Goal: Transaction & Acquisition: Purchase product/service

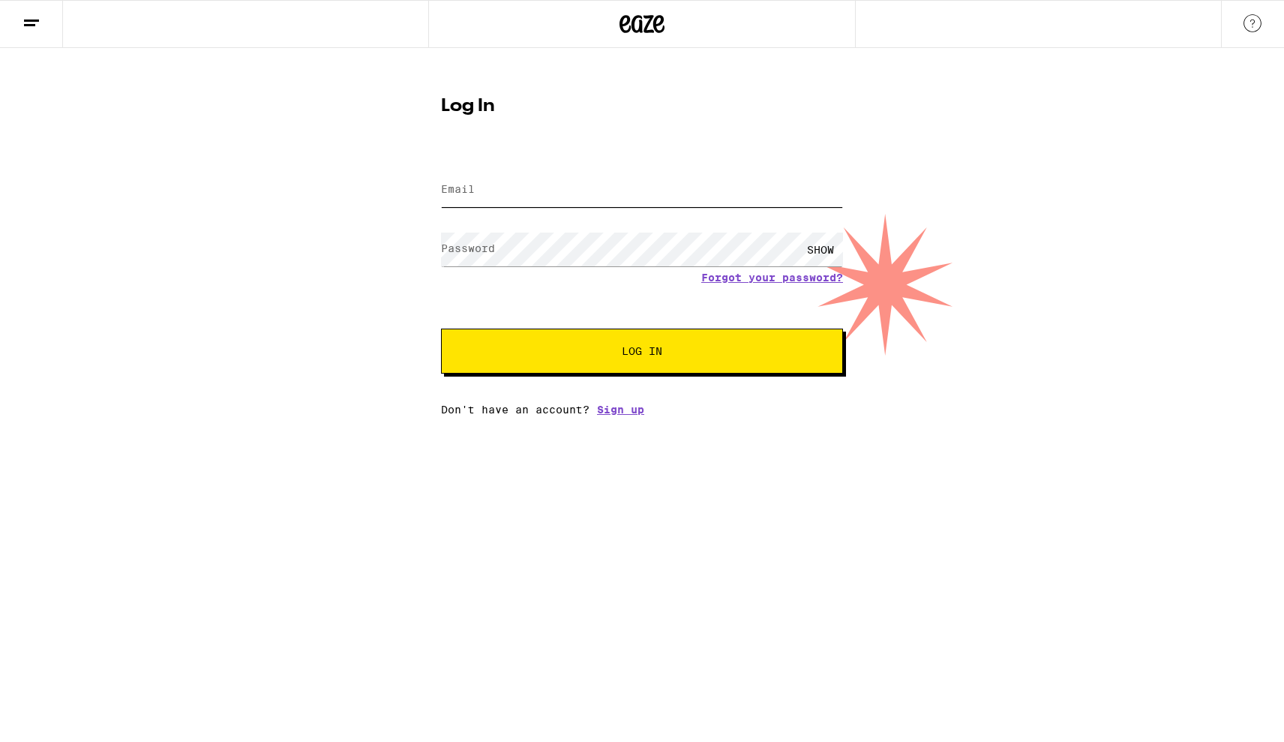
type input "[EMAIL_ADDRESS][DOMAIN_NAME]"
click at [640, 363] on button "Log In" at bounding box center [642, 350] width 402 height 45
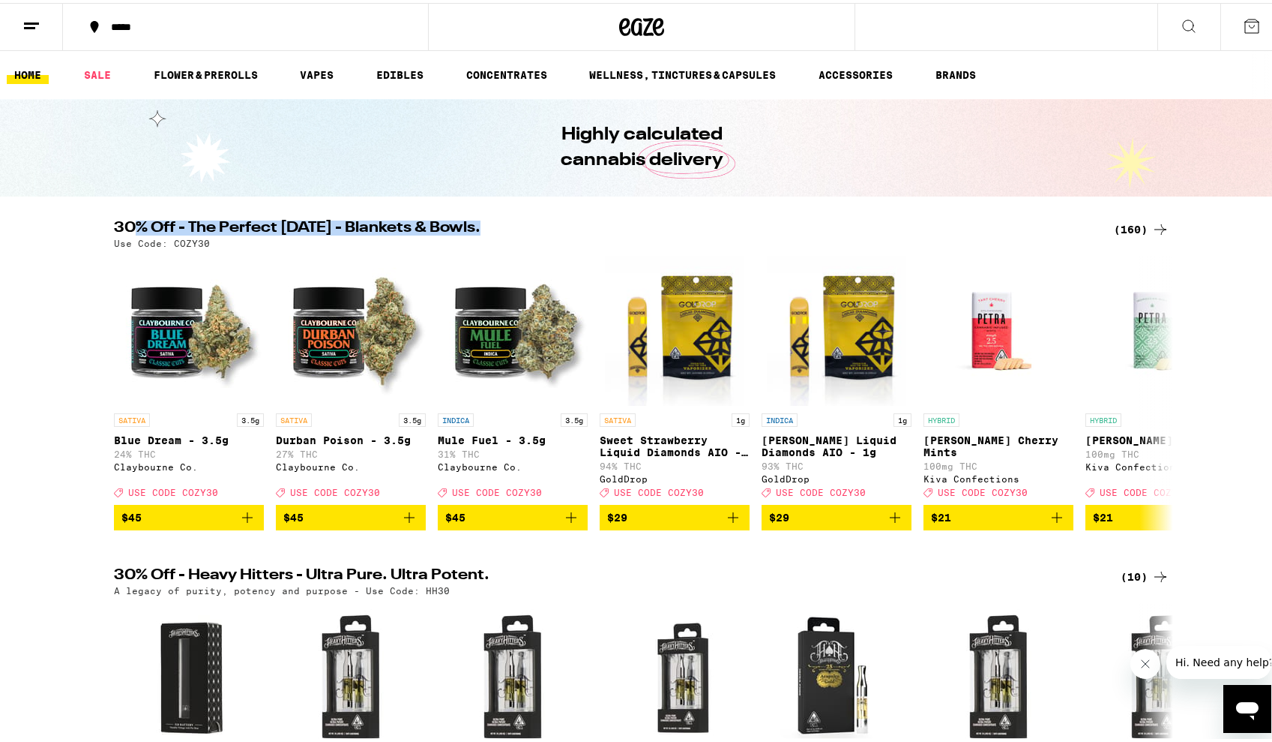
drag, startPoint x: 128, startPoint y: 227, endPoint x: 491, endPoint y: 235, distance: 363.0
click at [491, 235] on h2 "30% Off - The Perfect [DATE] - Blankets & Bowls." at bounding box center [605, 226] width 982 height 18
click at [1153, 229] on icon at bounding box center [1161, 226] width 18 height 18
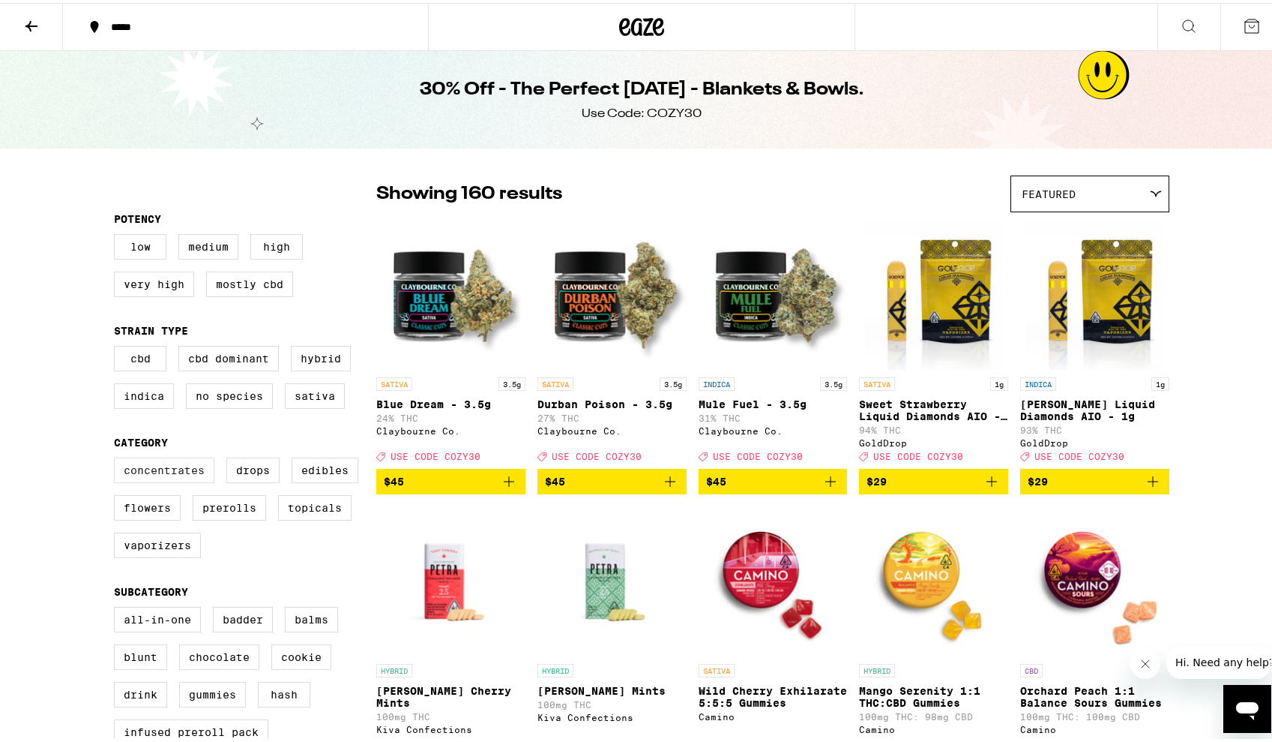
click at [179, 480] on label "Concentrates" at bounding box center [164, 466] width 100 height 25
click at [118, 457] on input "Concentrates" at bounding box center [117, 457] width 1 height 1
checkbox input "true"
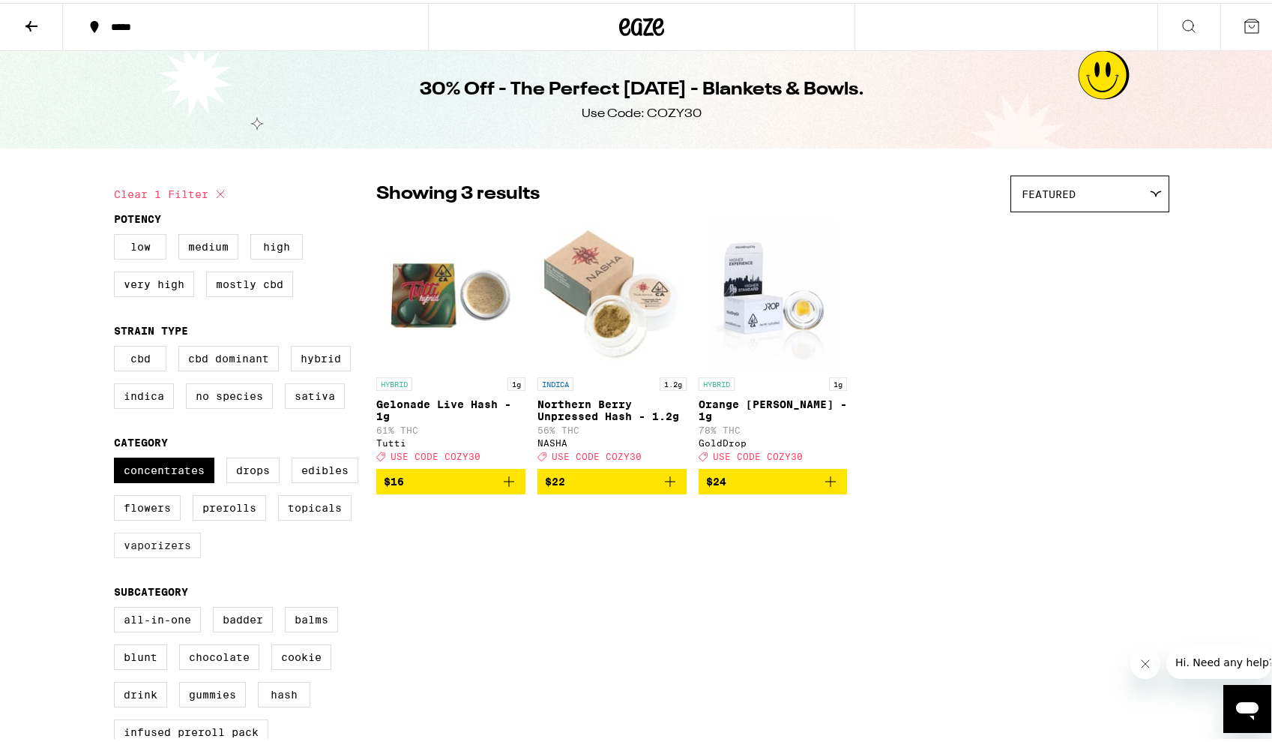
click at [190, 555] on label "Vaporizers" at bounding box center [157, 541] width 87 height 25
click at [118, 457] on input "Vaporizers" at bounding box center [117, 457] width 1 height 1
checkbox input "true"
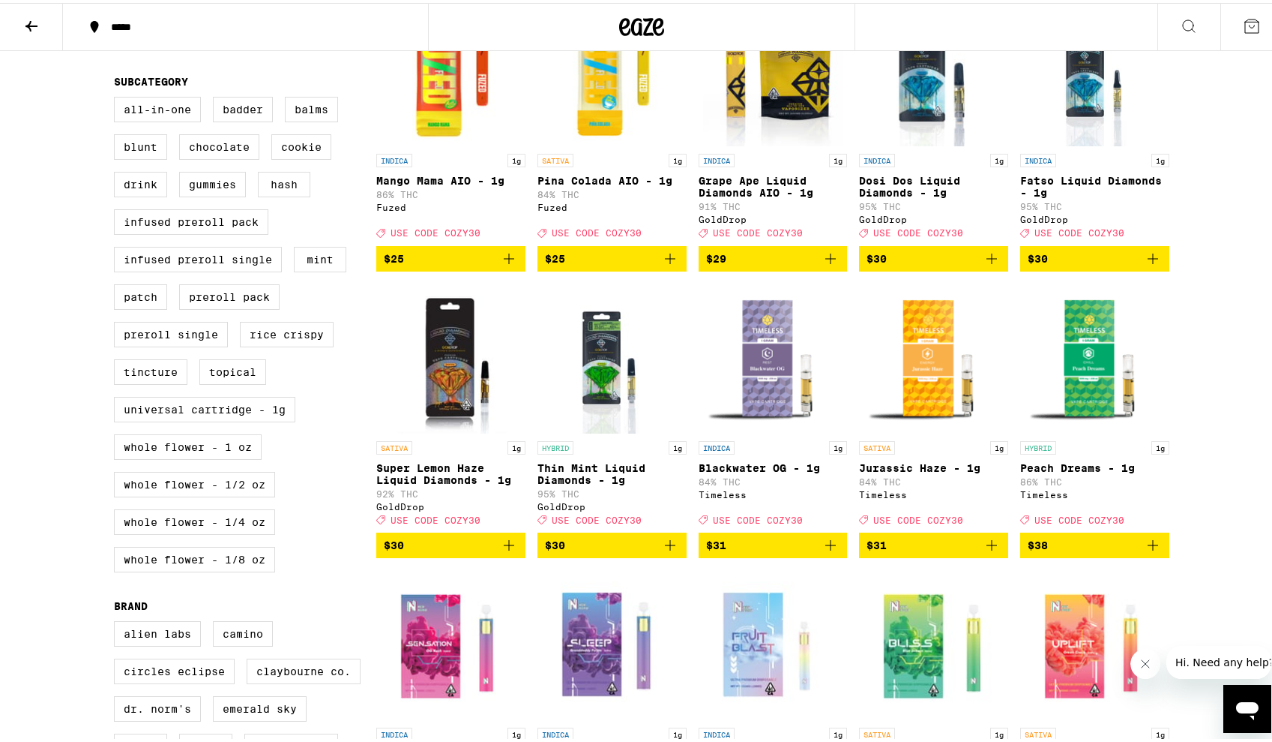
scroll to position [450, 0]
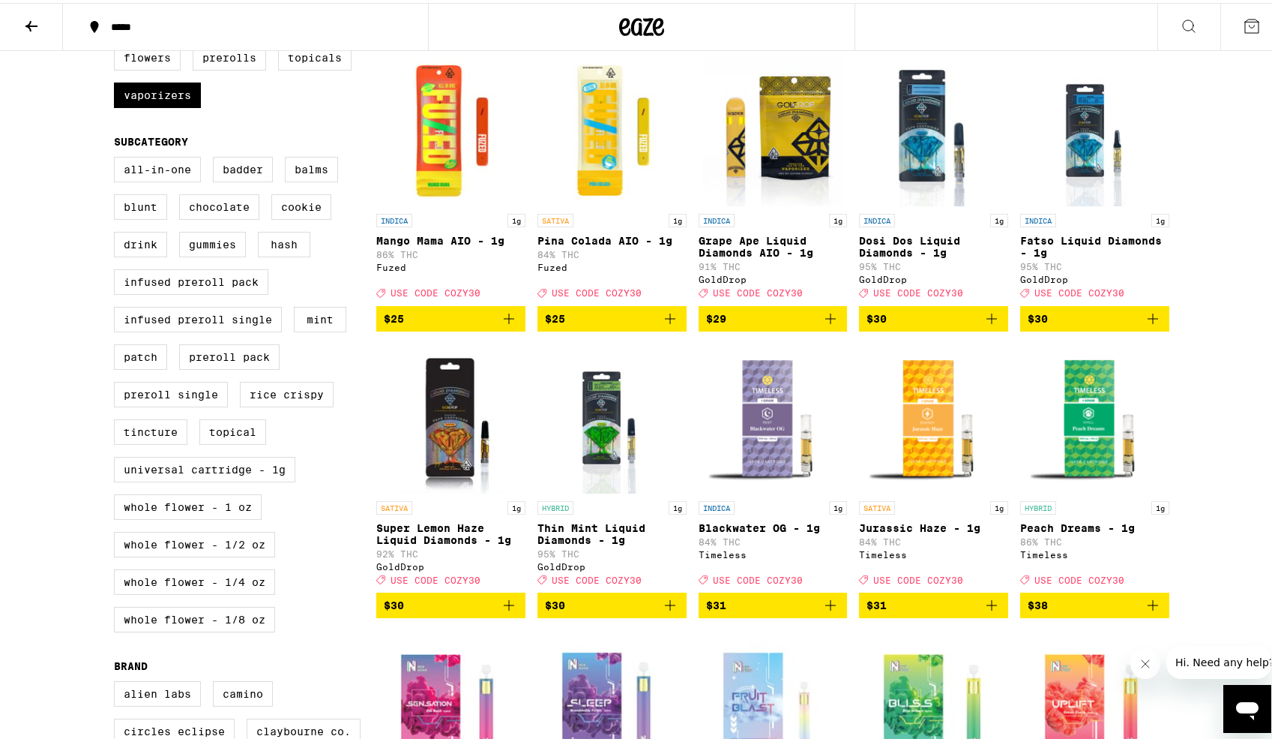
click at [1086, 118] on img "Open page for Fatso Liquid Diamonds - 1g from GoldDrop" at bounding box center [1096, 128] width 120 height 150
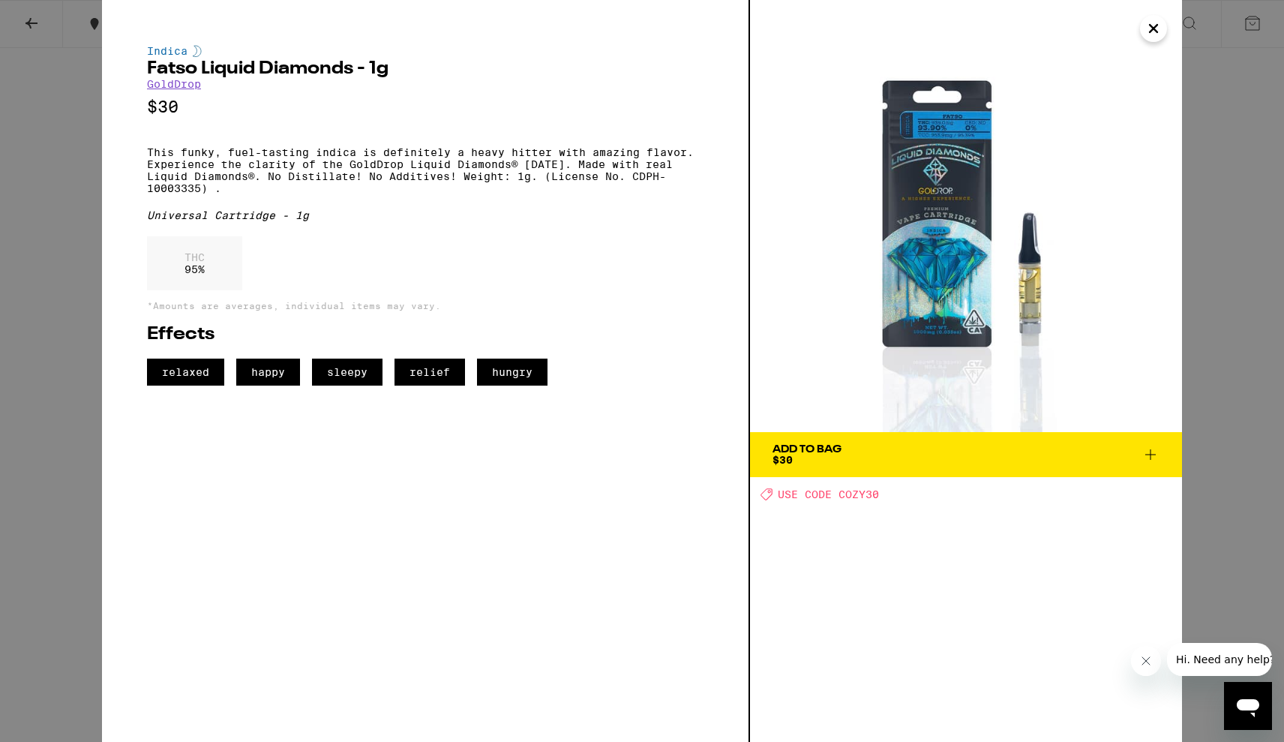
click at [1158, 27] on icon "Close" at bounding box center [1153, 28] width 18 height 22
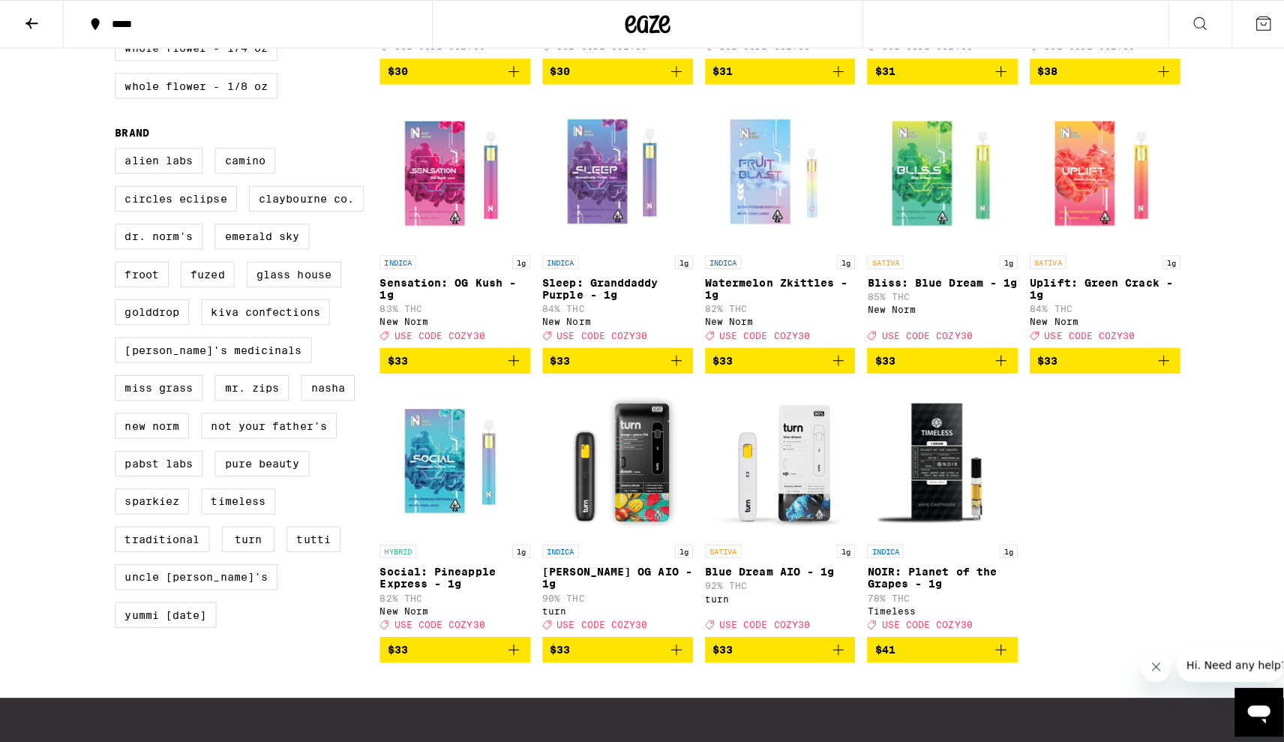
scroll to position [900, 0]
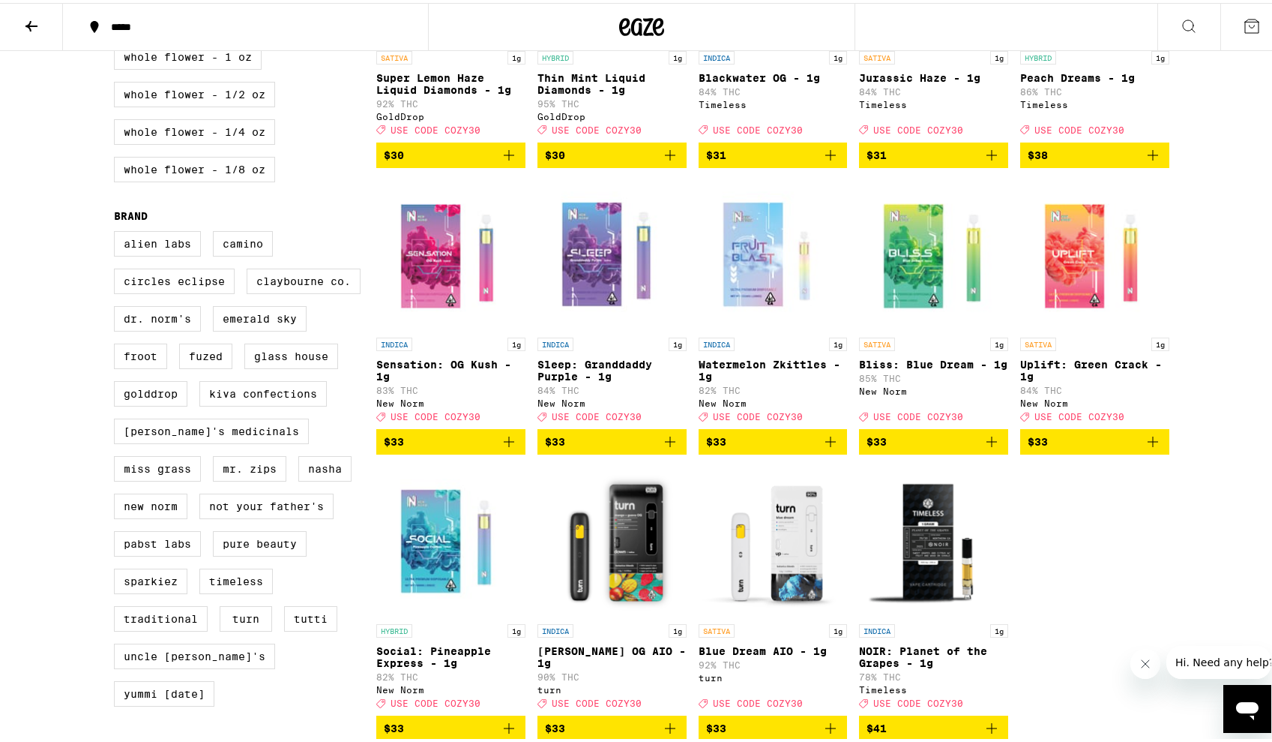
click at [946, 583] on img "Open page for NOIR: Planet of the Grapes - 1g from Timeless" at bounding box center [933, 538] width 149 height 150
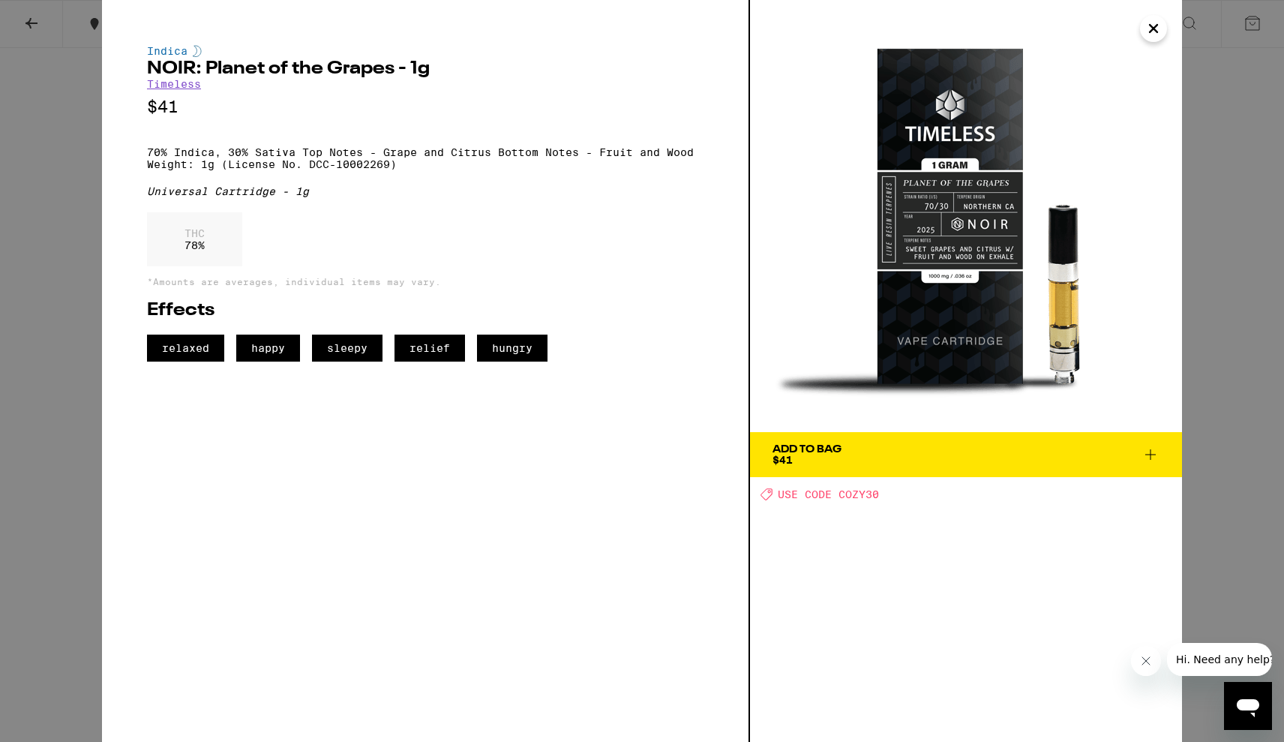
click at [1150, 35] on icon "Close" at bounding box center [1153, 28] width 18 height 22
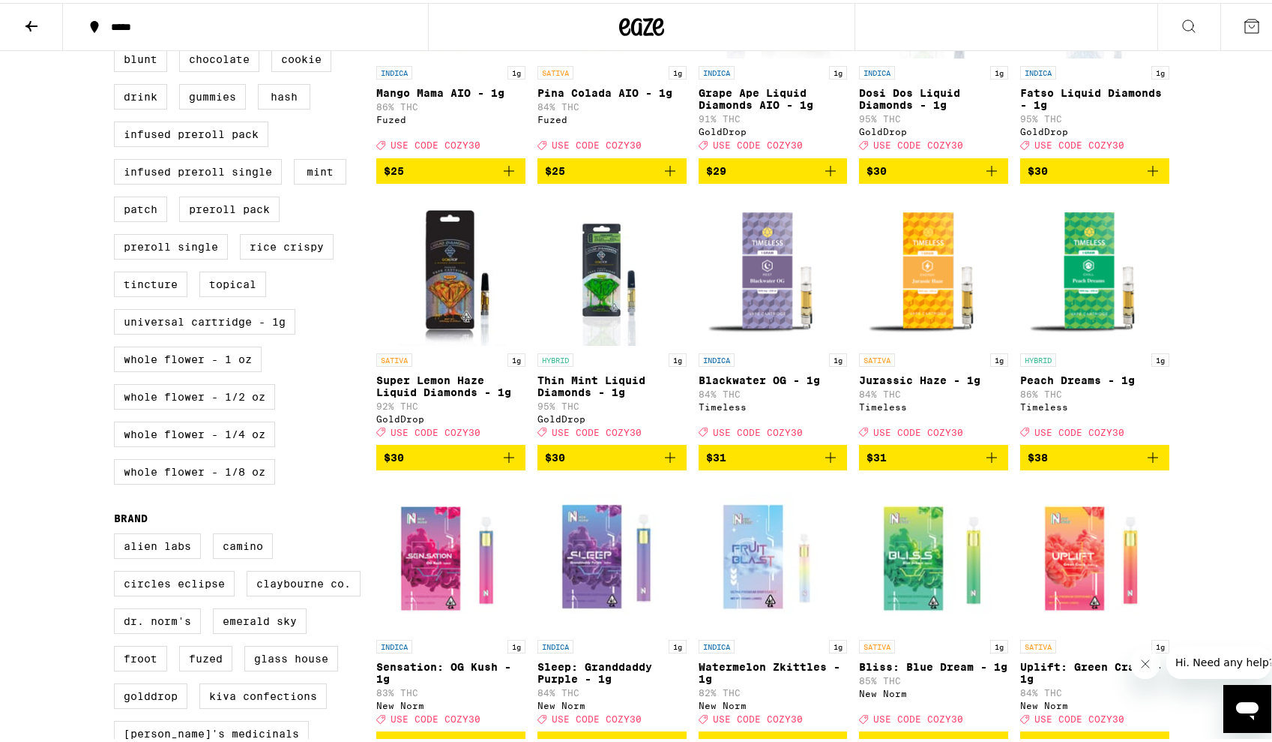
scroll to position [547, 0]
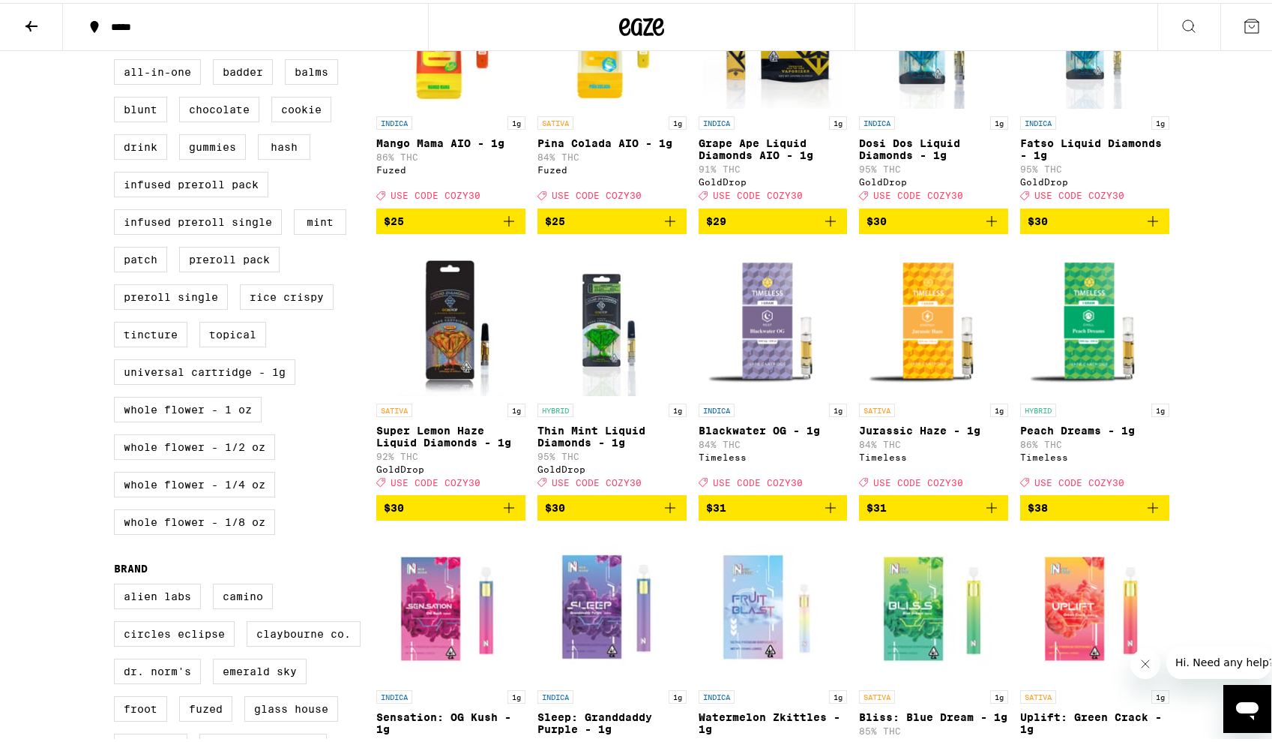
click at [598, 352] on img "Open page for Thin Mint Liquid Diamonds - 1g from GoldDrop" at bounding box center [612, 318] width 120 height 150
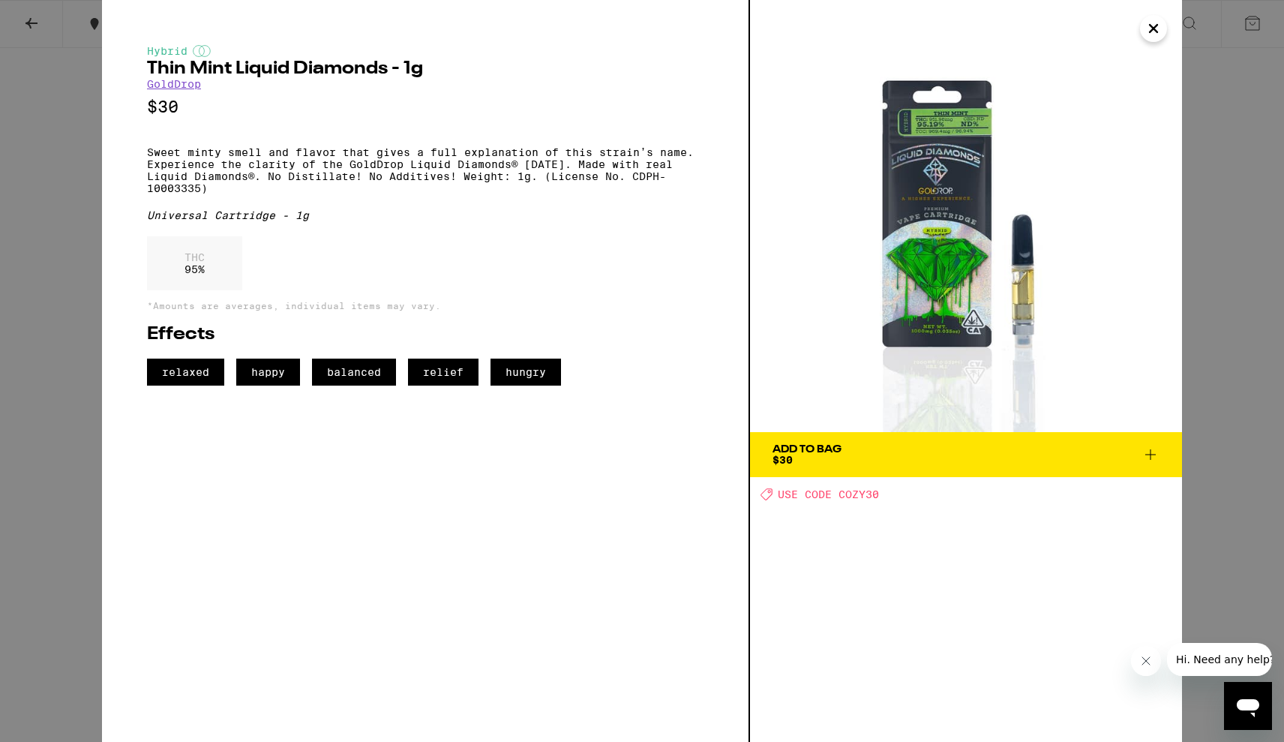
click at [1161, 27] on icon "Close" at bounding box center [1153, 28] width 18 height 22
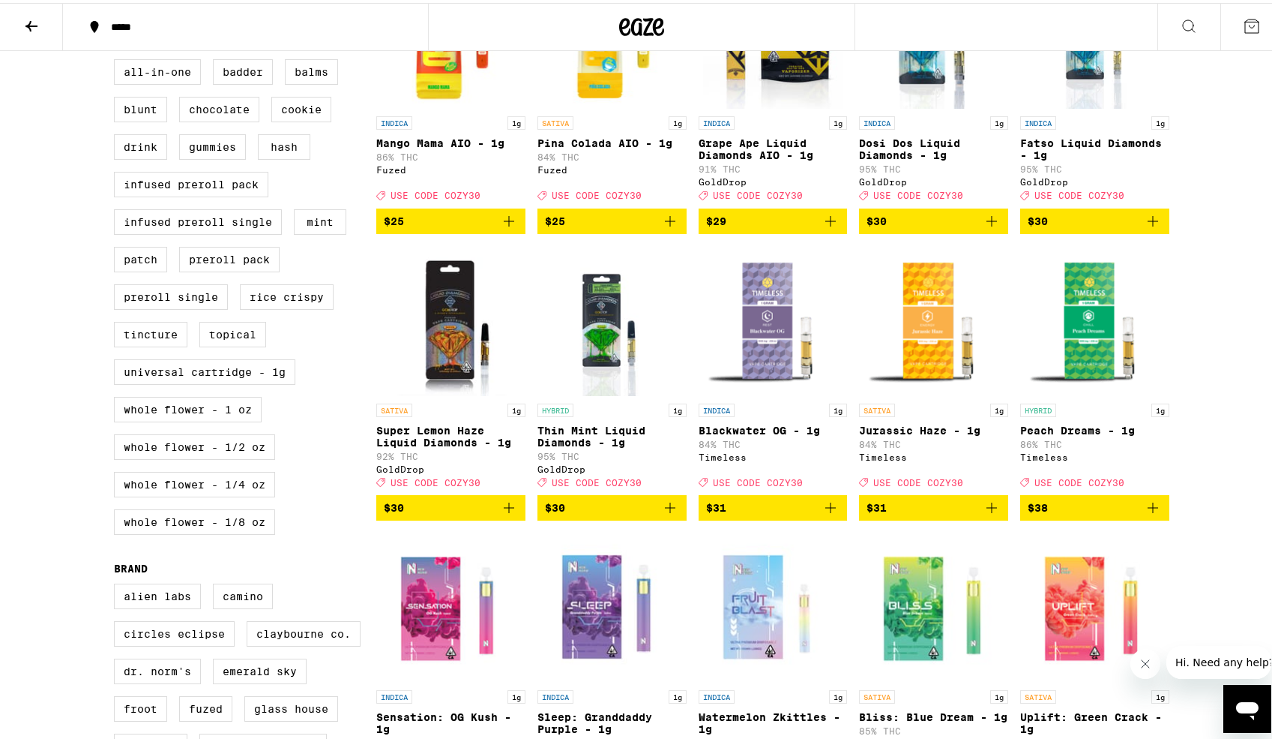
click at [661, 514] on icon "Add to bag" at bounding box center [670, 505] width 18 height 18
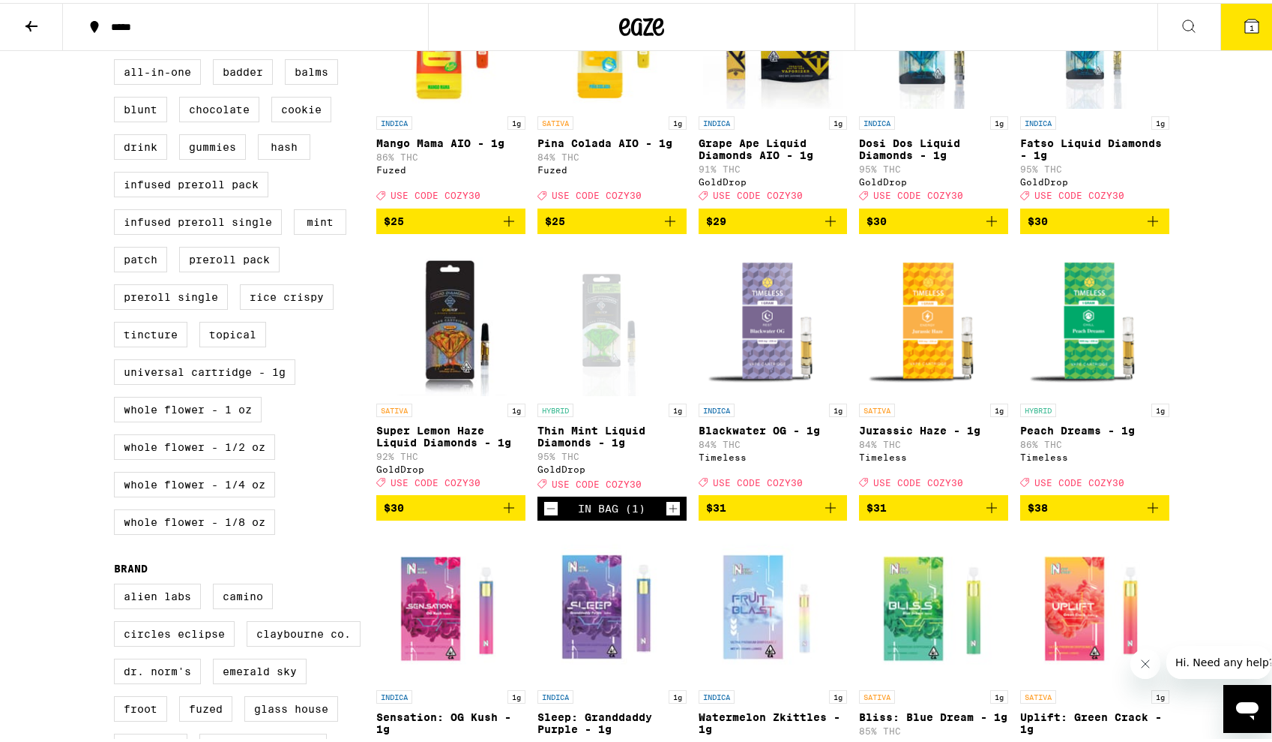
click at [508, 514] on icon "Add to bag" at bounding box center [509, 505] width 18 height 18
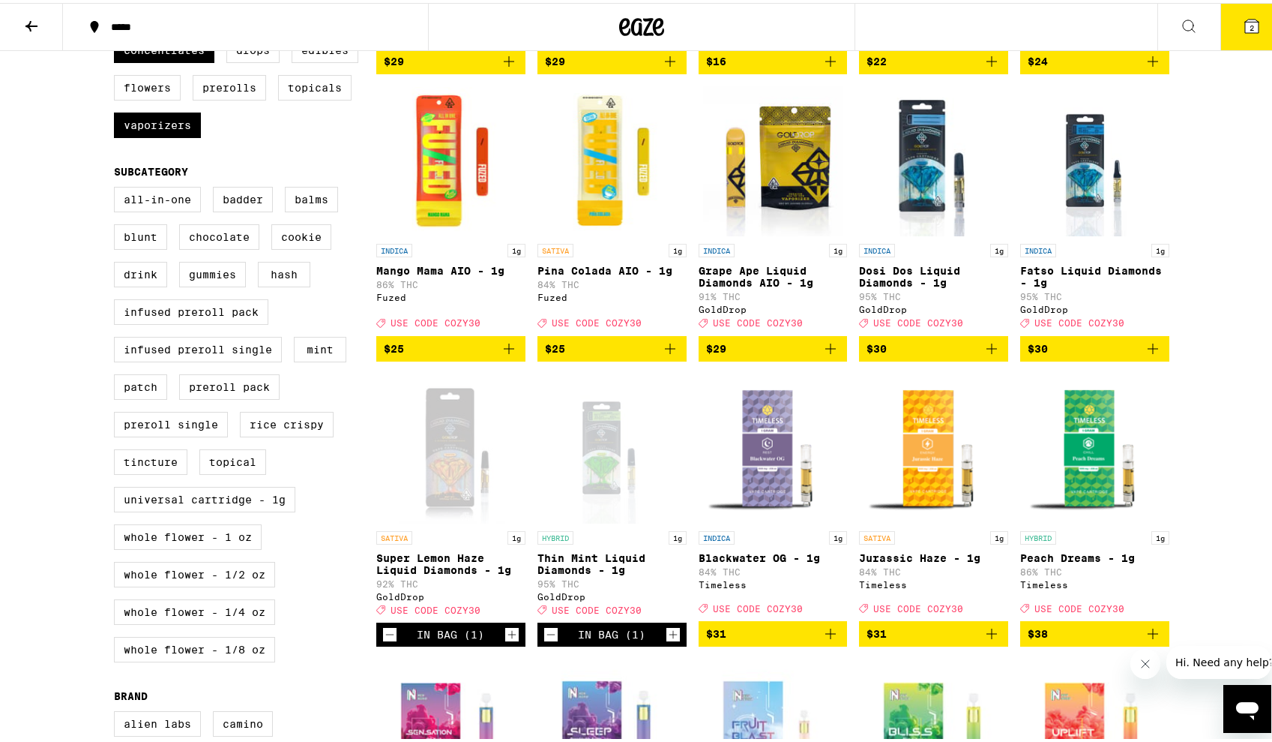
scroll to position [397, 0]
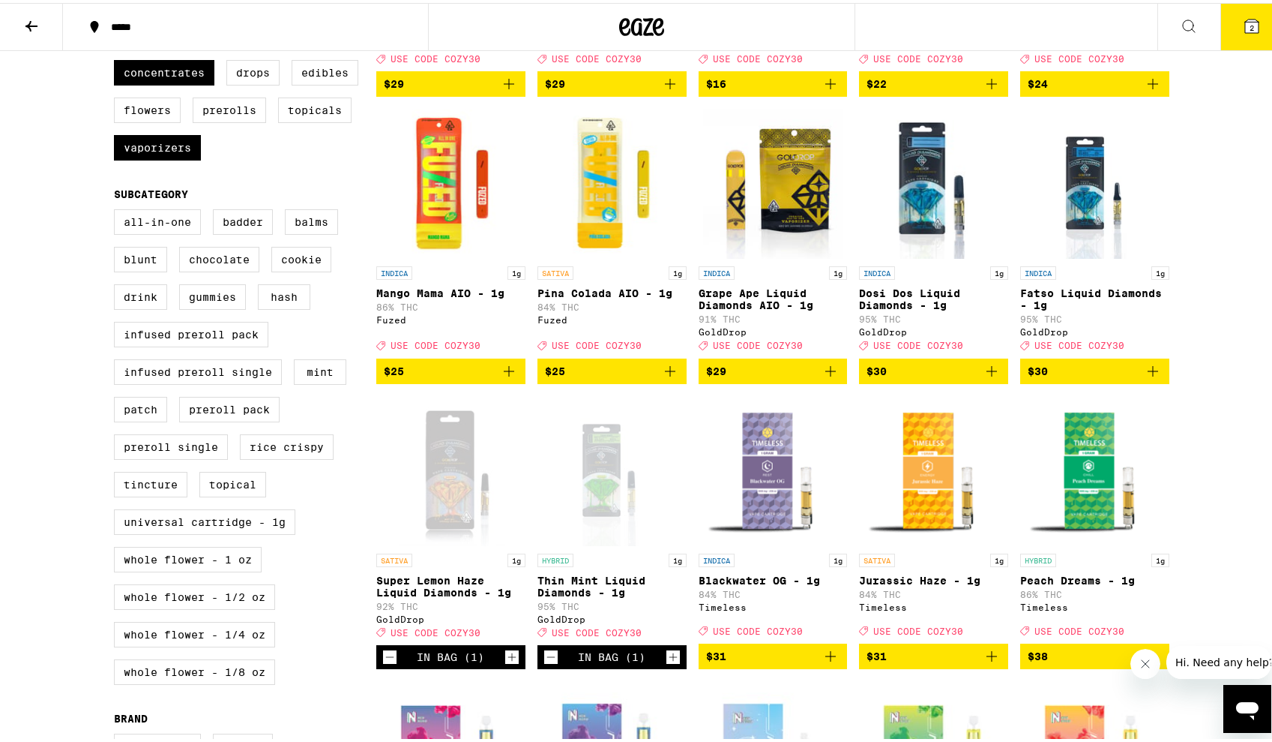
click at [1153, 377] on icon "Add to bag" at bounding box center [1153, 368] width 18 height 18
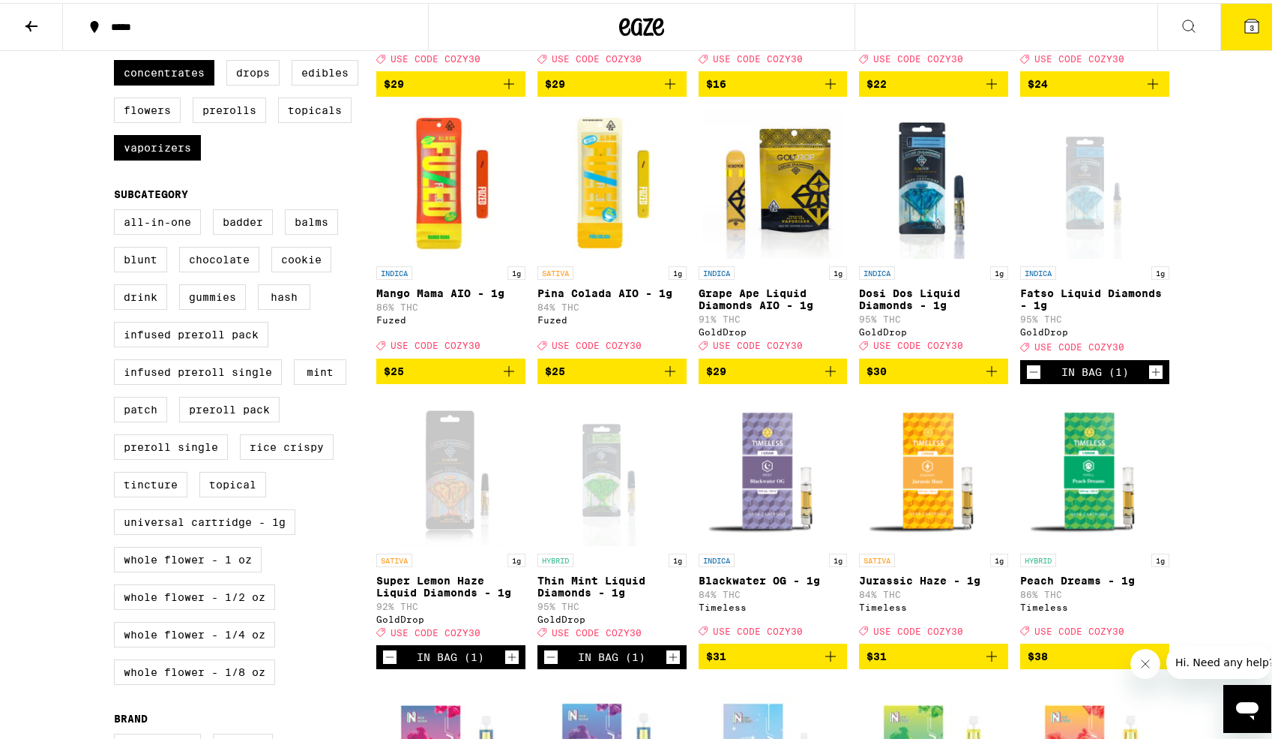
click at [987, 373] on icon "Add to bag" at bounding box center [992, 368] width 10 height 10
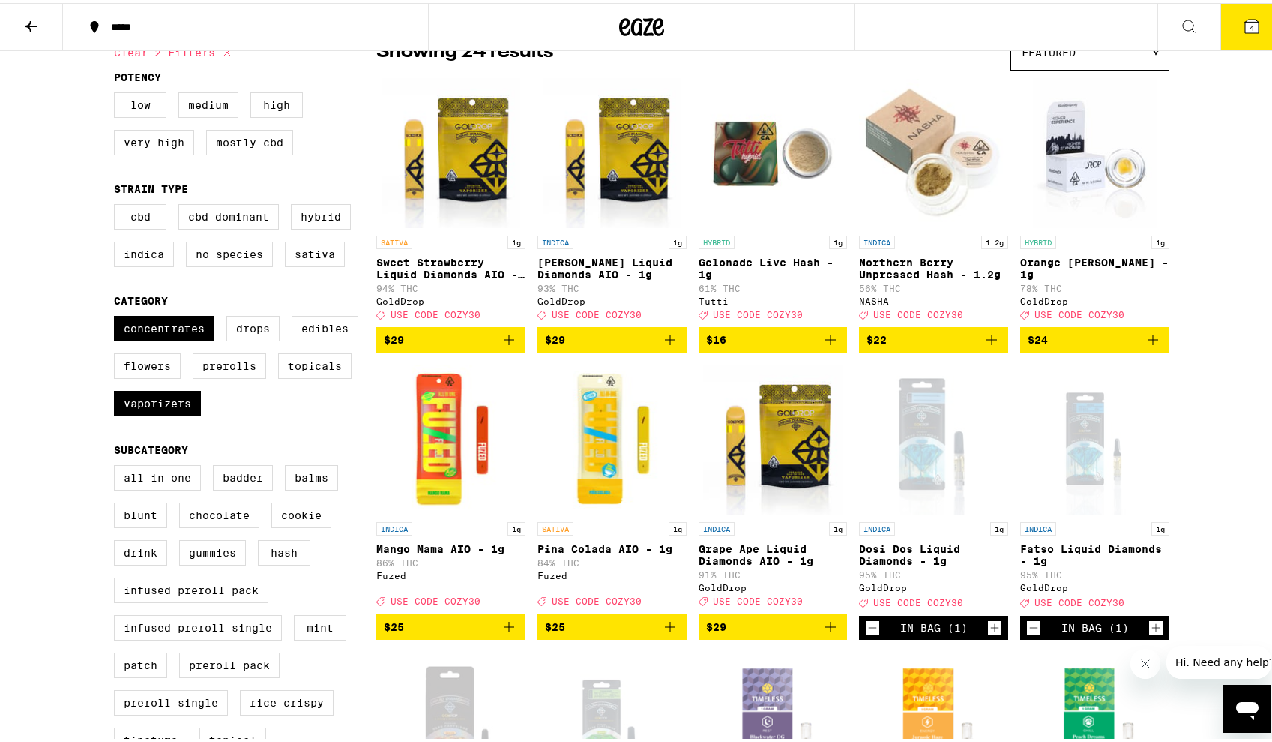
scroll to position [150, 0]
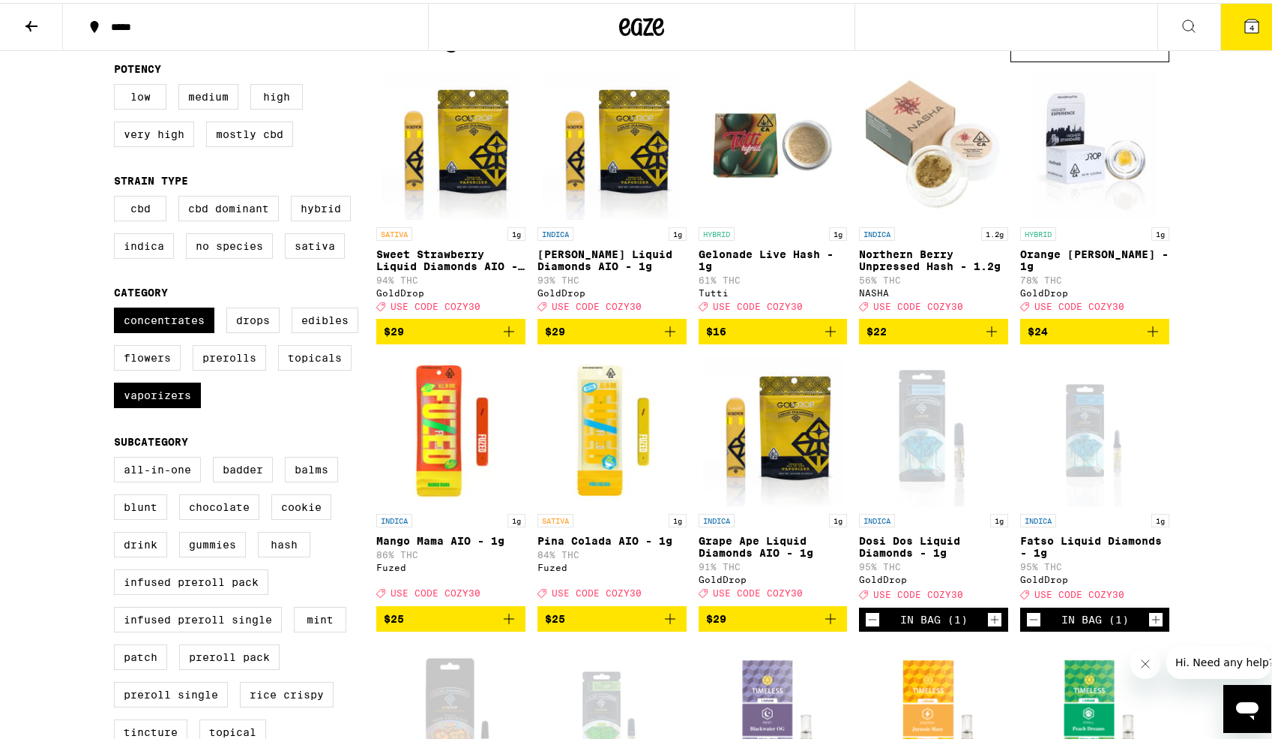
click at [1152, 337] on icon "Add to bag" at bounding box center [1153, 328] width 18 height 18
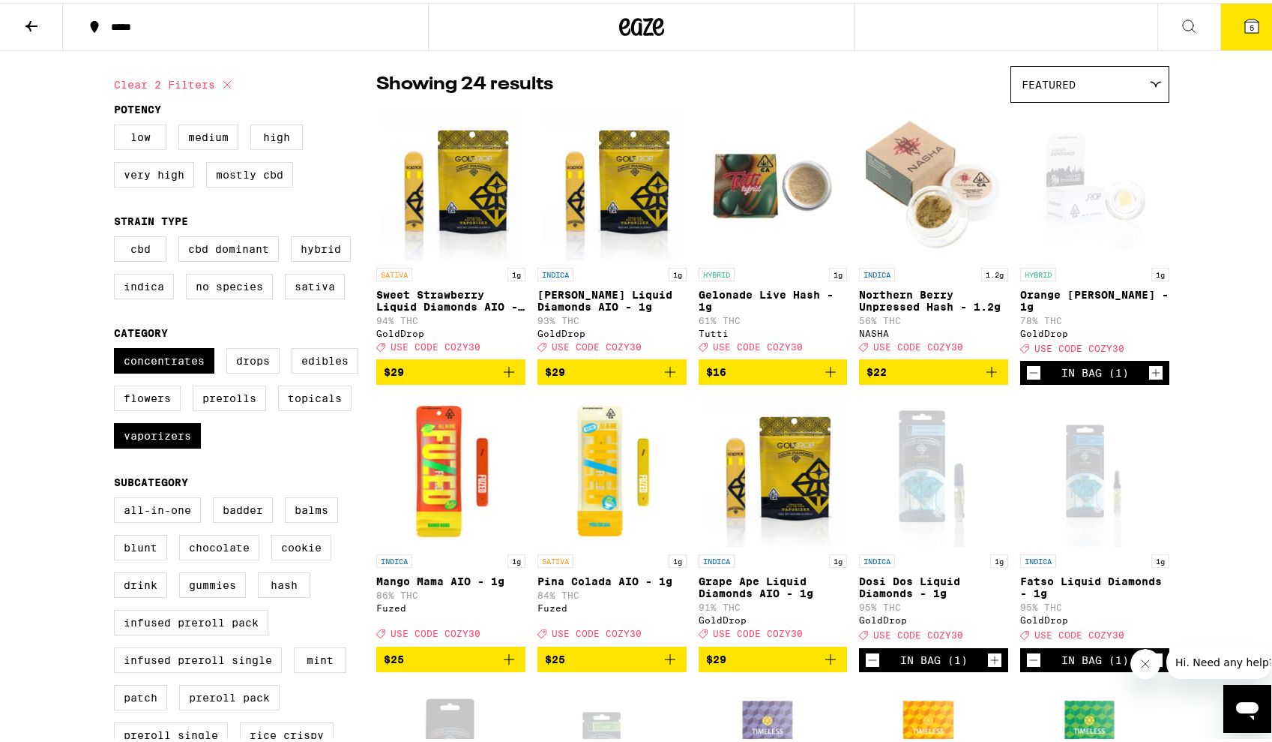
scroll to position [0, 0]
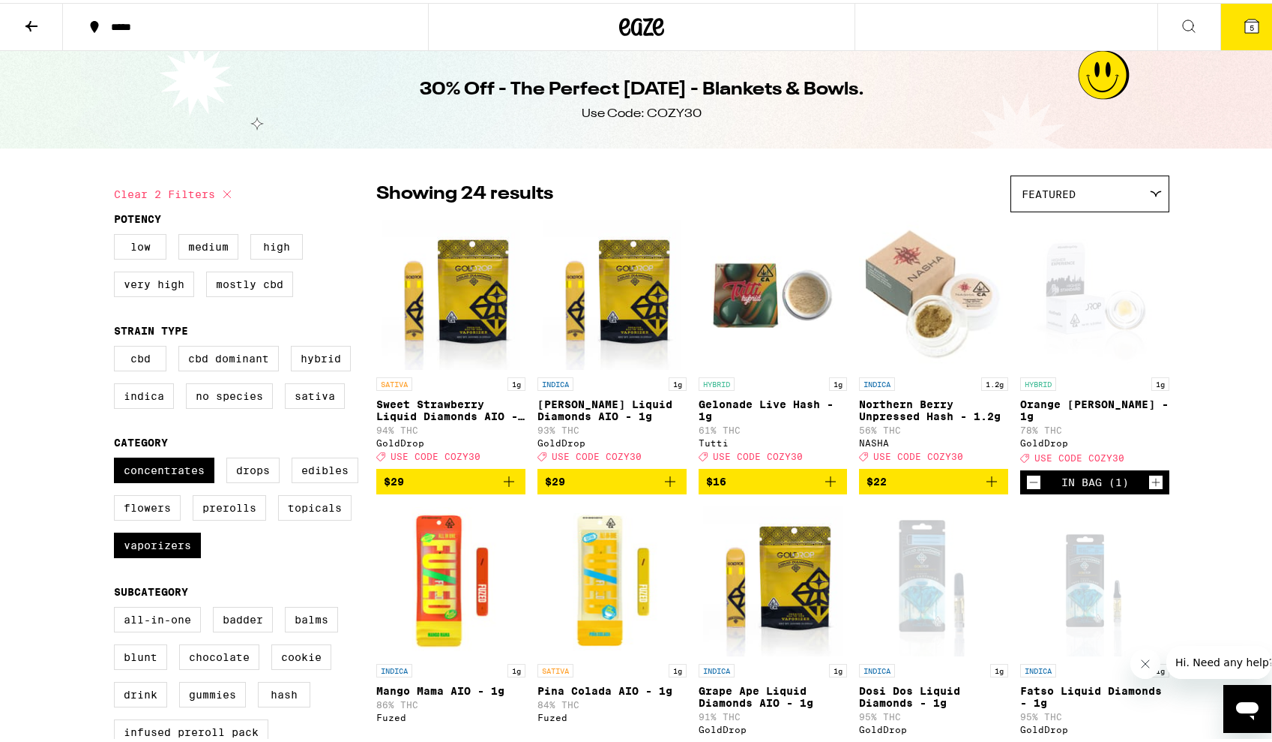
click at [137, 21] on div "*****" at bounding box center [252, 24] width 299 height 10
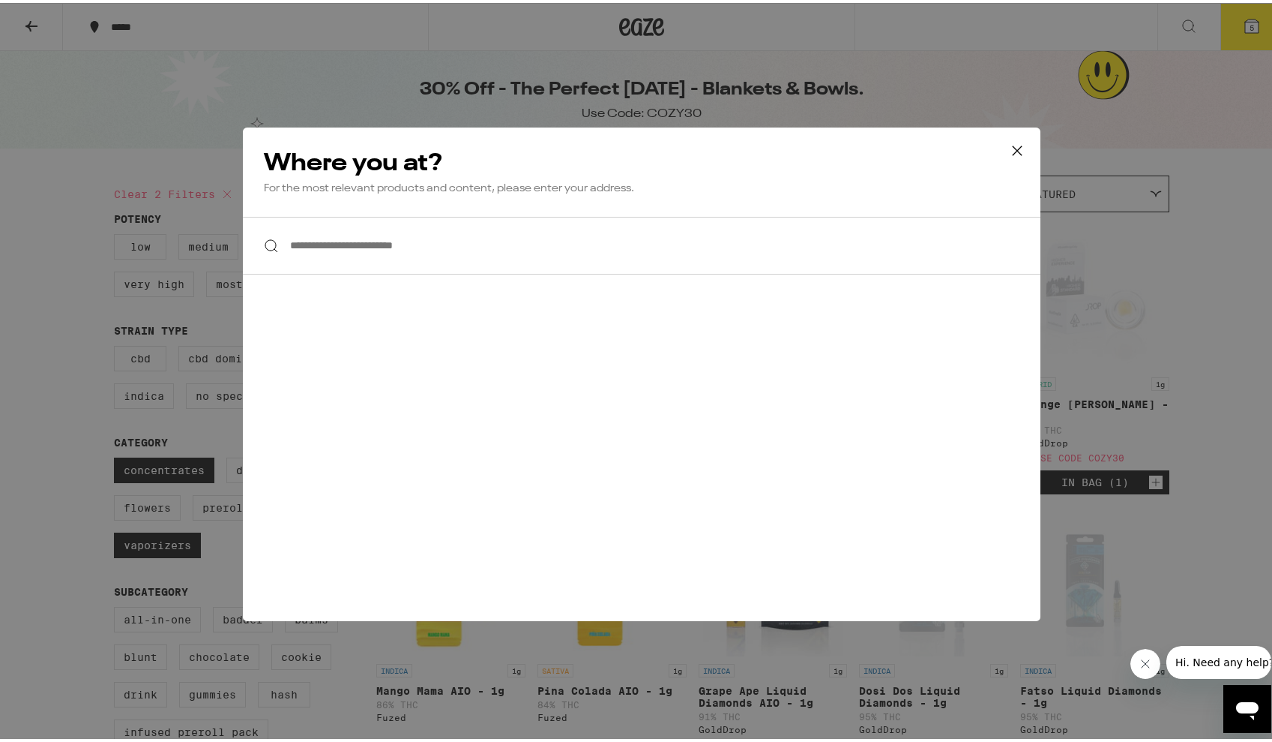
click at [376, 247] on input "**********" at bounding box center [642, 243] width 798 height 58
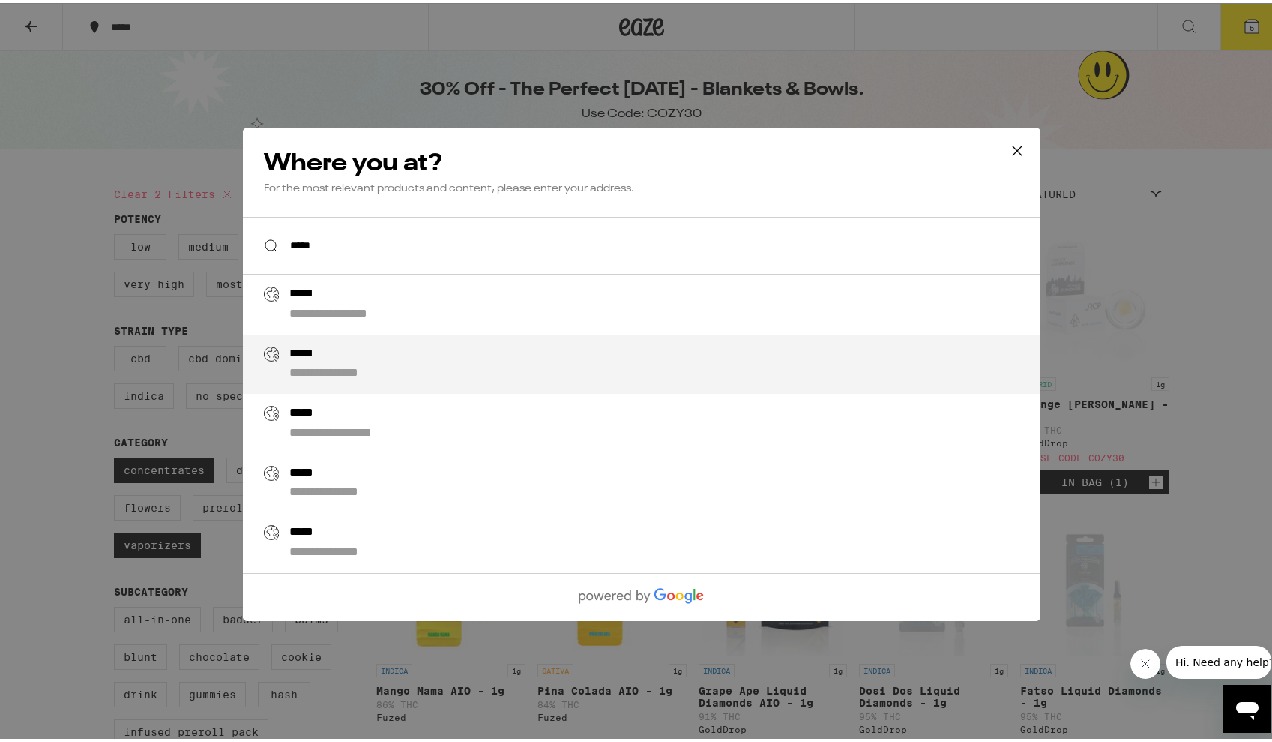
click at [391, 375] on div "**********" at bounding box center [347, 371] width 116 height 16
type input "**********"
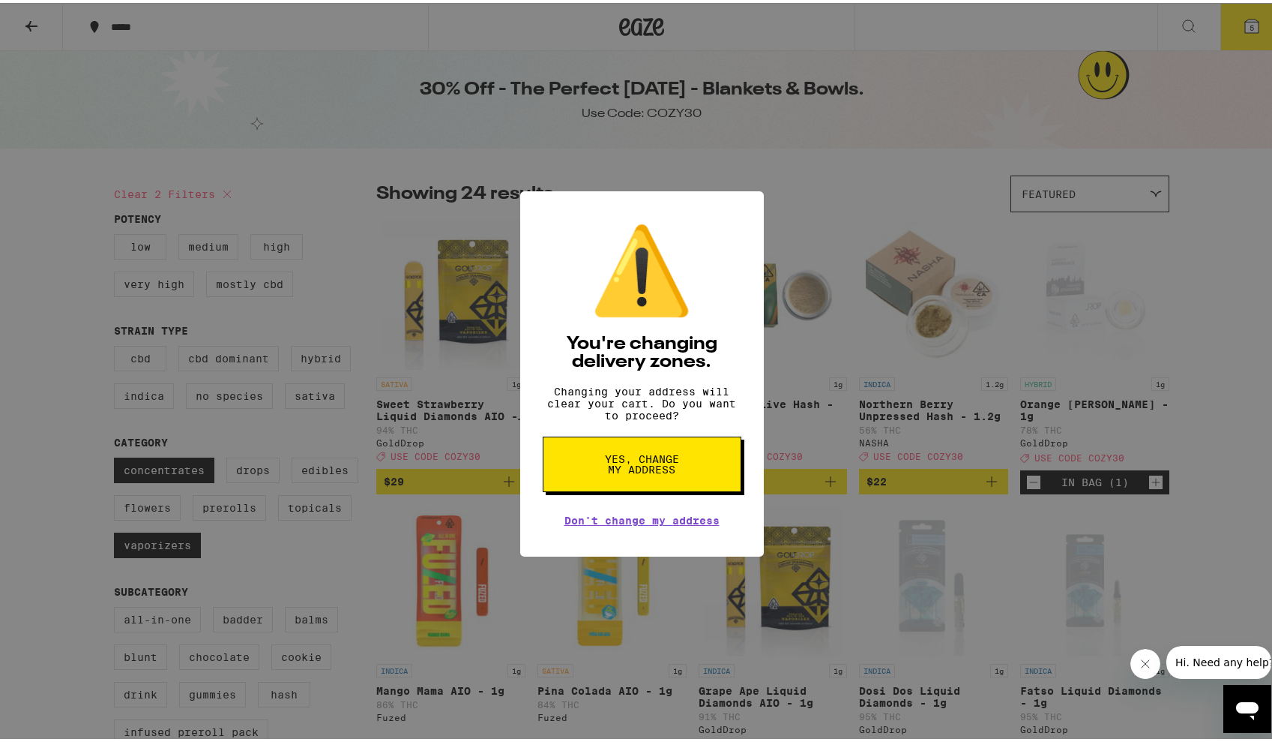
click at [648, 472] on span "Yes, change my address" at bounding box center [642, 461] width 77 height 21
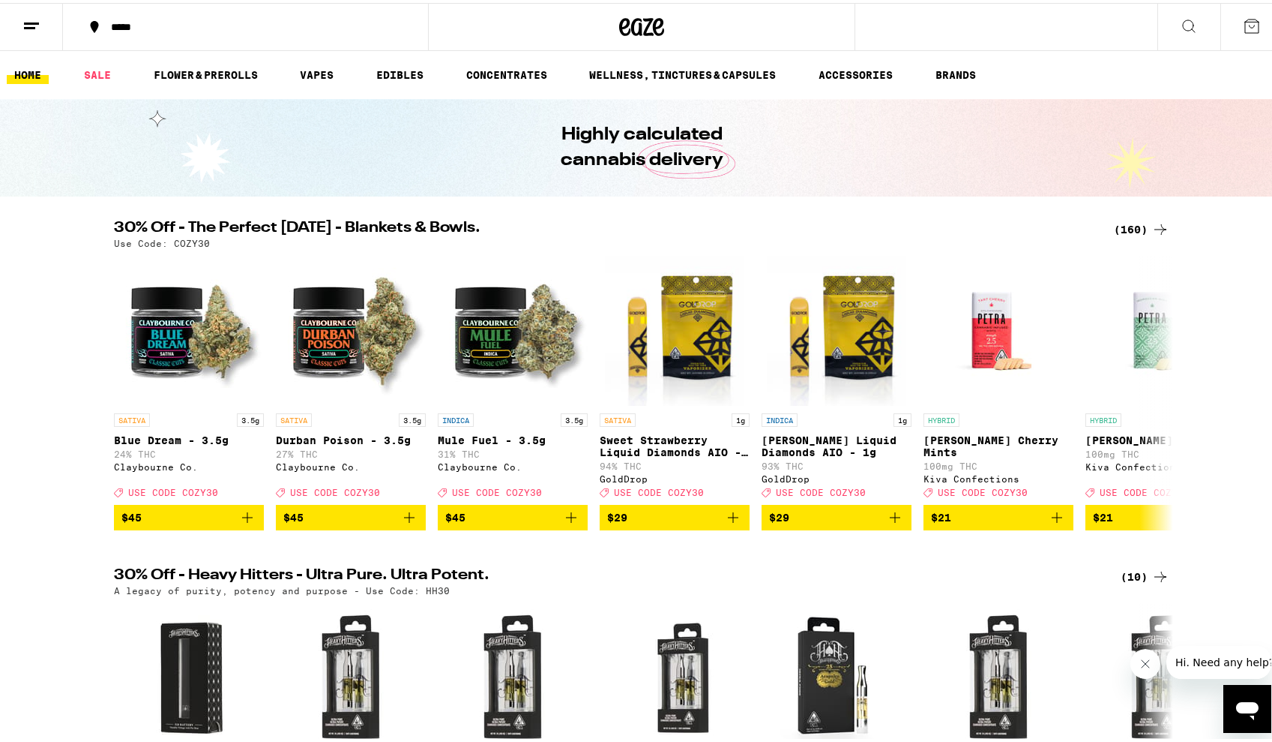
click at [1124, 229] on div "(160)" at bounding box center [1141, 226] width 55 height 18
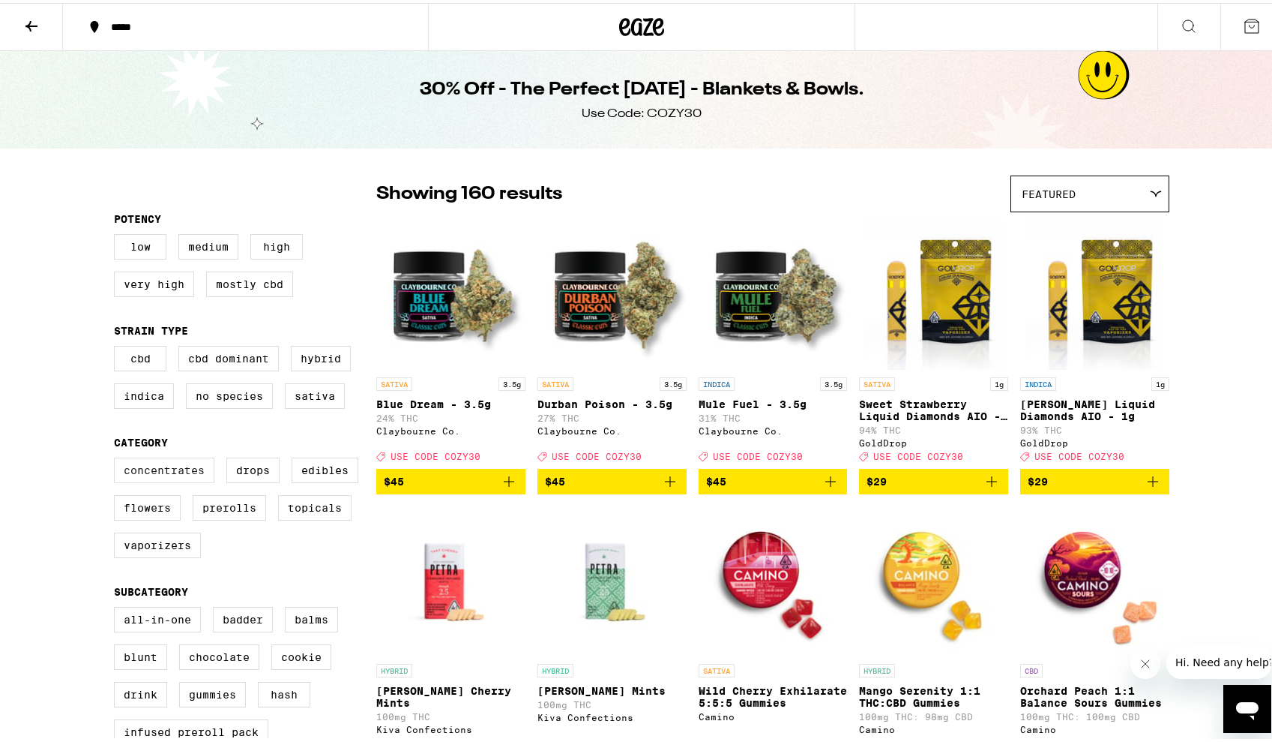
drag, startPoint x: 184, startPoint y: 475, endPoint x: 175, endPoint y: 484, distance: 13.8
click at [184, 474] on label "Concentrates" at bounding box center [164, 466] width 100 height 25
click at [118, 457] on input "Concentrates" at bounding box center [117, 457] width 1 height 1
checkbox input "true"
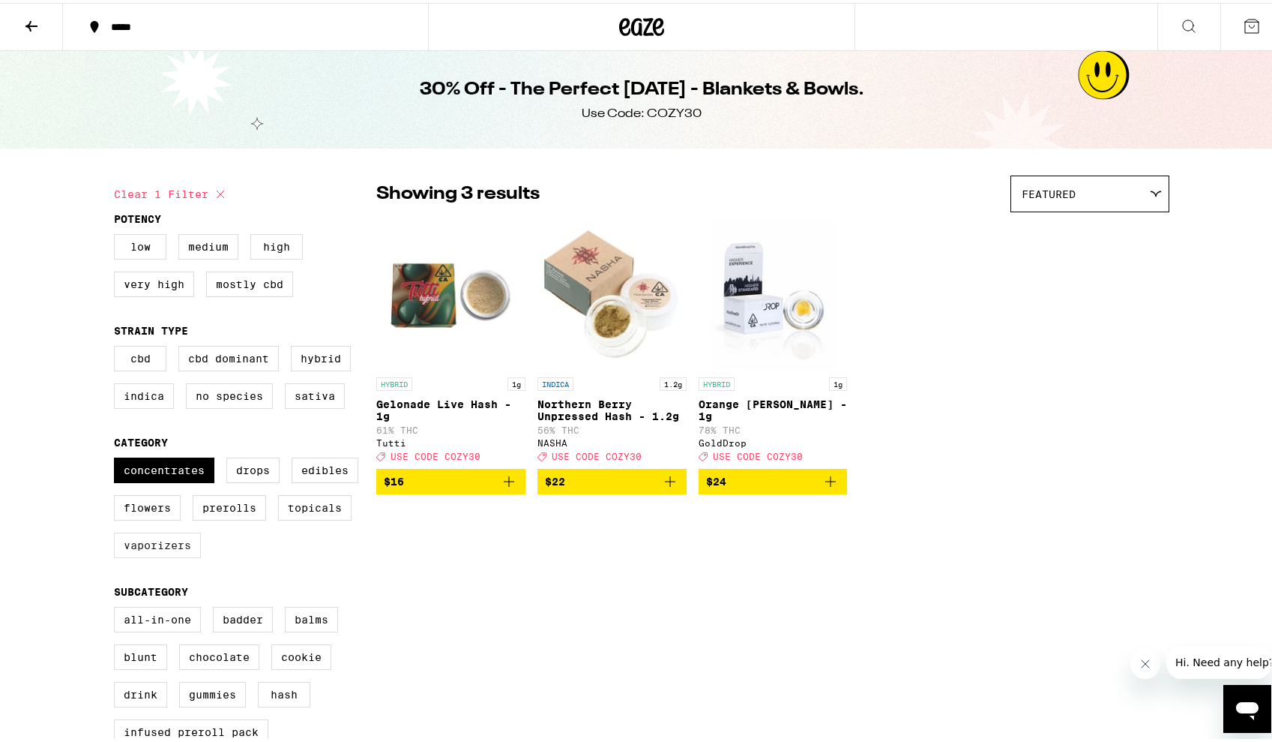
click at [143, 555] on label "Vaporizers" at bounding box center [157, 541] width 87 height 25
click at [118, 457] on input "Vaporizers" at bounding box center [117, 457] width 1 height 1
checkbox input "true"
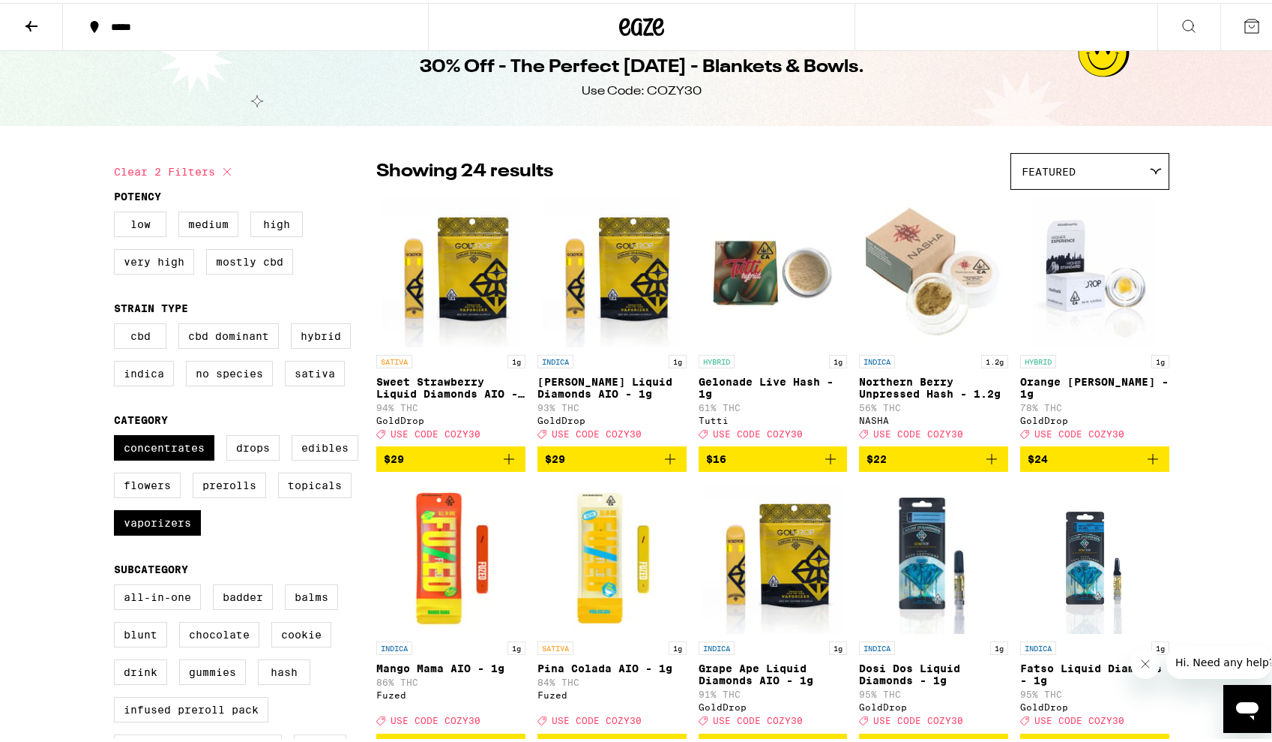
scroll to position [75, 0]
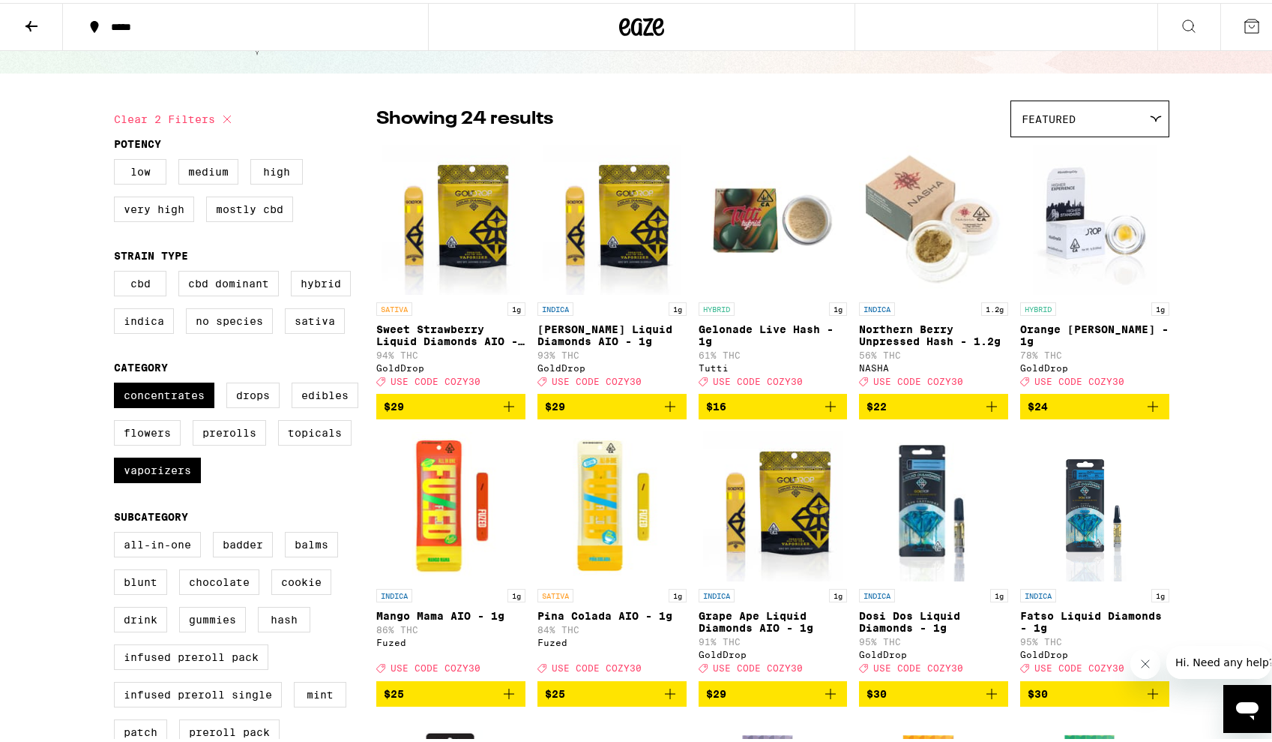
click at [1243, 21] on icon at bounding box center [1252, 23] width 18 height 18
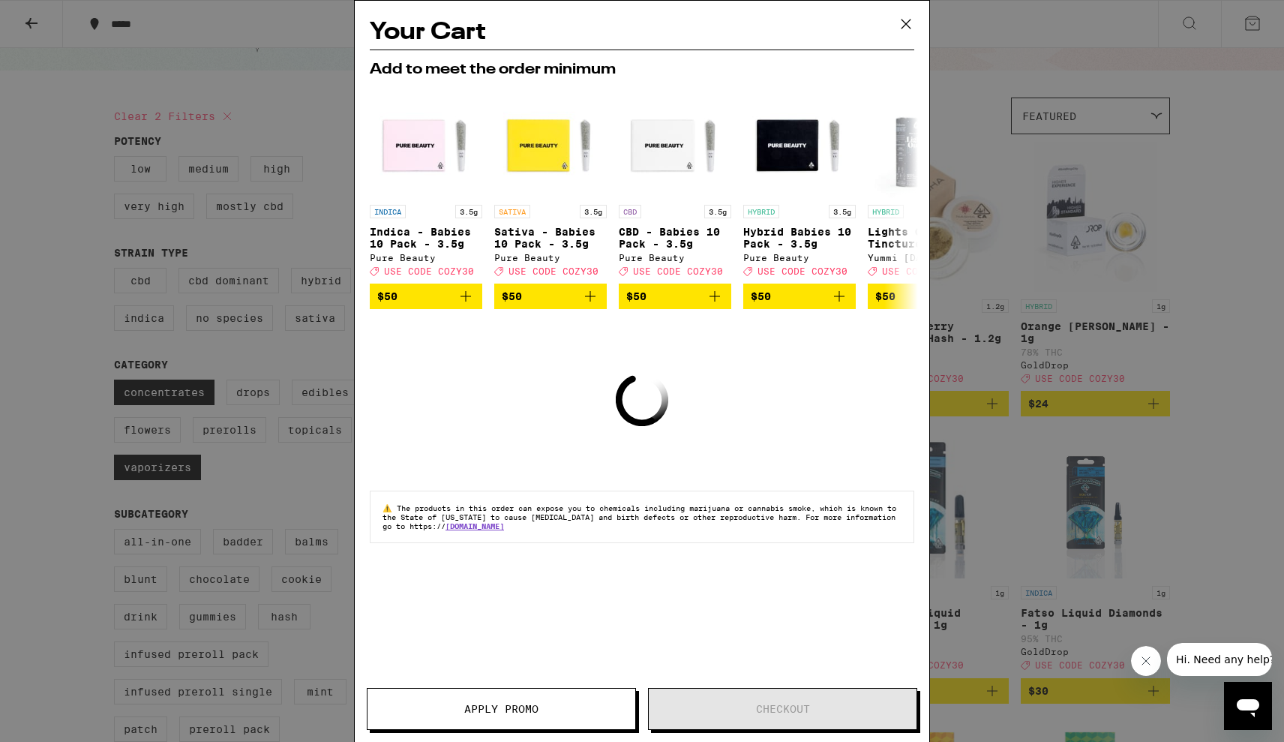
click at [906, 26] on icon at bounding box center [906, 24] width 22 height 22
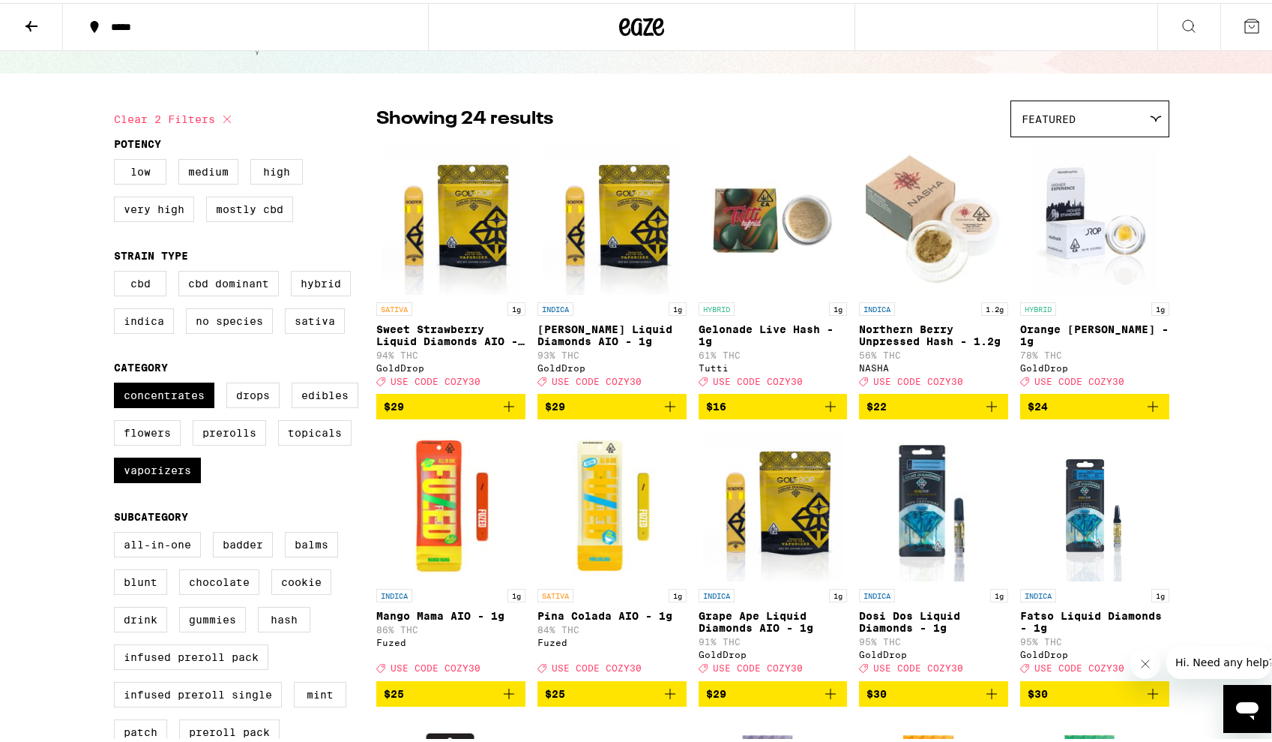
click at [1146, 412] on icon "Add to bag" at bounding box center [1153, 403] width 18 height 18
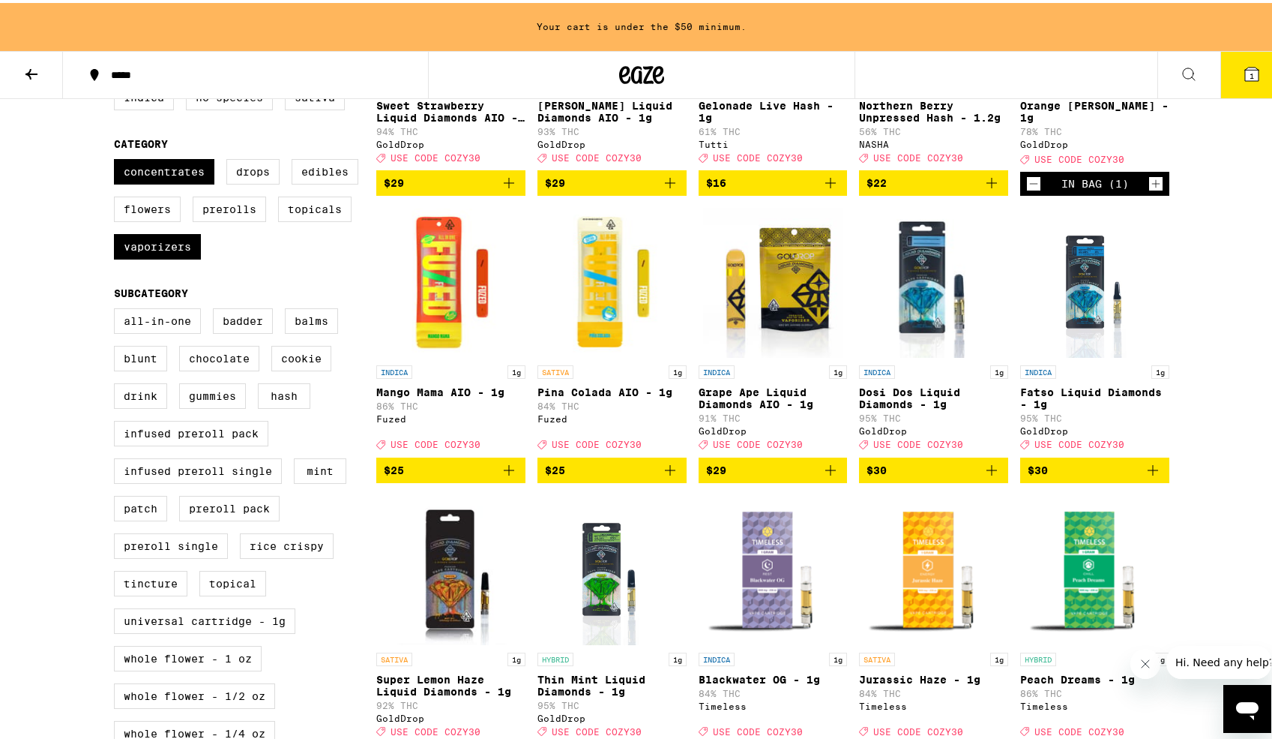
scroll to position [348, 0]
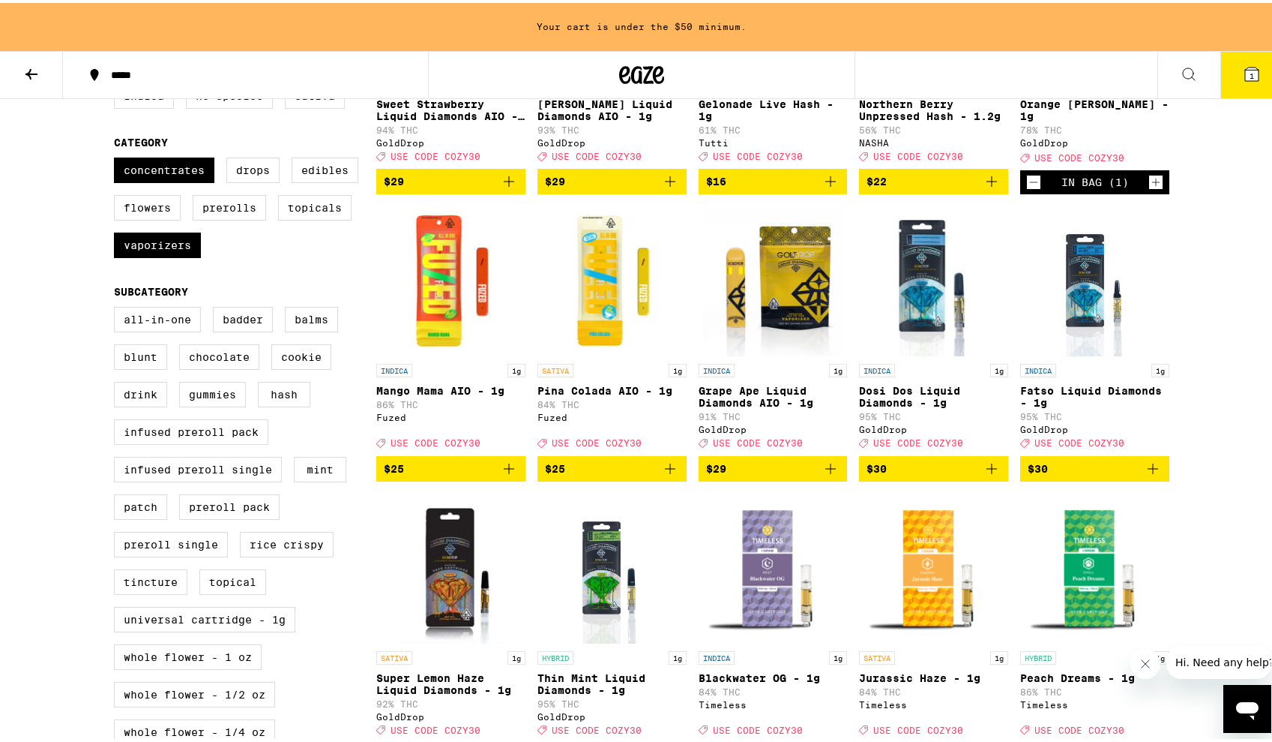
click at [987, 471] on icon "Add to bag" at bounding box center [992, 465] width 10 height 10
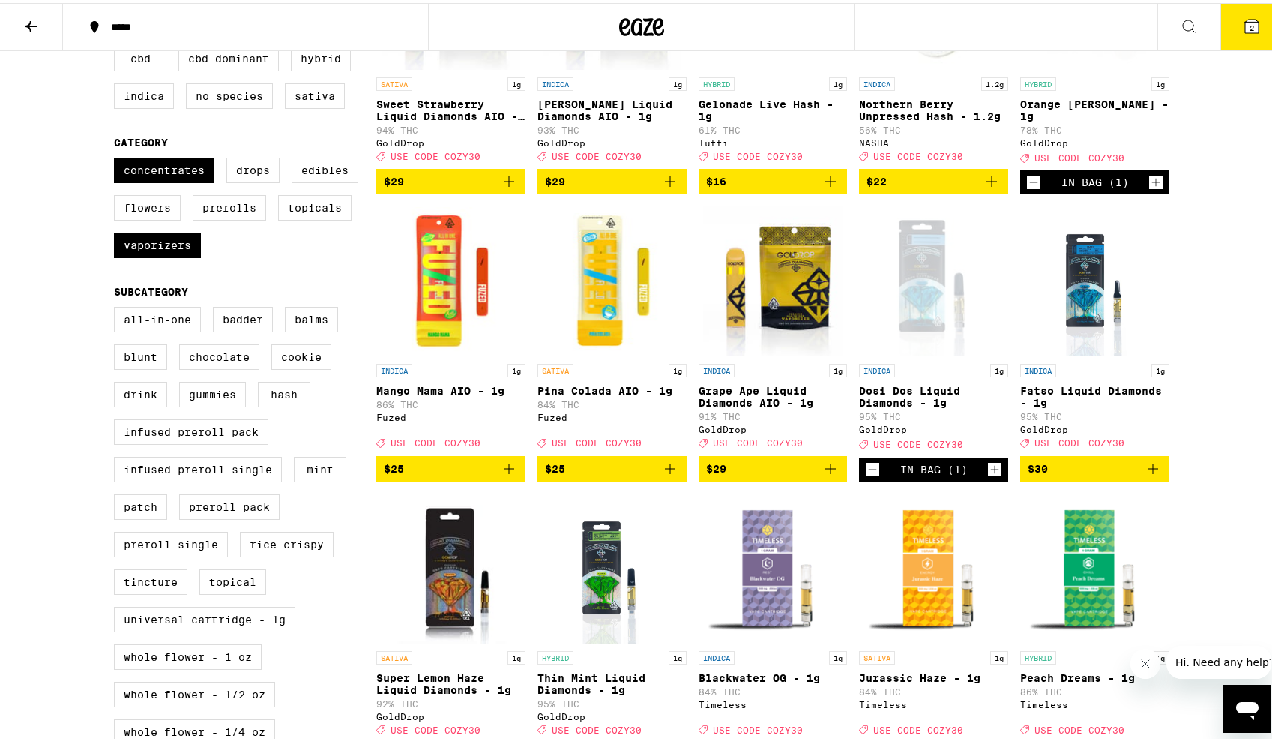
click at [1144, 475] on icon "Add to bag" at bounding box center [1153, 466] width 18 height 18
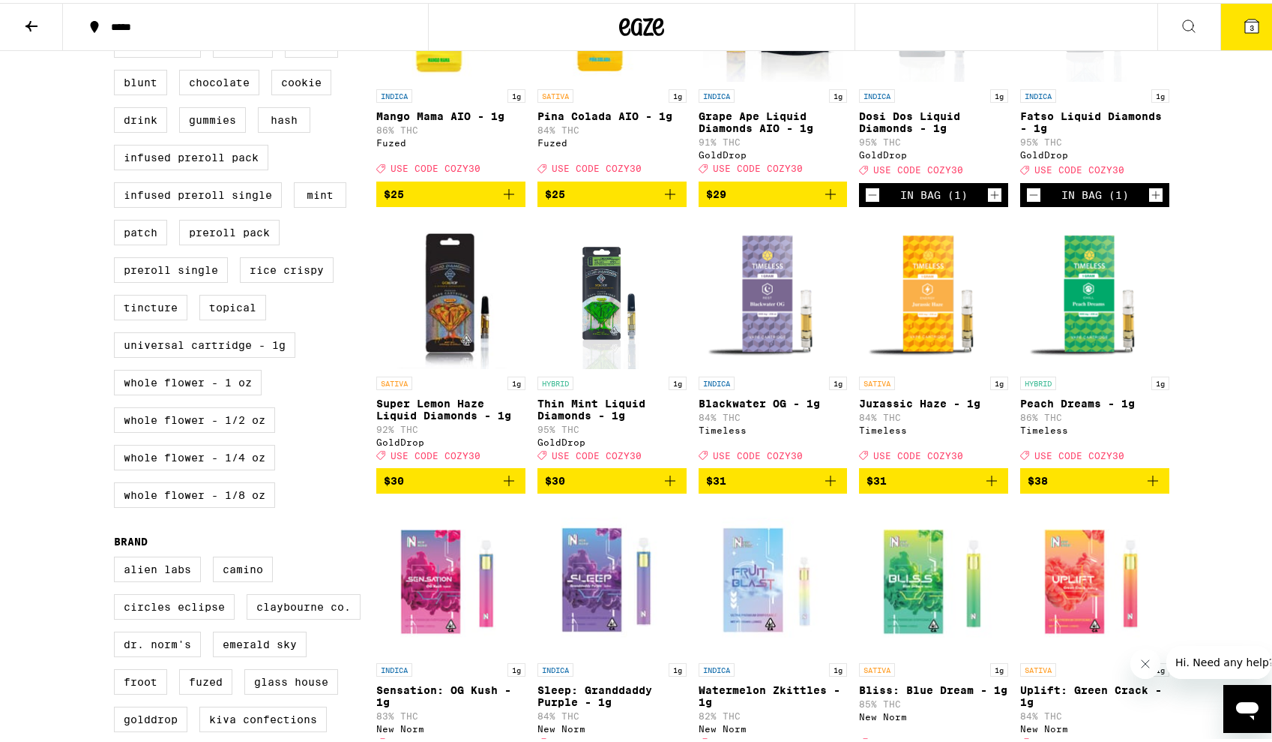
scroll to position [600, 0]
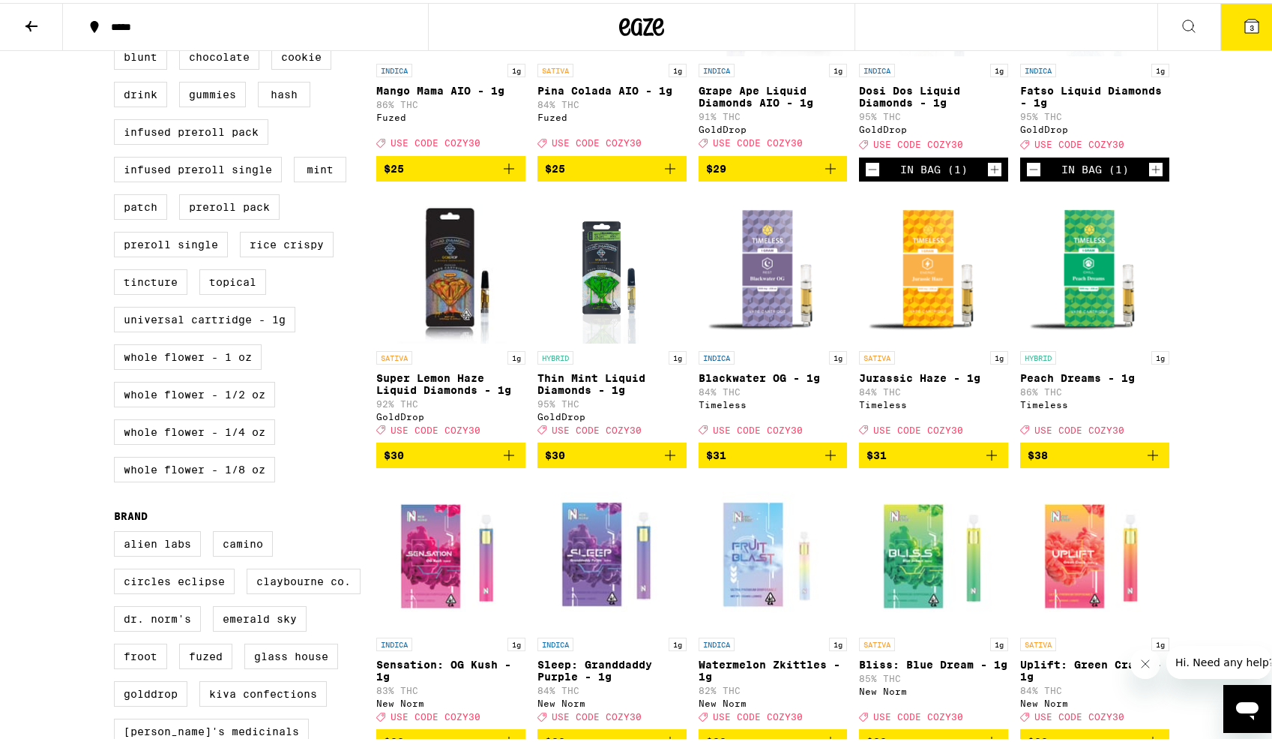
click at [663, 461] on icon "Add to bag" at bounding box center [670, 452] width 18 height 18
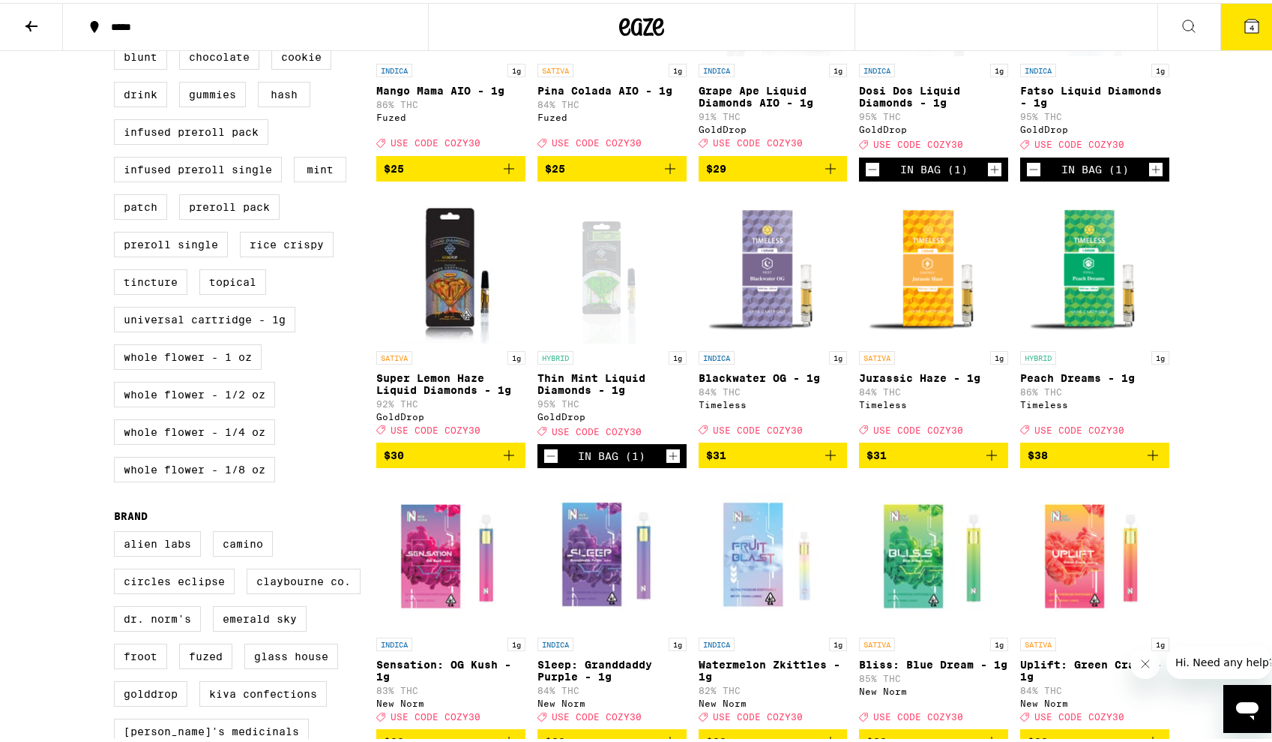
click at [502, 461] on icon "Add to bag" at bounding box center [509, 452] width 18 height 18
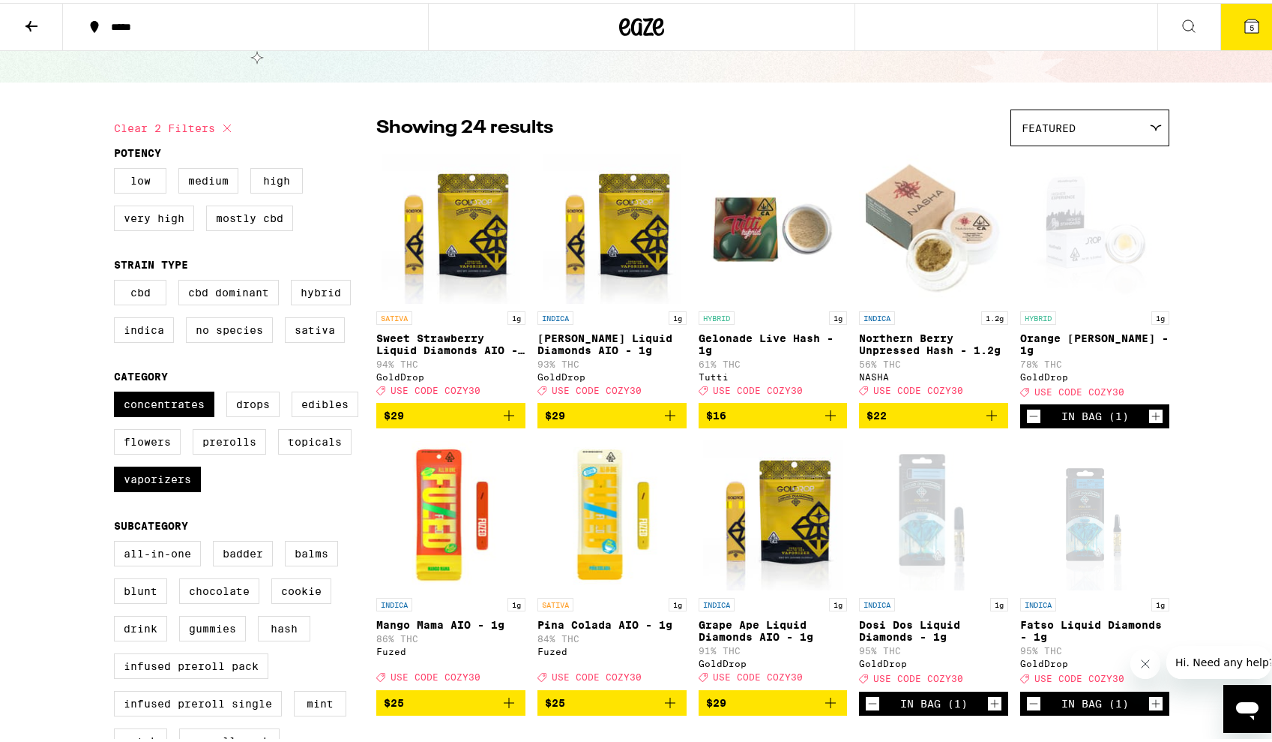
scroll to position [0, 0]
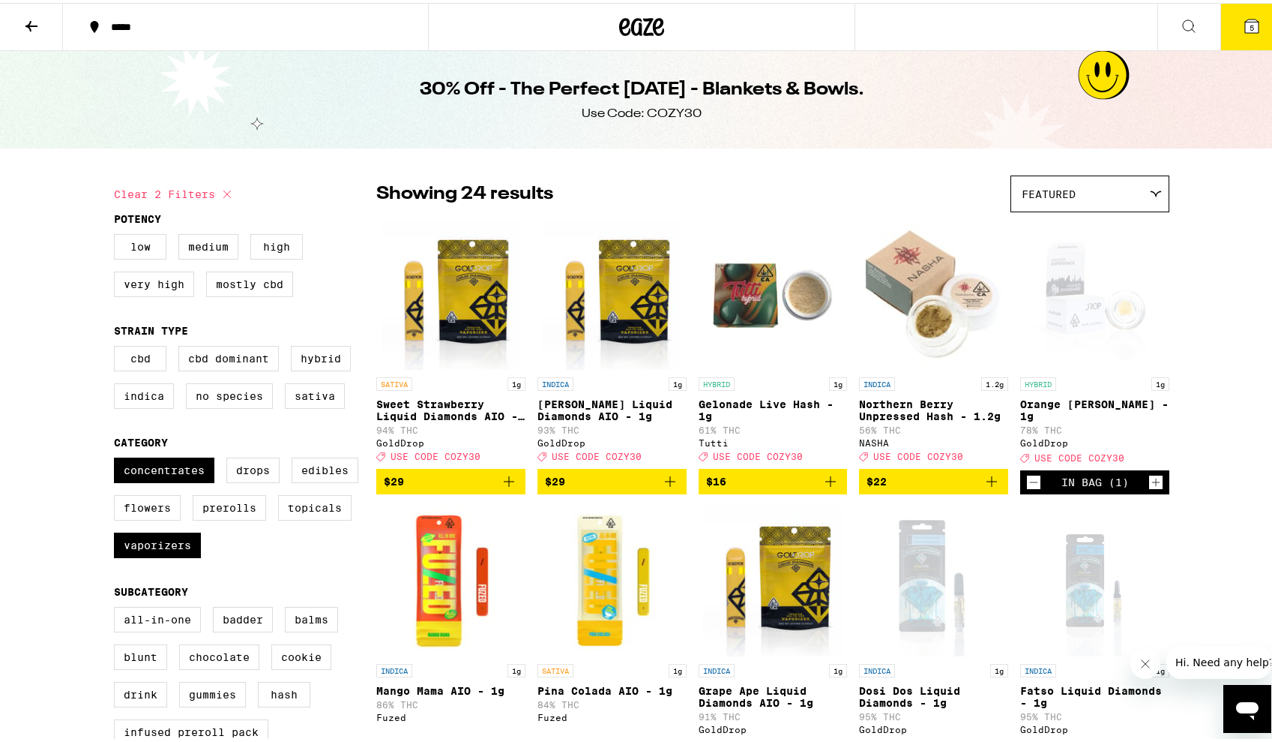
click at [37, 24] on icon at bounding box center [31, 23] width 18 height 18
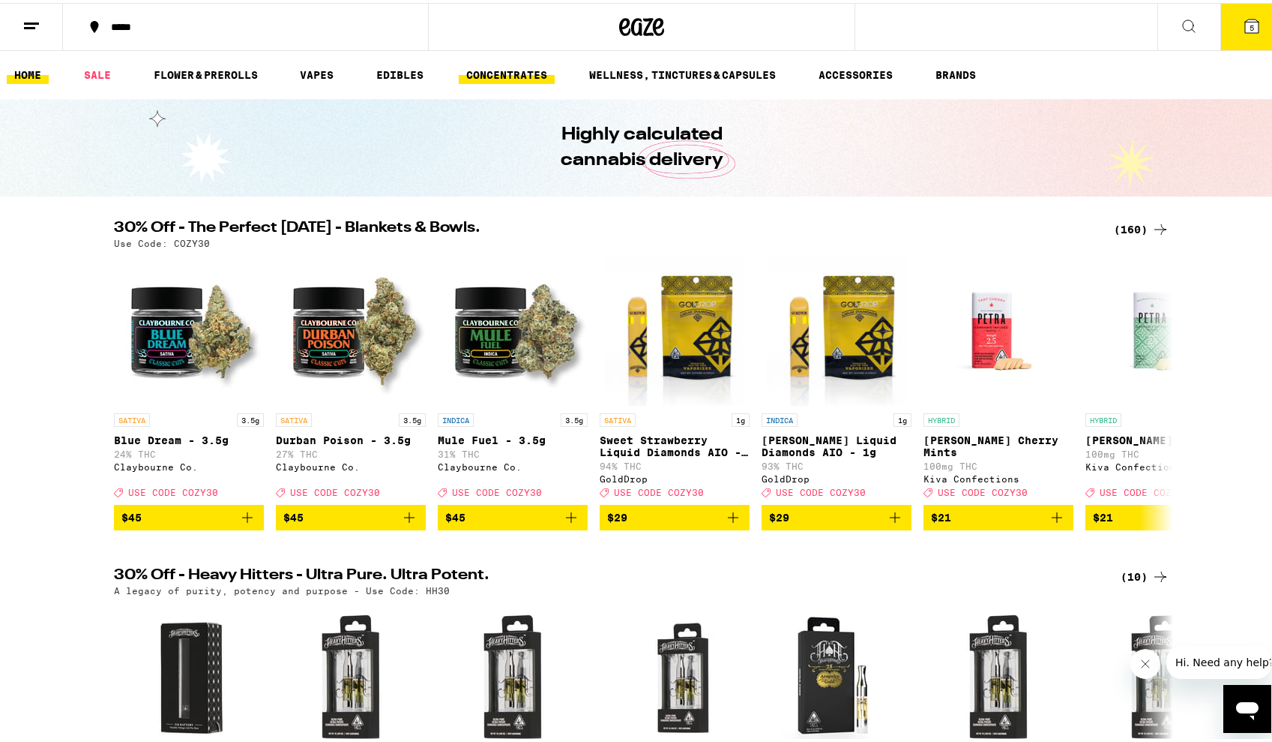
click at [486, 73] on link "CONCENTRATES" at bounding box center [507, 72] width 96 height 18
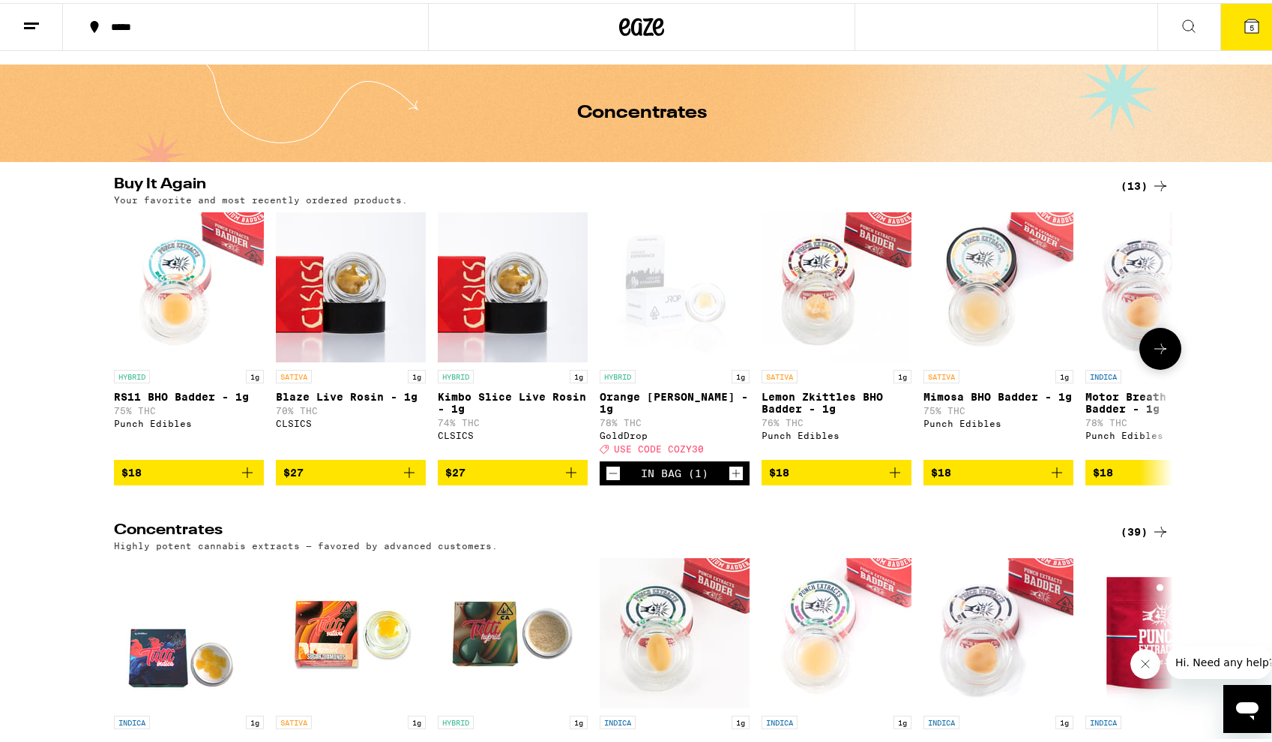
scroll to position [225, 0]
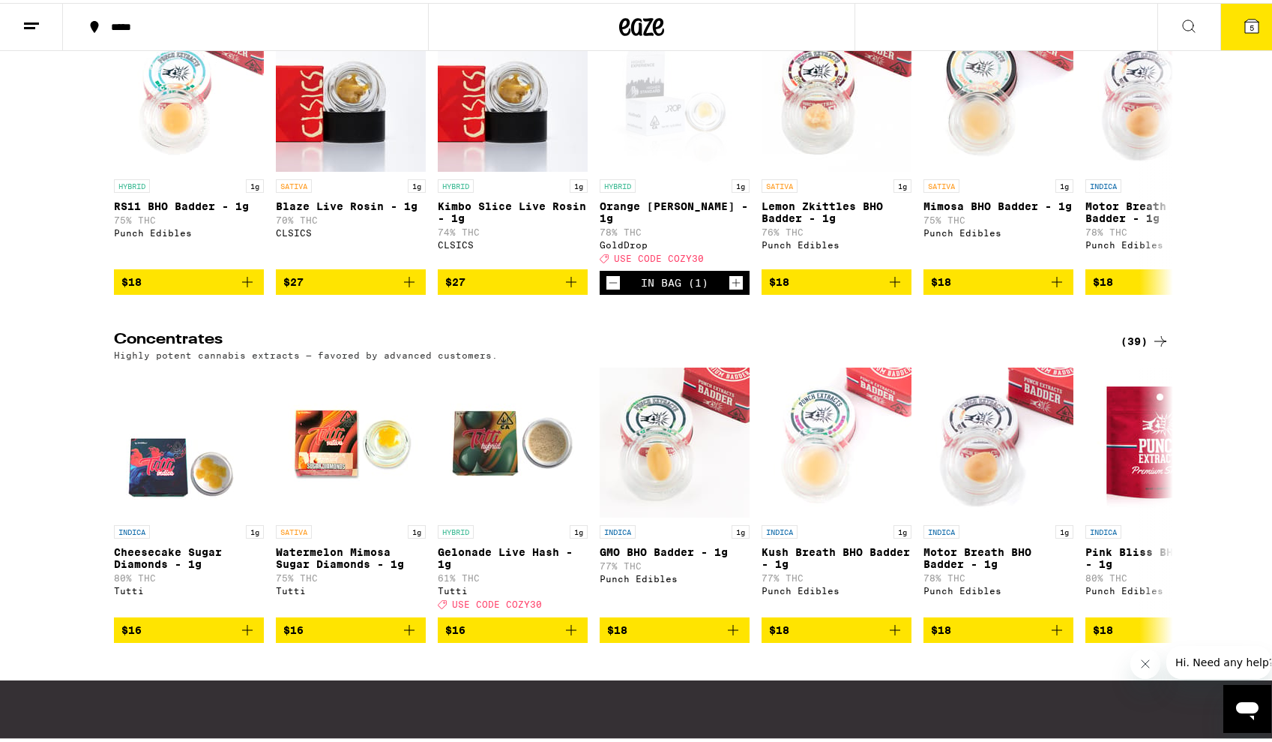
click at [1132, 347] on div "(39)" at bounding box center [1145, 338] width 49 height 18
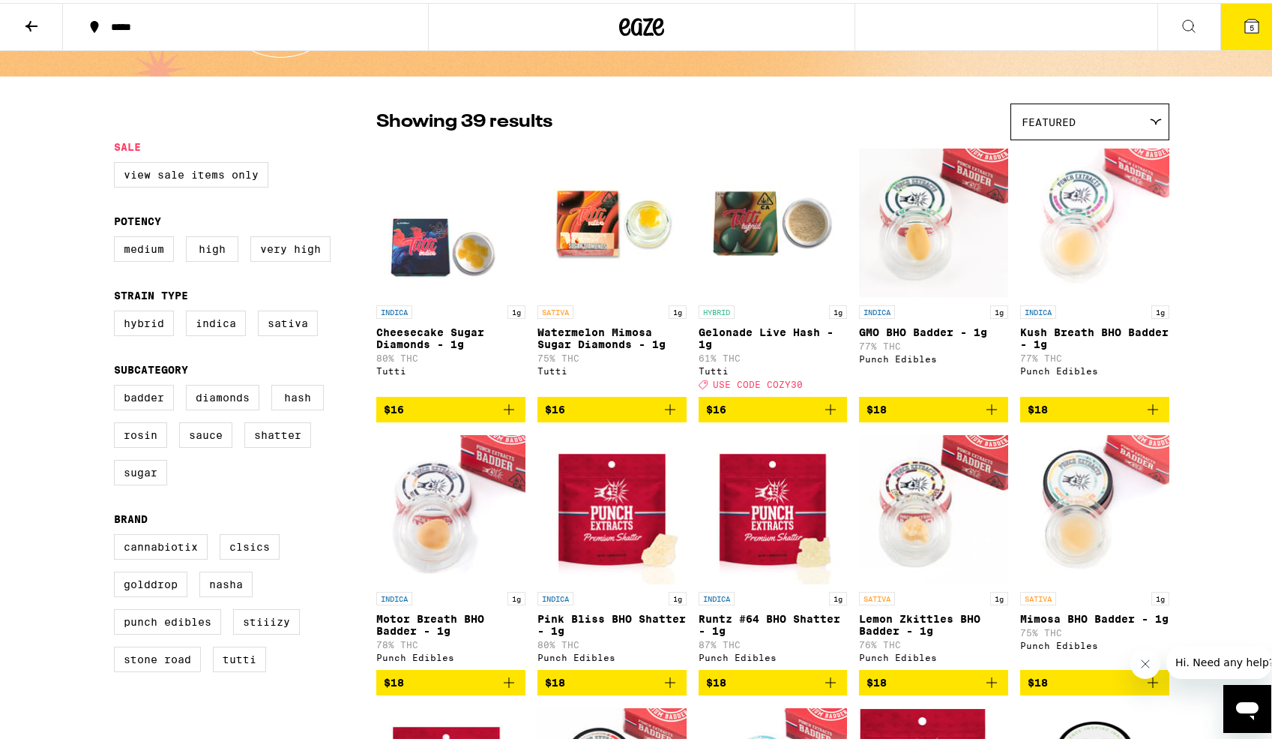
scroll to position [150, 0]
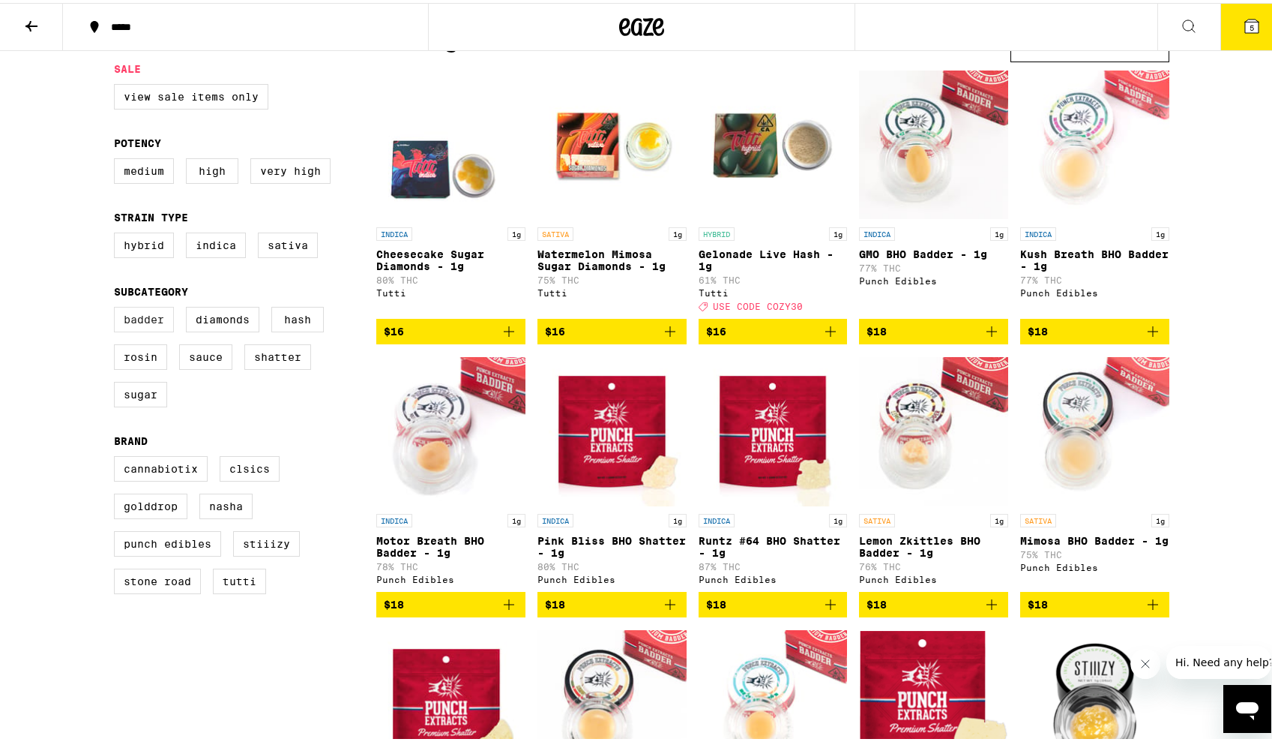
click at [151, 325] on label "Badder" at bounding box center [144, 316] width 60 height 25
click at [118, 307] on input "Badder" at bounding box center [117, 306] width 1 height 1
checkbox input "true"
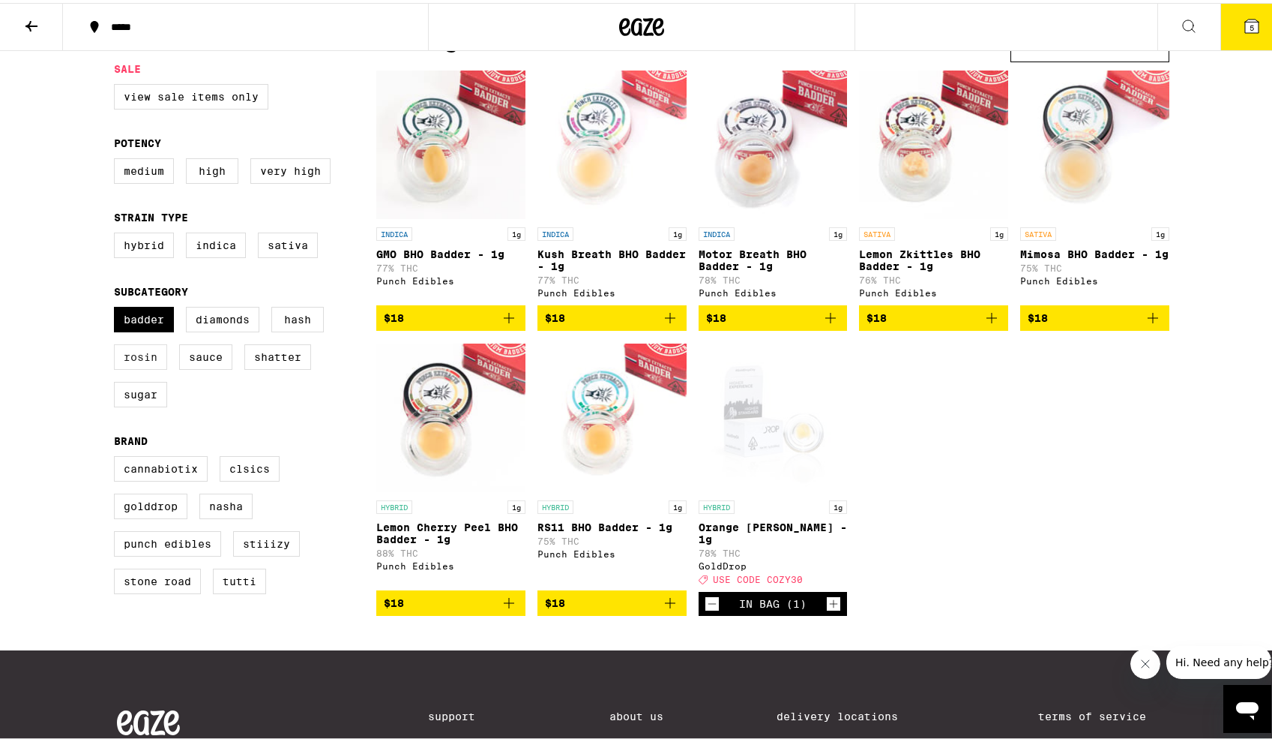
click at [142, 367] on label "Rosin" at bounding box center [140, 353] width 53 height 25
click at [118, 307] on input "Rosin" at bounding box center [117, 306] width 1 height 1
checkbox input "true"
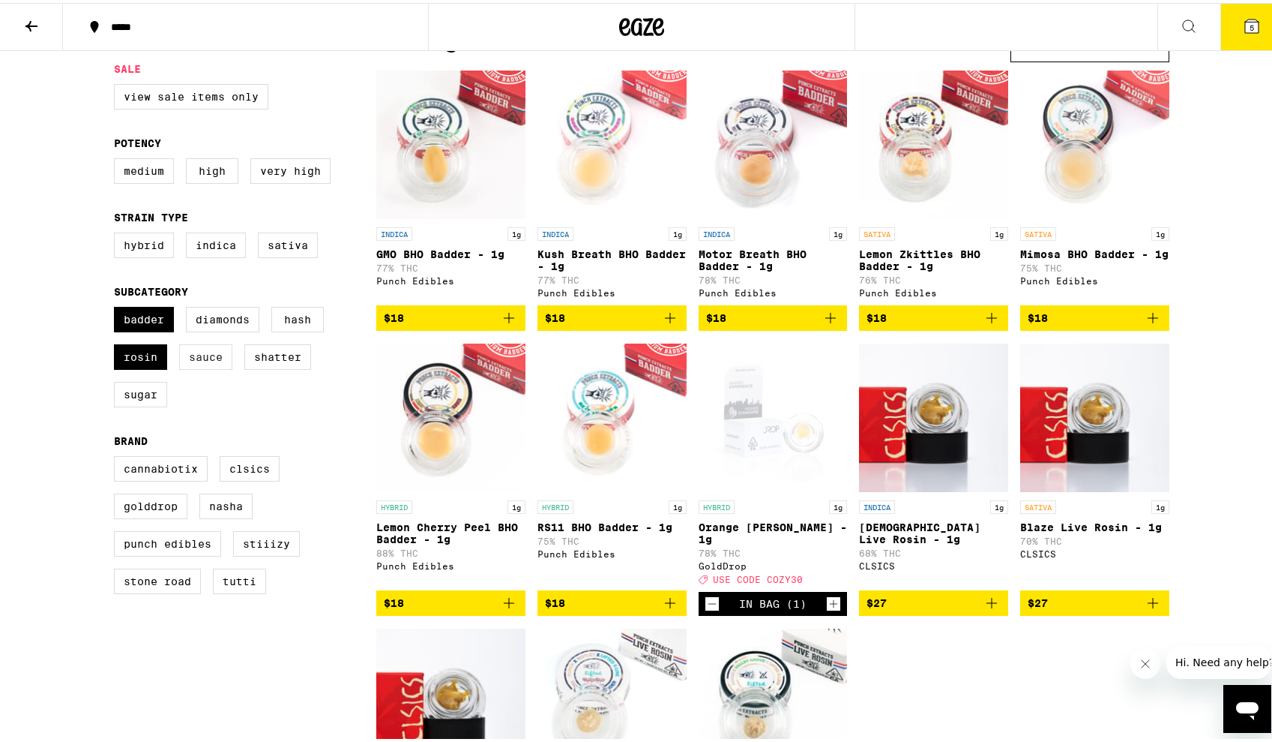
click at [222, 362] on label "Sauce" at bounding box center [205, 353] width 53 height 25
click at [118, 307] on input "Sauce" at bounding box center [117, 306] width 1 height 1
checkbox input "true"
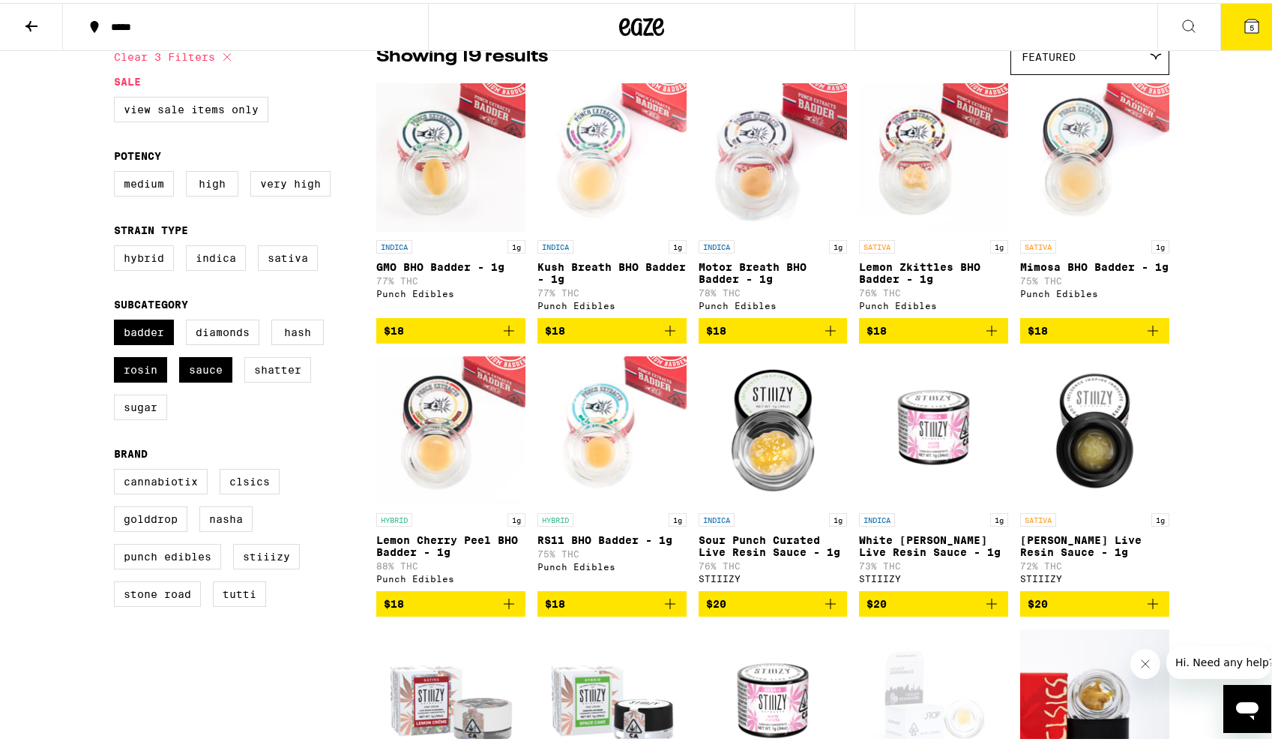
scroll to position [150, 0]
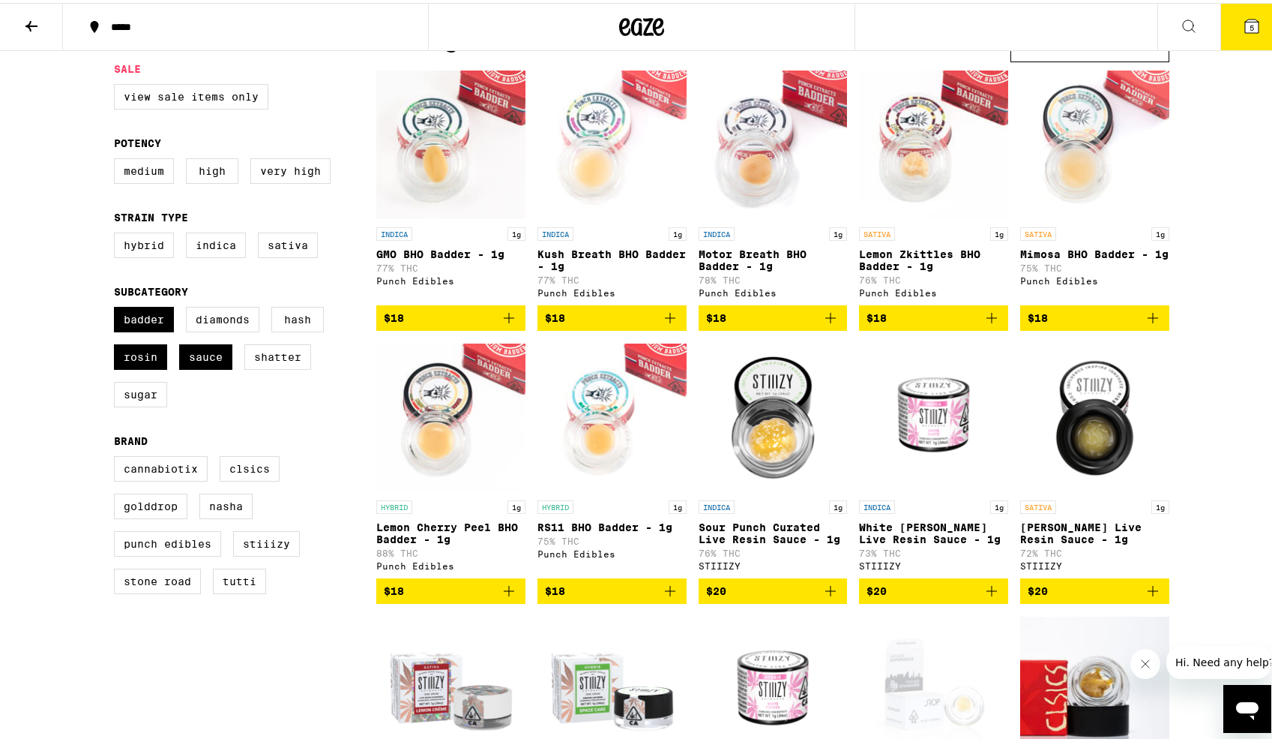
click at [511, 597] on icon "Add to bag" at bounding box center [509, 588] width 18 height 18
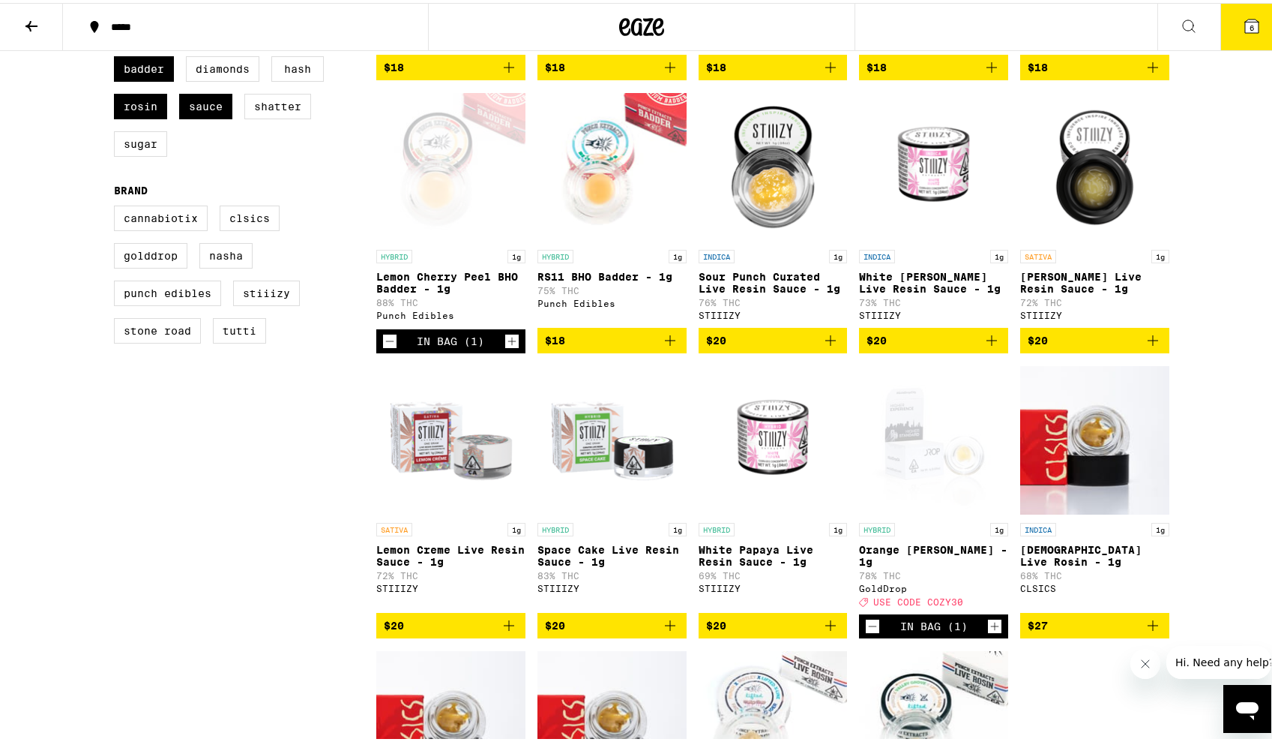
scroll to position [450, 0]
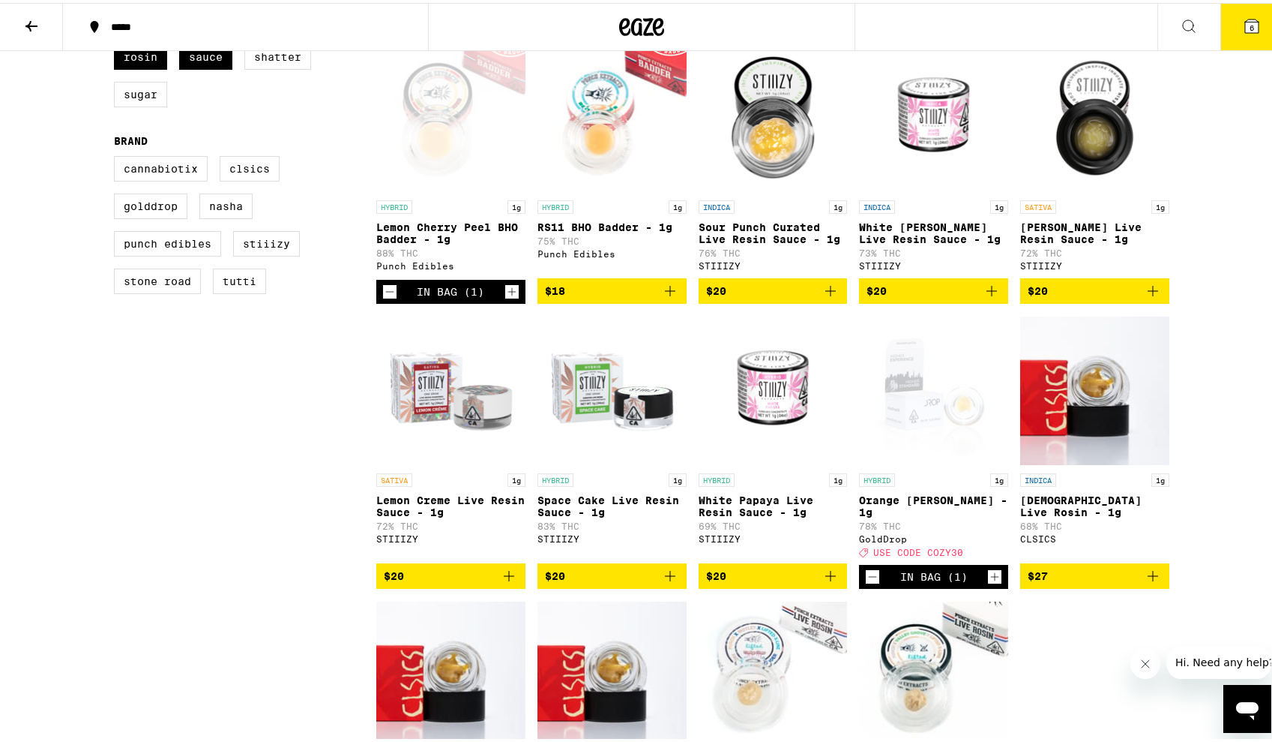
click at [307, 369] on div "Clear 3 filters Sale View Sale Items Only Potency Medium High Very High Strain …" at bounding box center [245, 302] width 262 height 1159
click at [383, 298] on icon "Decrement" at bounding box center [389, 289] width 13 height 18
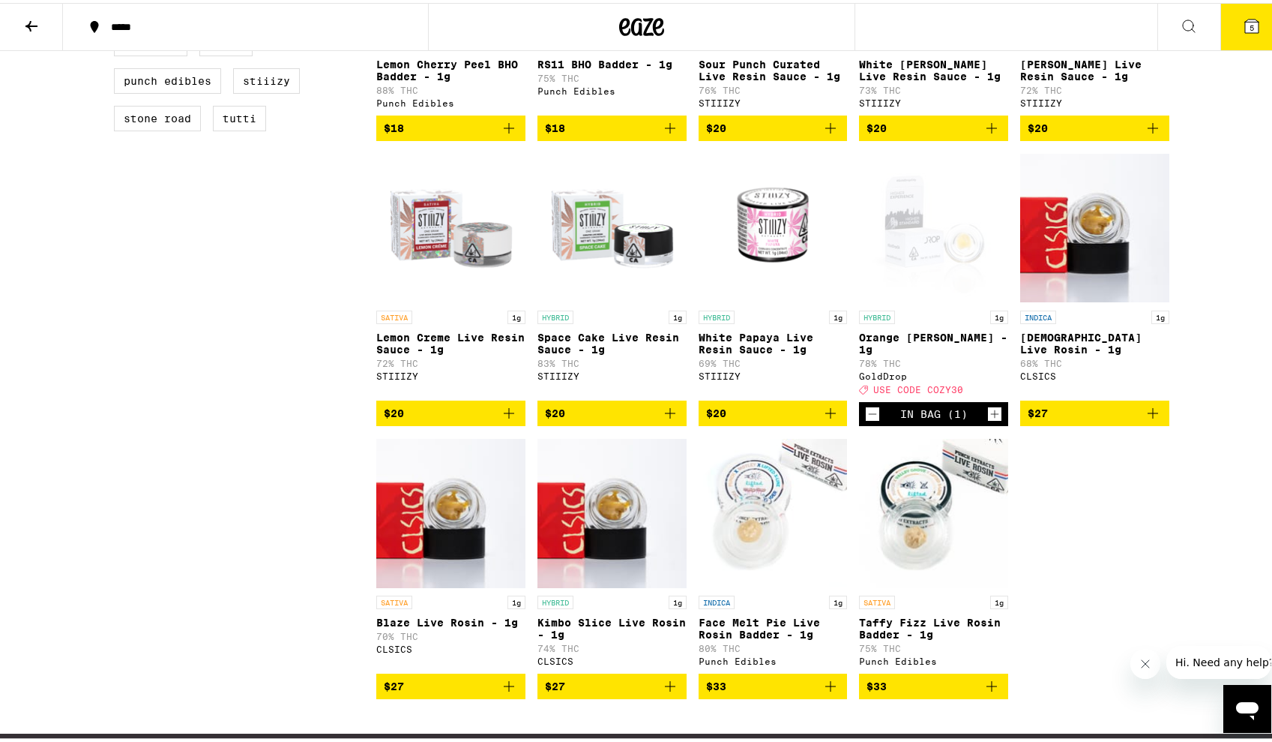
scroll to position [600, 0]
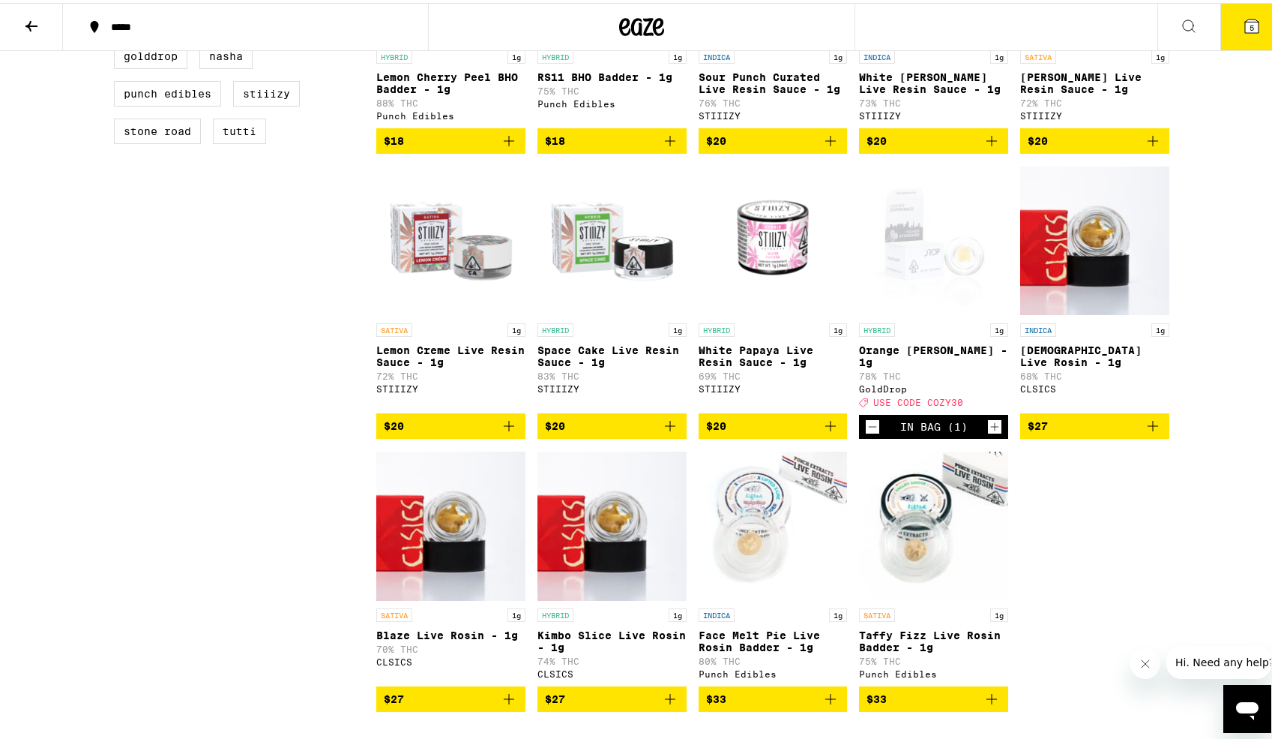
click at [669, 432] on icon "Add to bag" at bounding box center [670, 423] width 18 height 18
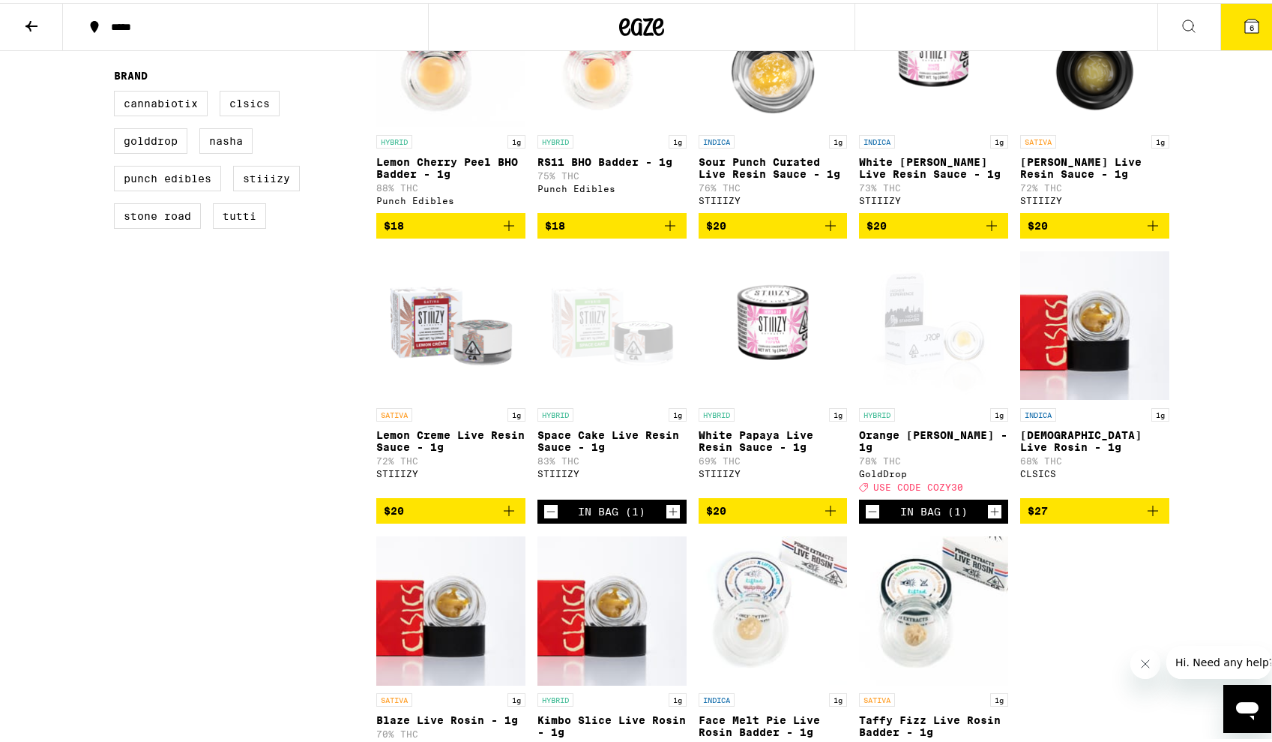
scroll to position [525, 0]
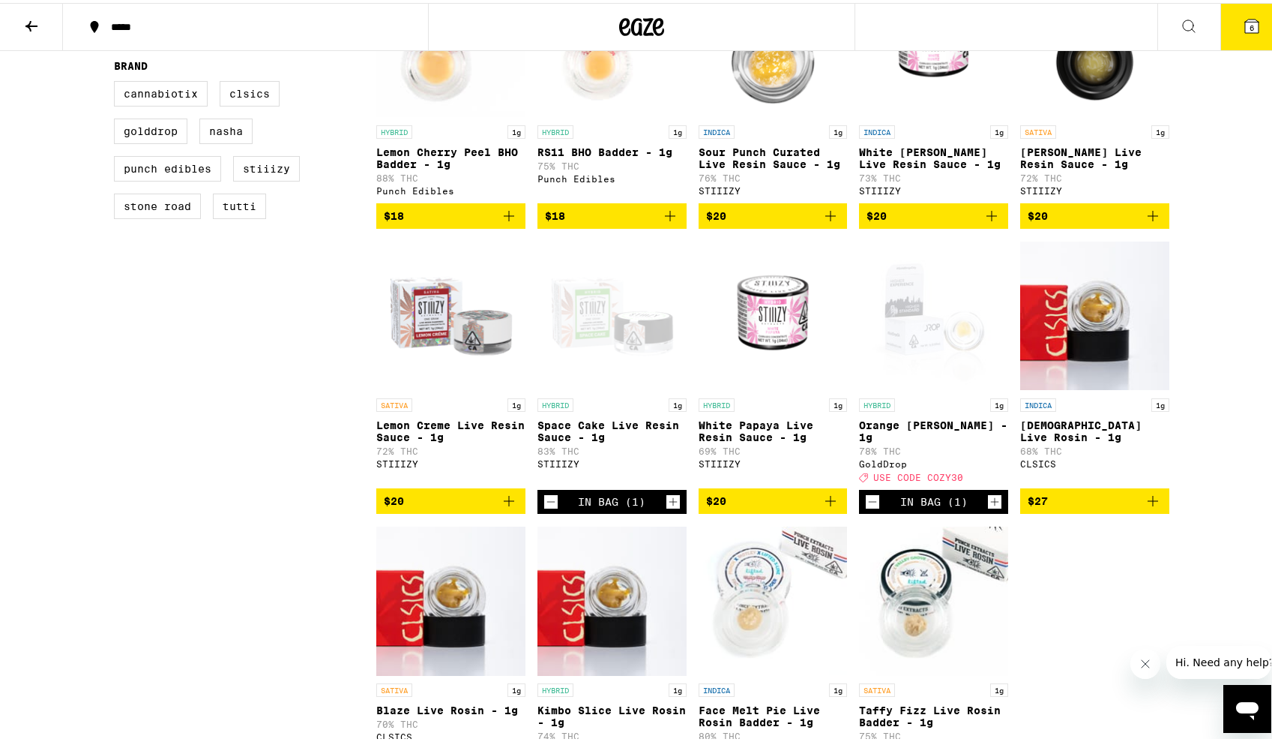
click at [667, 508] on icon "Increment" at bounding box center [673, 499] width 13 height 18
click at [1250, 22] on span "7" at bounding box center [1252, 24] width 4 height 9
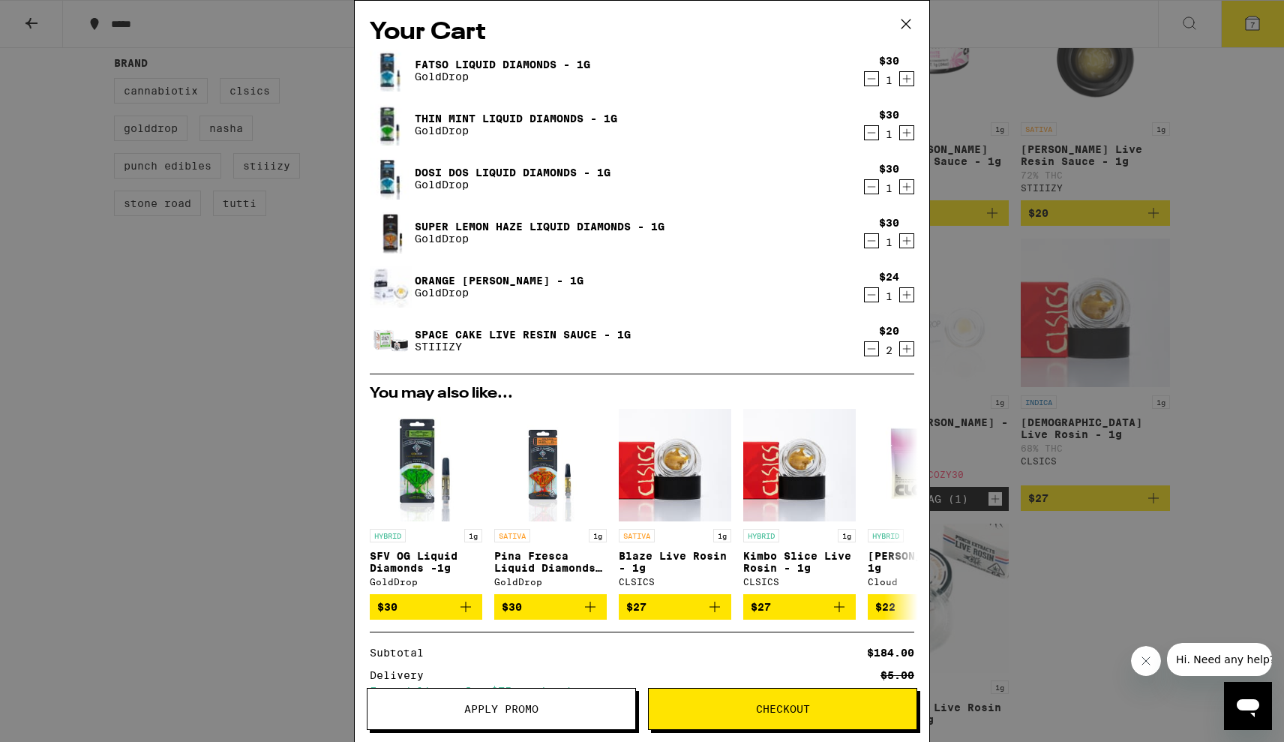
click at [900, 297] on icon "Increment" at bounding box center [906, 295] width 13 height 18
click at [912, 19] on icon at bounding box center [906, 24] width 22 height 22
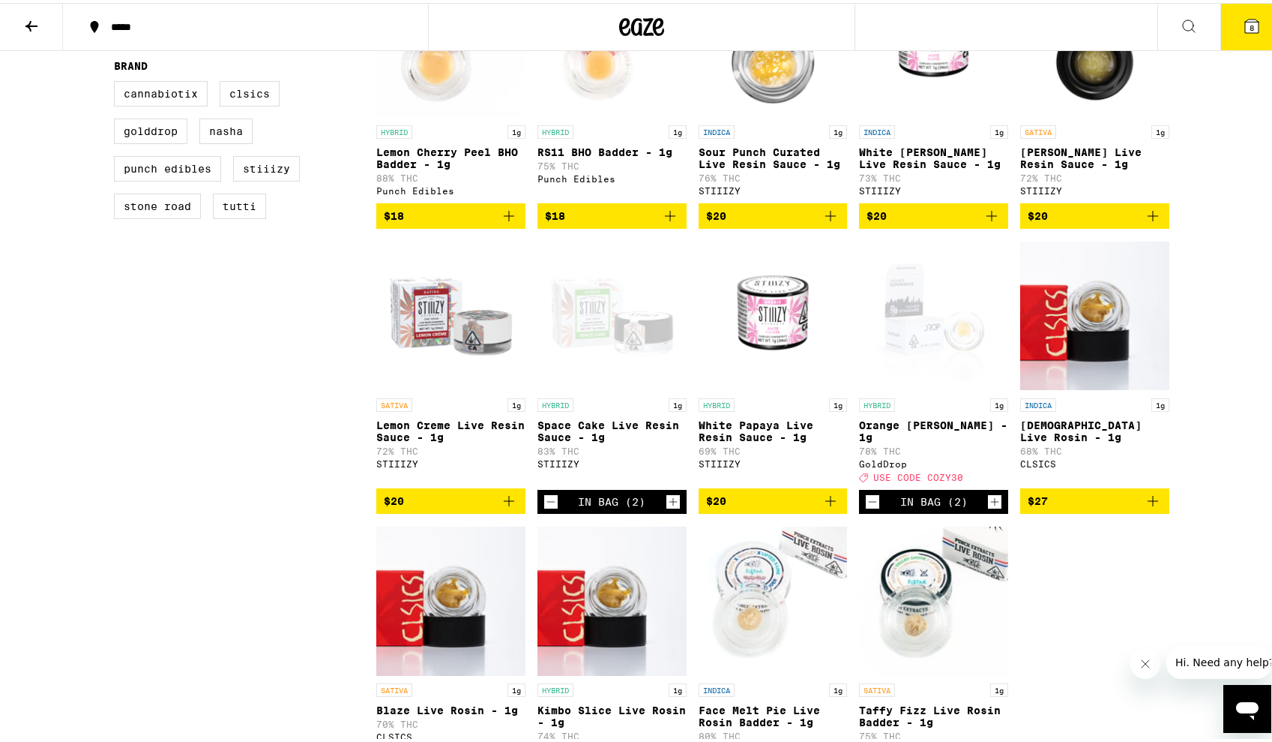
click at [644, 25] on icon at bounding box center [641, 23] width 45 height 27
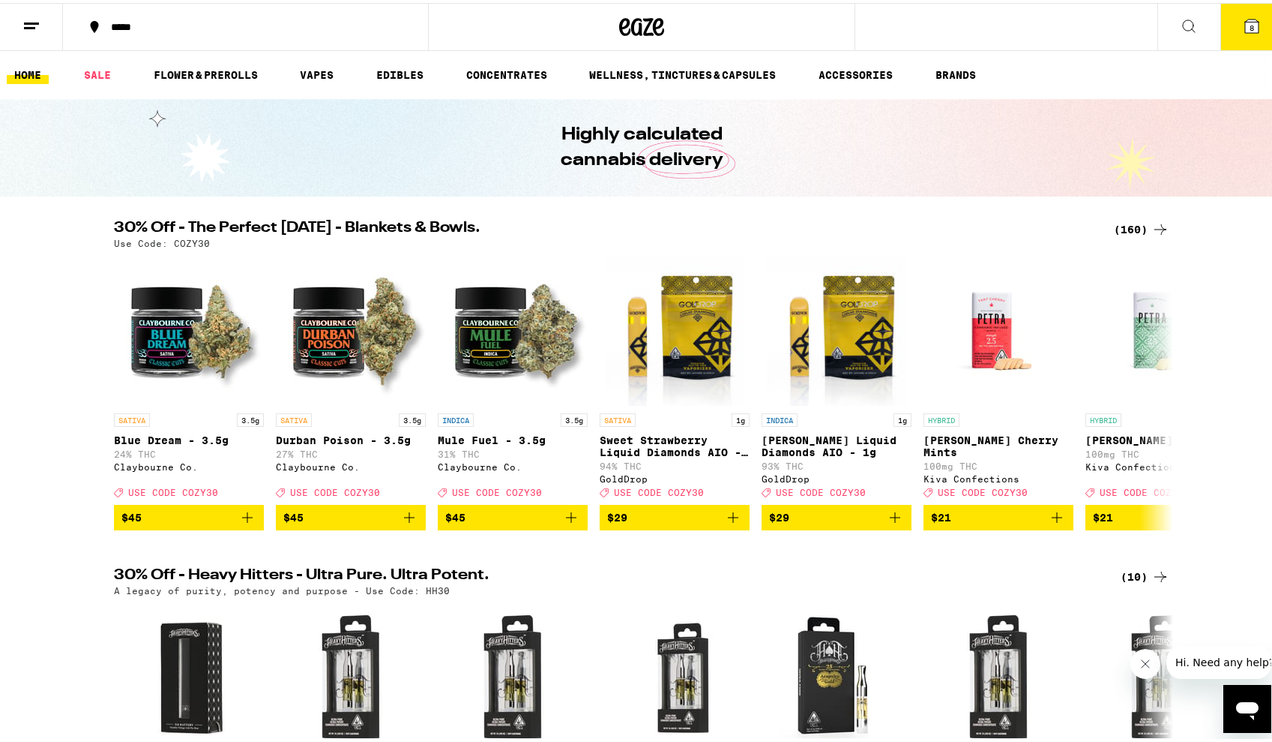
click at [1247, 38] on button "8" at bounding box center [1252, 24] width 63 height 46
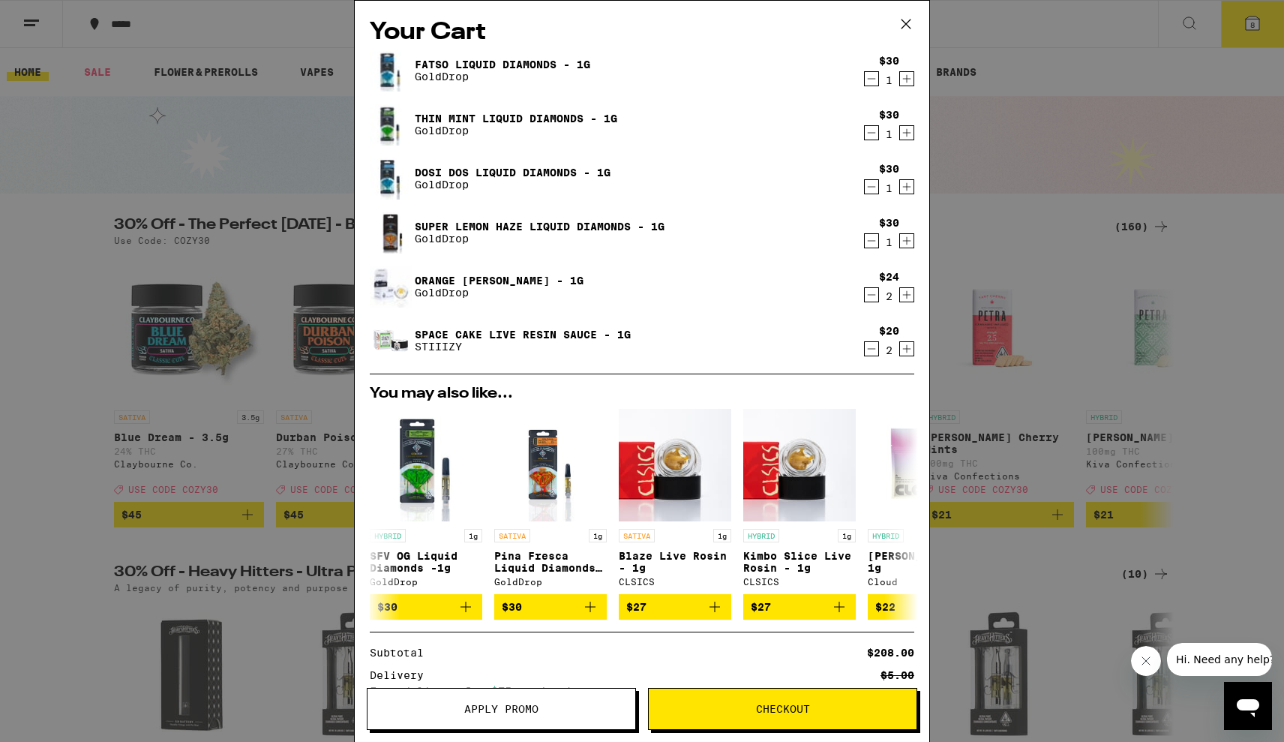
click at [489, 711] on span "Apply Promo" at bounding box center [501, 708] width 74 height 10
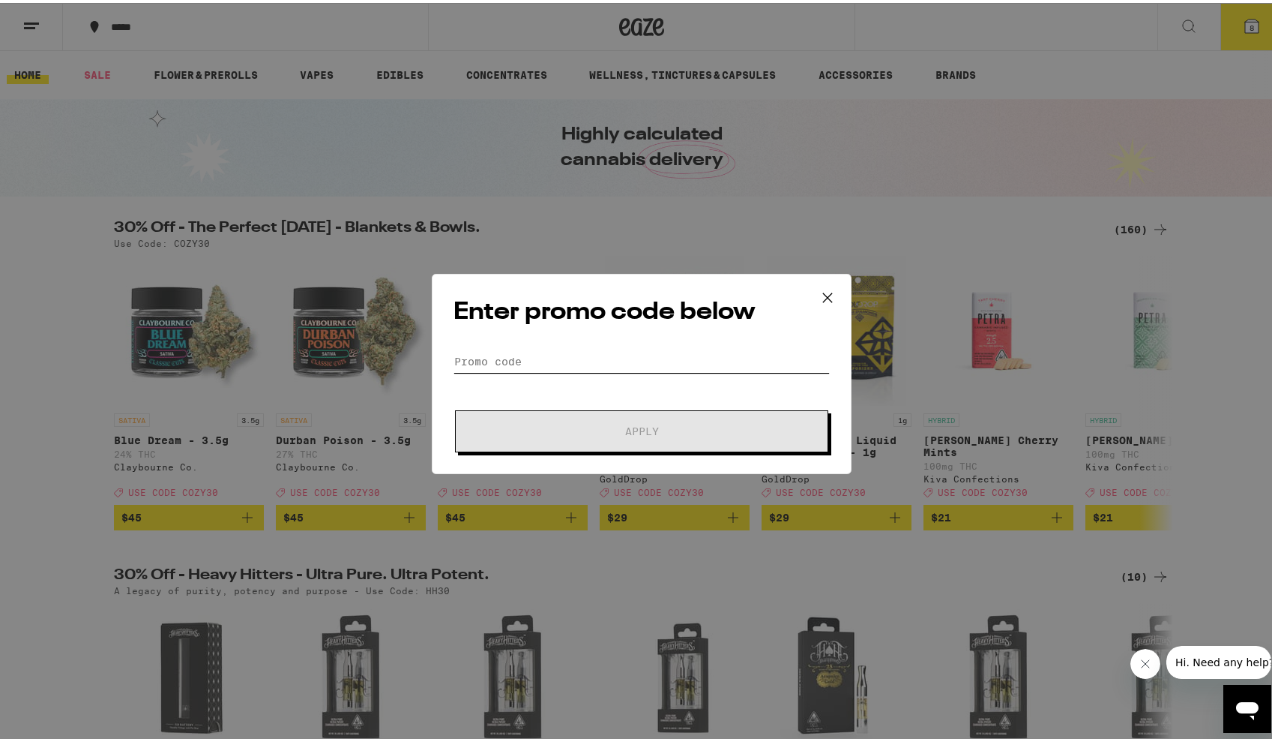
click at [499, 348] on input "Promo Code" at bounding box center [642, 358] width 376 height 22
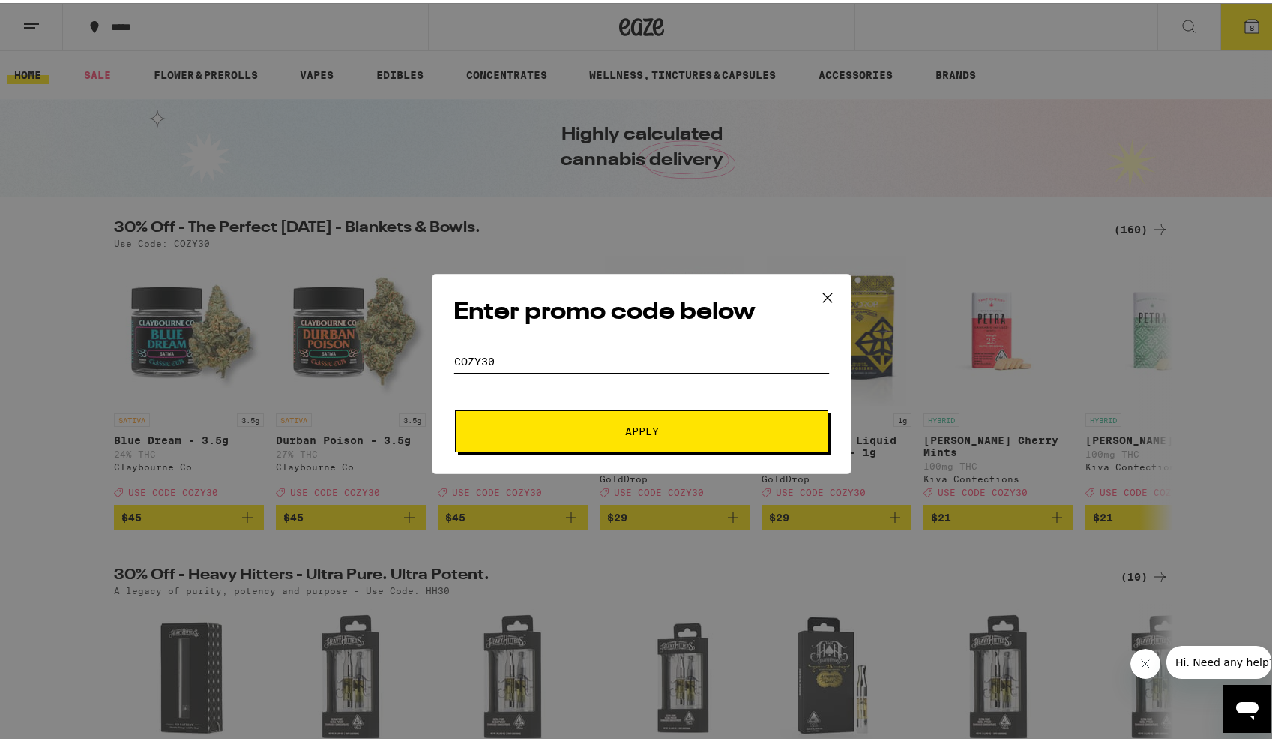
type input "cozy30"
click at [541, 422] on button "Apply" at bounding box center [641, 428] width 373 height 42
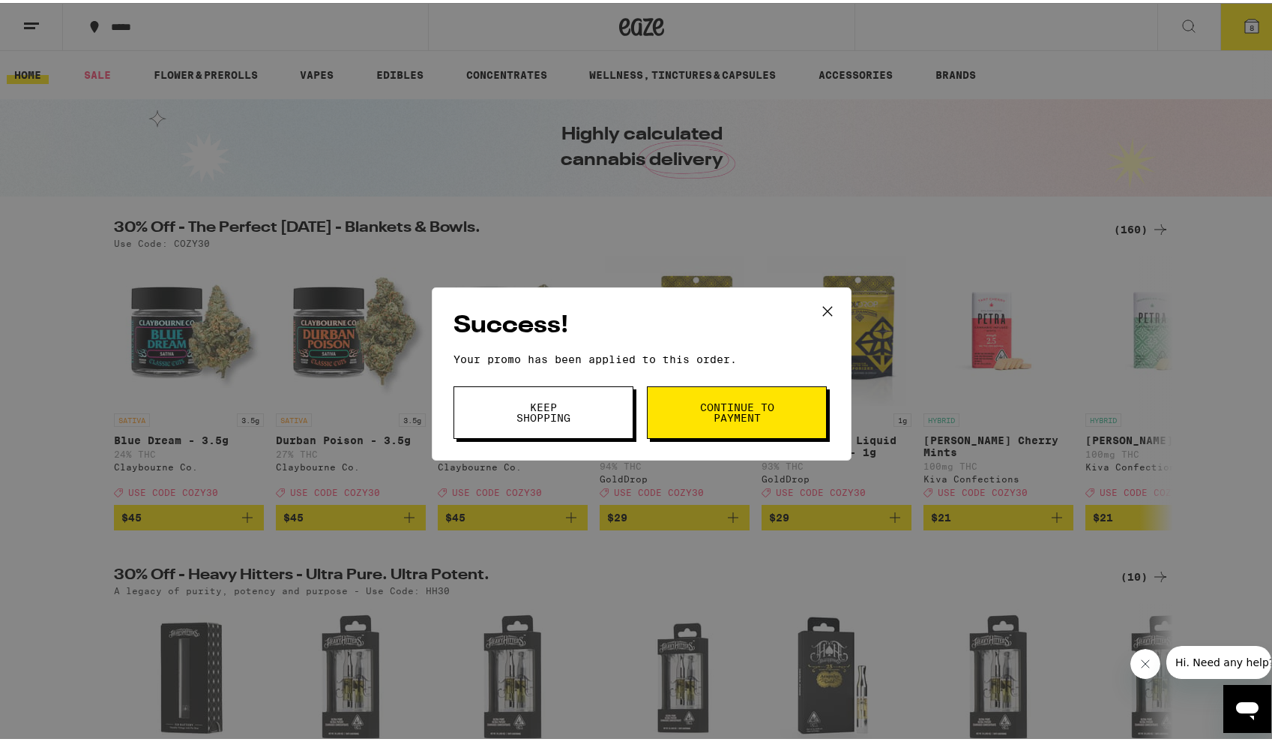
click at [724, 415] on span "Continue to payment" at bounding box center [737, 409] width 76 height 21
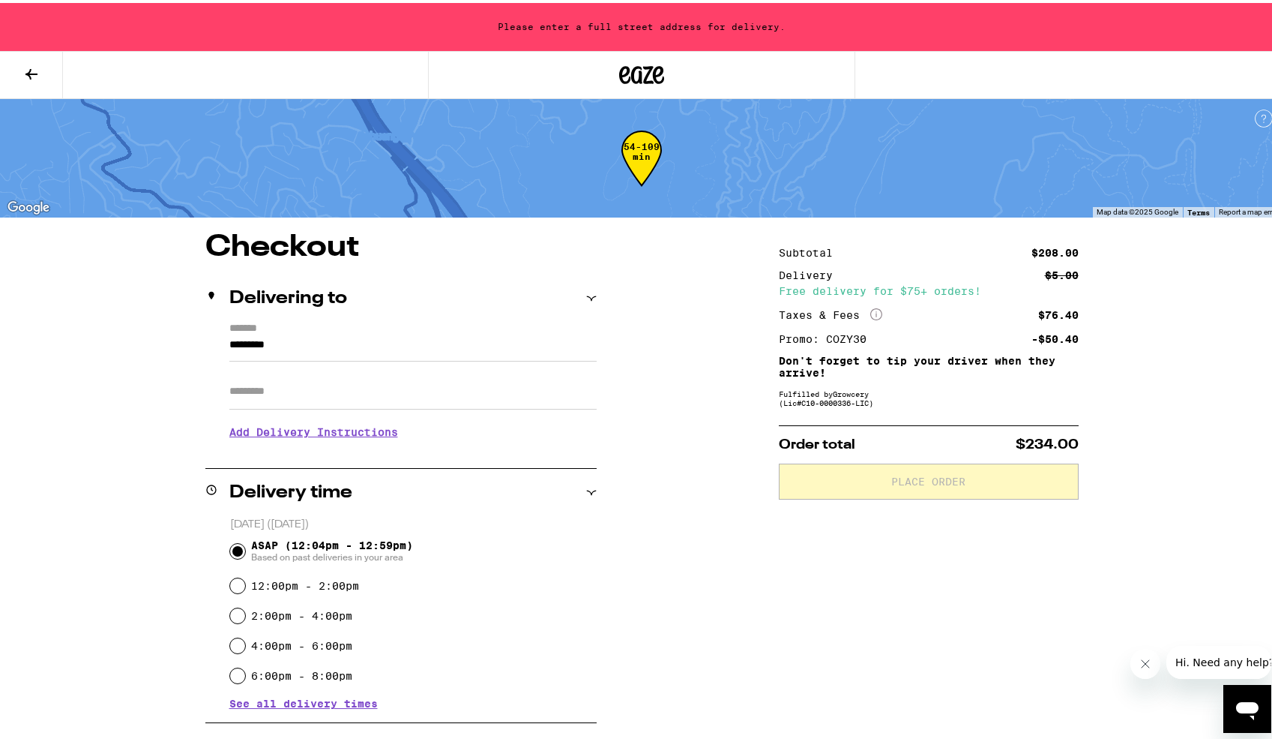
click at [310, 340] on input "*********" at bounding box center [412, 345] width 367 height 25
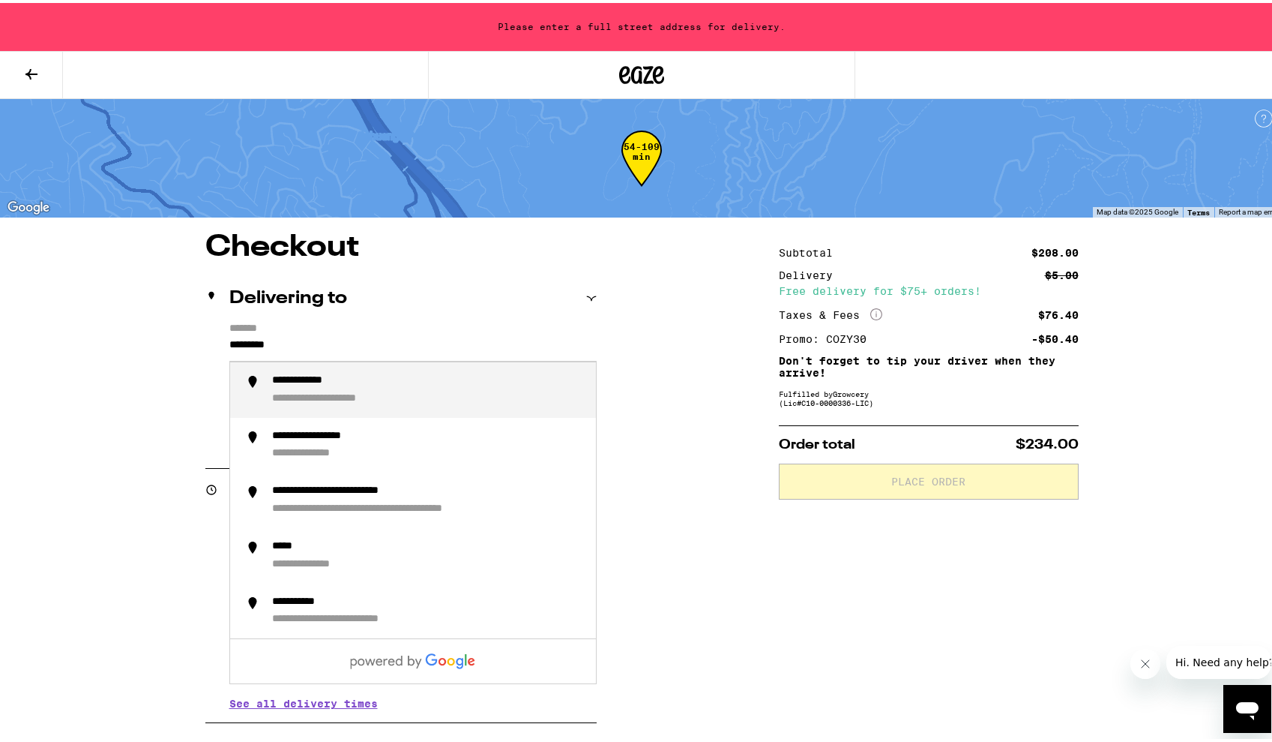
click at [310, 340] on input "*********" at bounding box center [412, 345] width 367 height 25
click at [469, 388] on div "**********" at bounding box center [428, 386] width 312 height 31
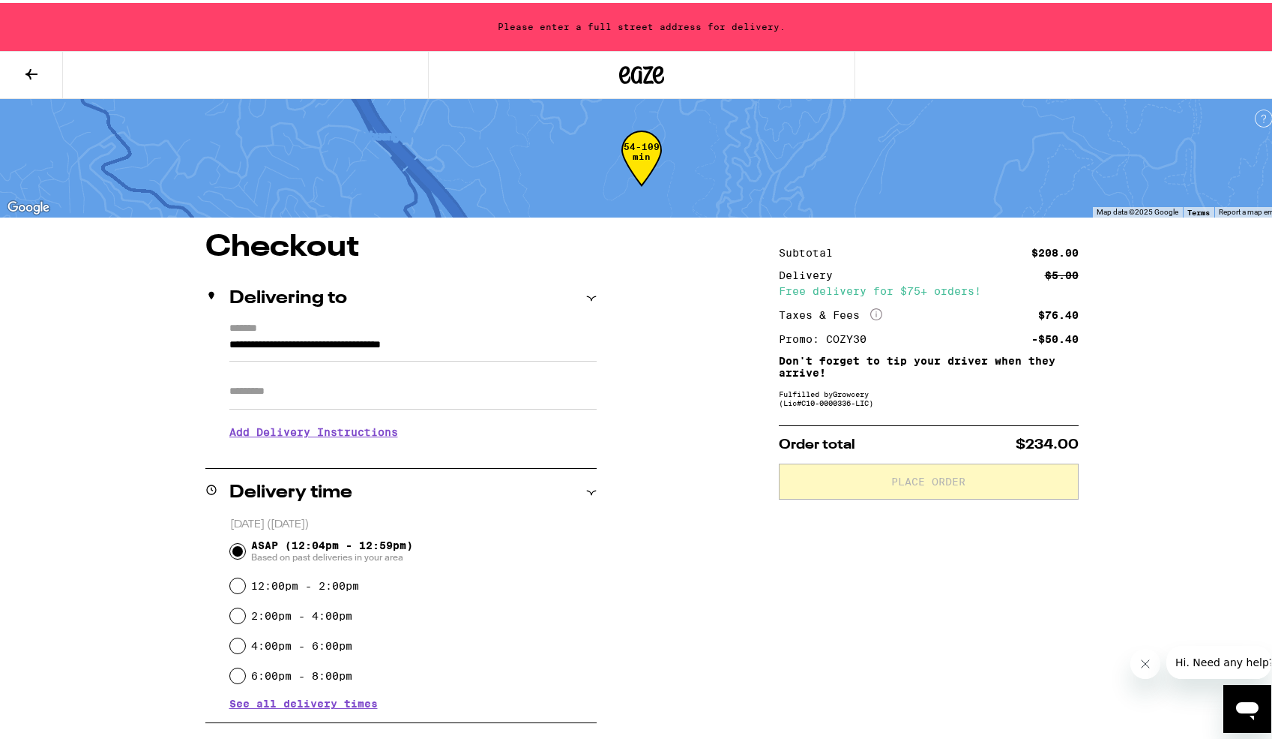
type input "**********"
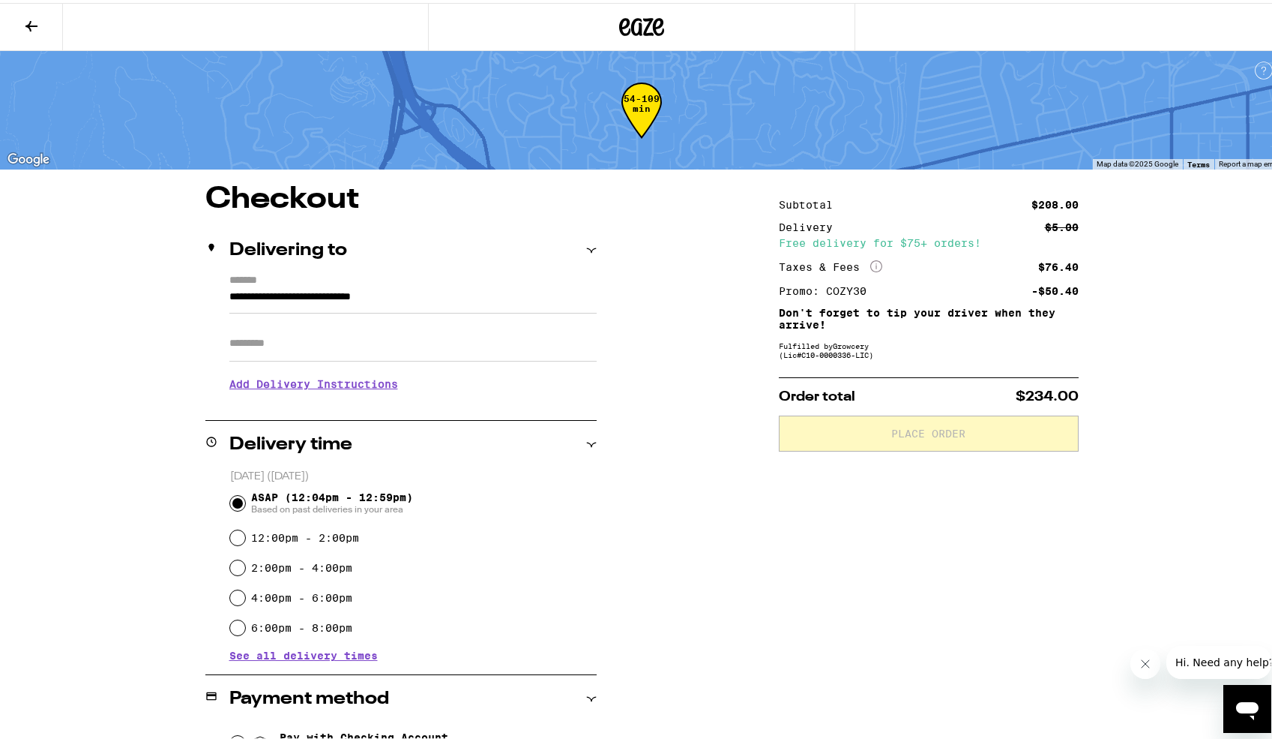
click at [729, 487] on div "**********" at bounding box center [642, 700] width 1080 height 1039
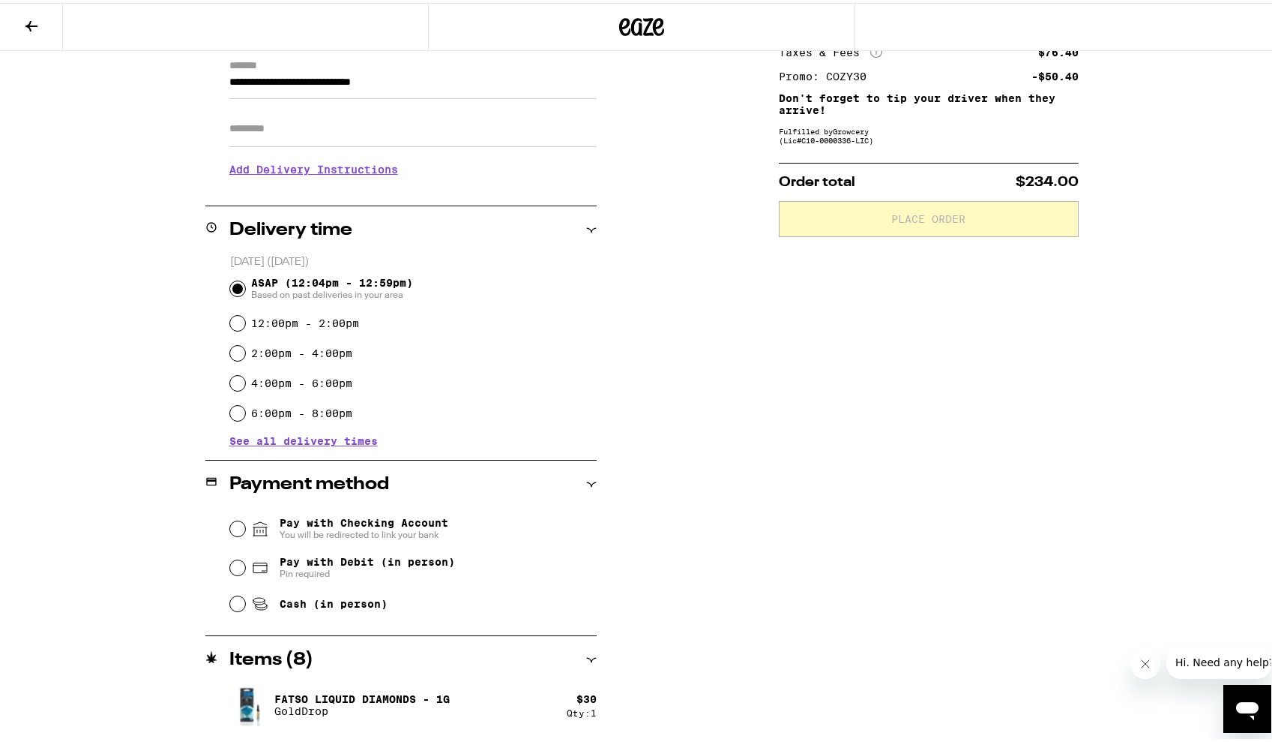
scroll to position [225, 0]
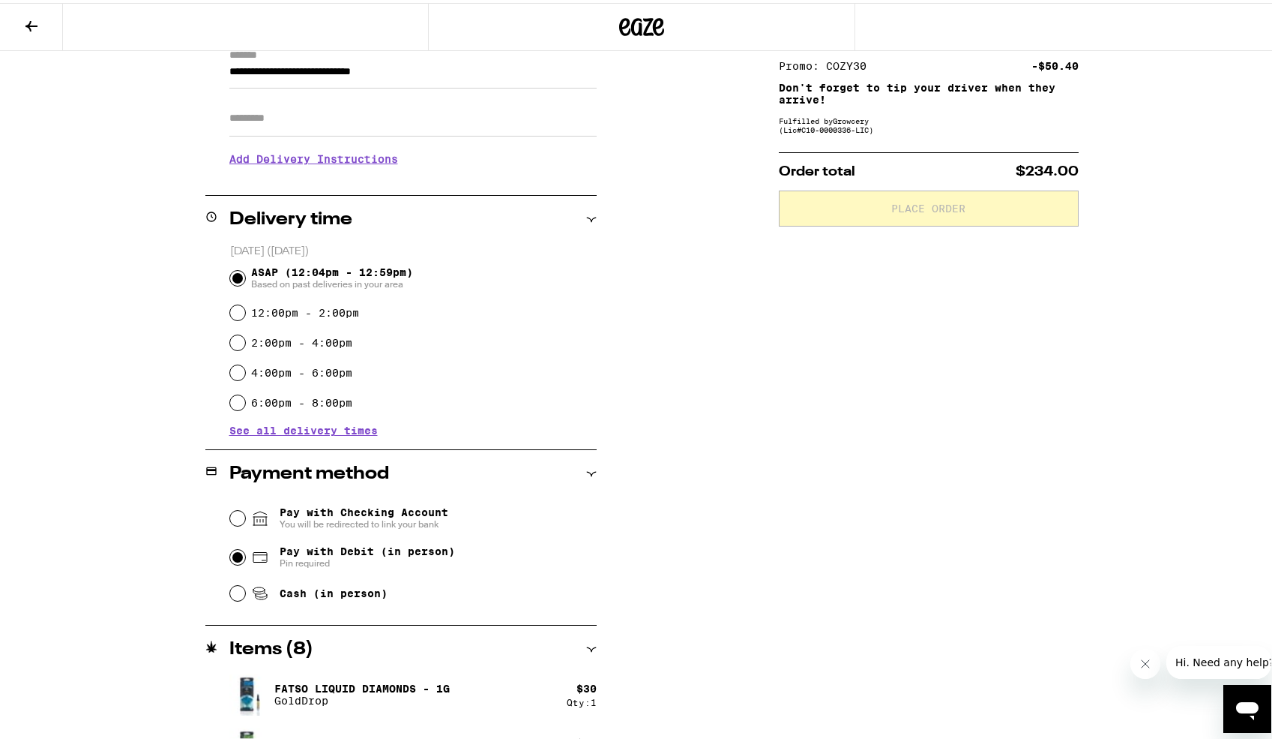
click at [235, 557] on input "Pay with Debit (in person) Pin required" at bounding box center [237, 554] width 15 height 15
radio input "true"
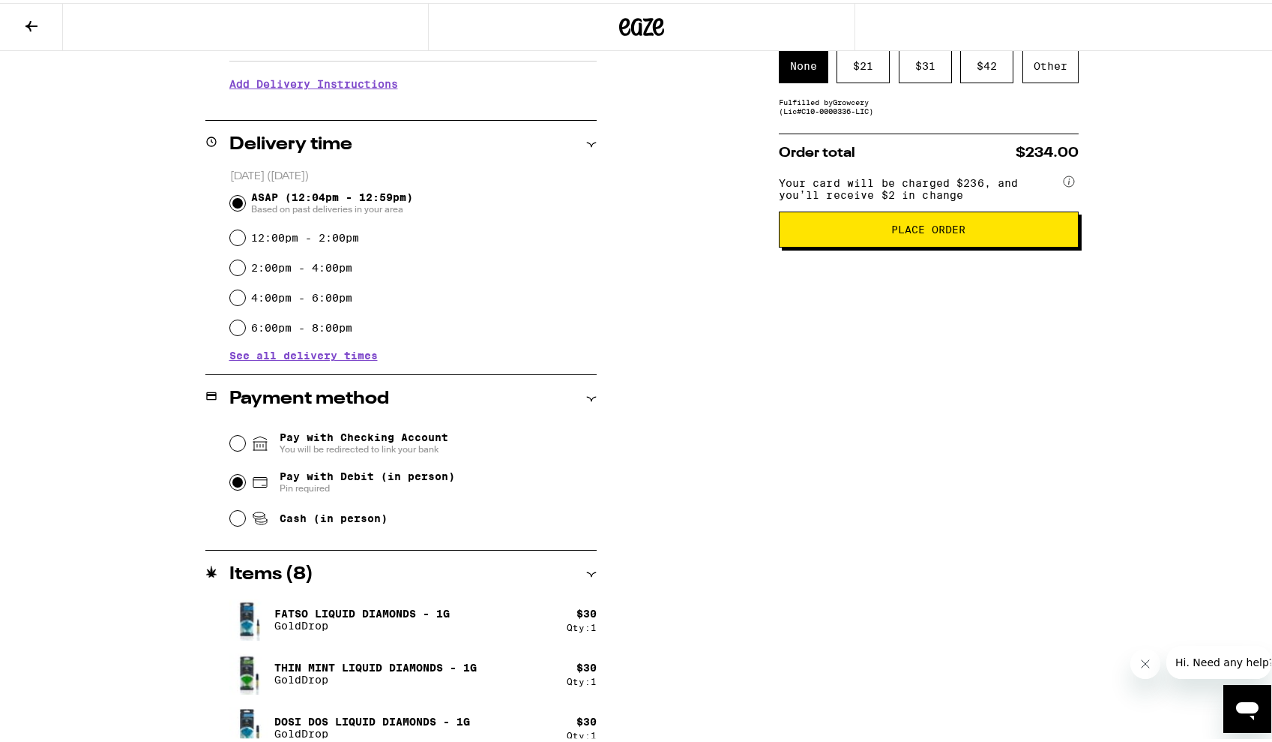
scroll to position [75, 0]
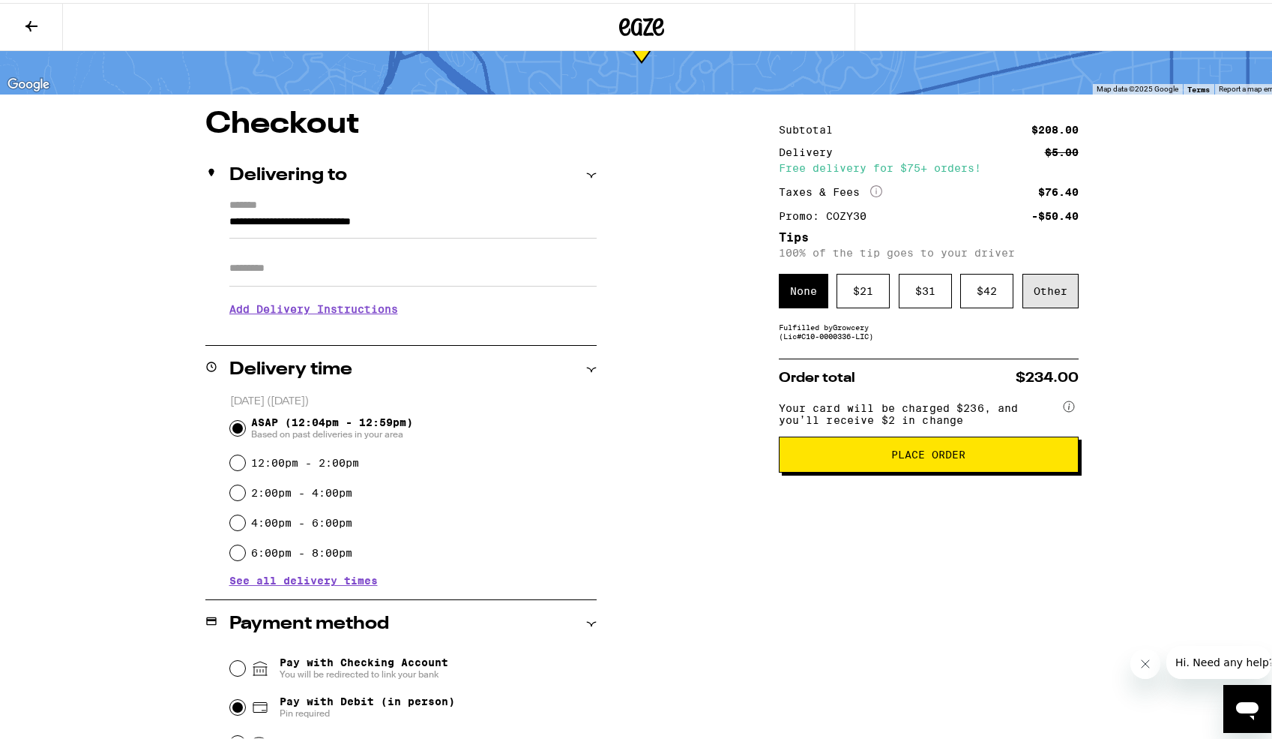
click at [1049, 293] on div "Other" at bounding box center [1051, 288] width 56 height 34
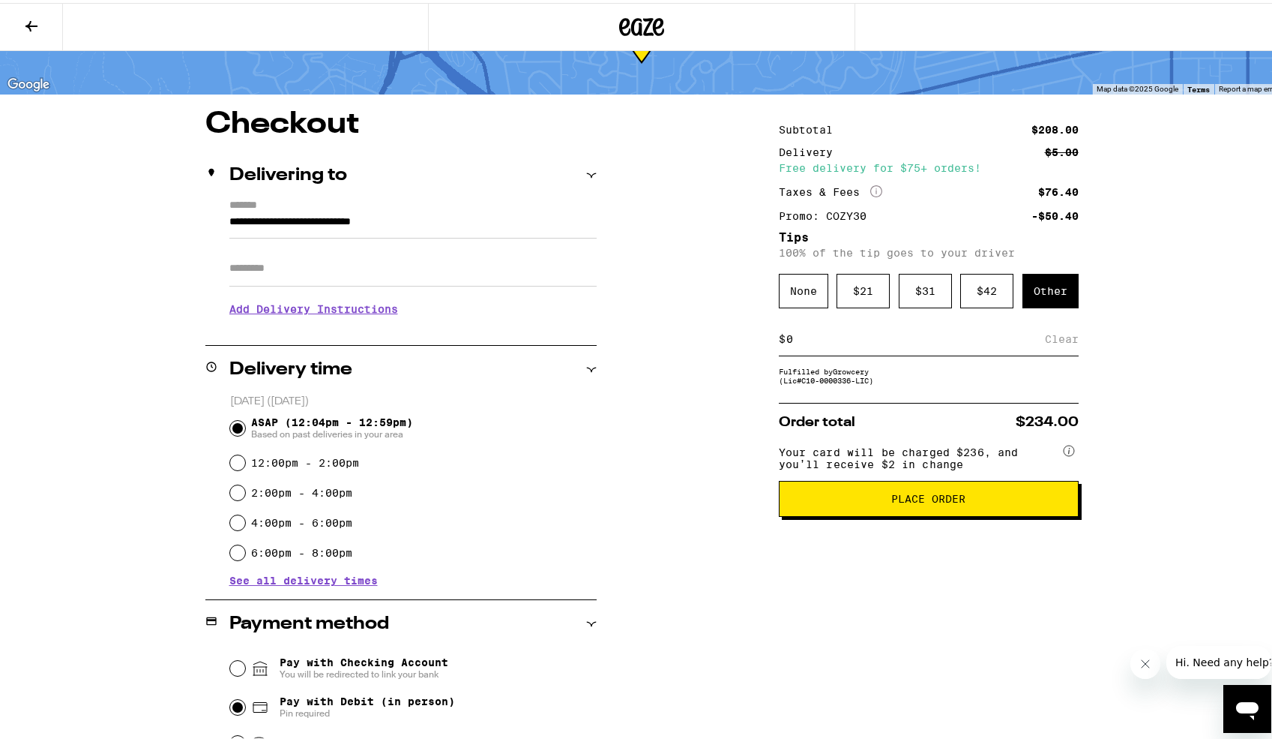
click at [792, 340] on input at bounding box center [915, 335] width 259 height 13
drag, startPoint x: 792, startPoint y: 340, endPoint x: 761, endPoint y: 334, distance: 31.5
click at [761, 334] on div "**********" at bounding box center [642, 625] width 1080 height 1039
click at [1052, 345] on div "Save" at bounding box center [1065, 335] width 27 height 33
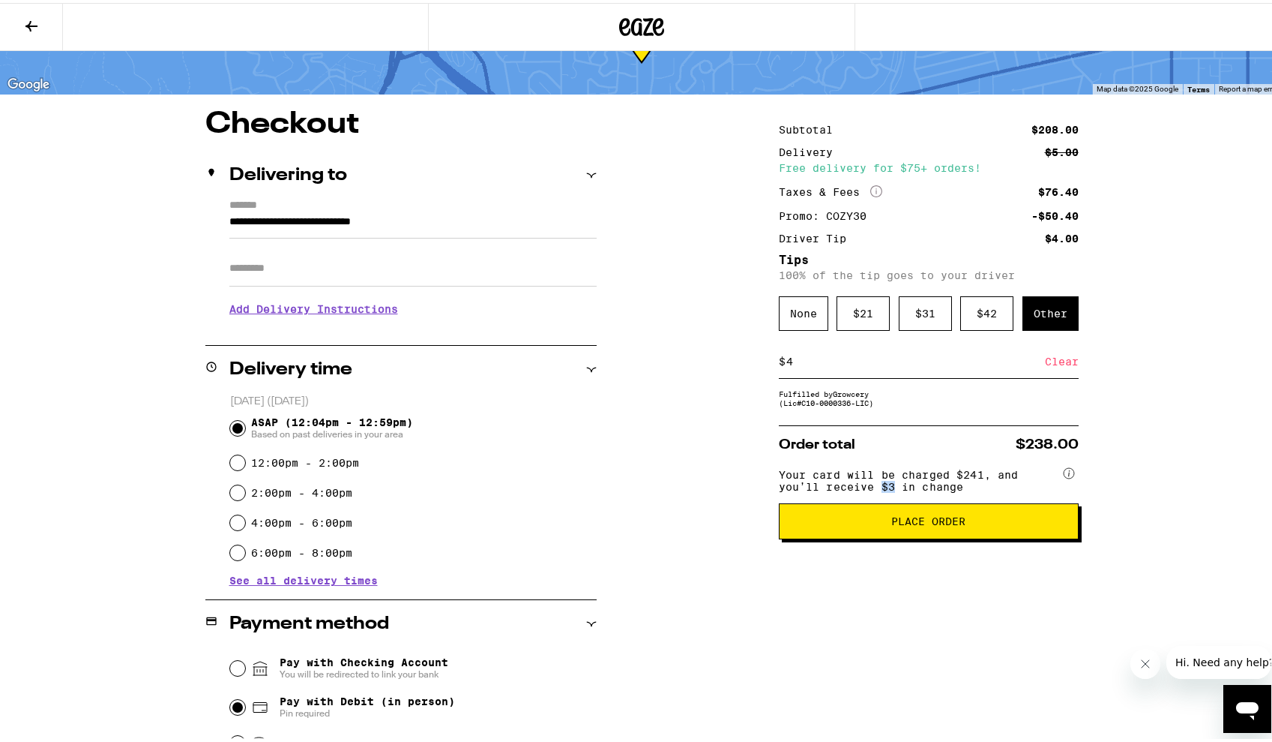
drag, startPoint x: 892, startPoint y: 491, endPoint x: 874, endPoint y: 490, distance: 18.1
click at [874, 490] on span "Your card will be charged $241, and you’ll receive $3 in change" at bounding box center [920, 474] width 282 height 29
drag, startPoint x: 791, startPoint y: 366, endPoint x: 778, endPoint y: 364, distance: 13.6
click at [779, 364] on div "$ 4 Clear" at bounding box center [929, 359] width 300 height 34
drag, startPoint x: 956, startPoint y: 478, endPoint x: 892, endPoint y: 495, distance: 65.8
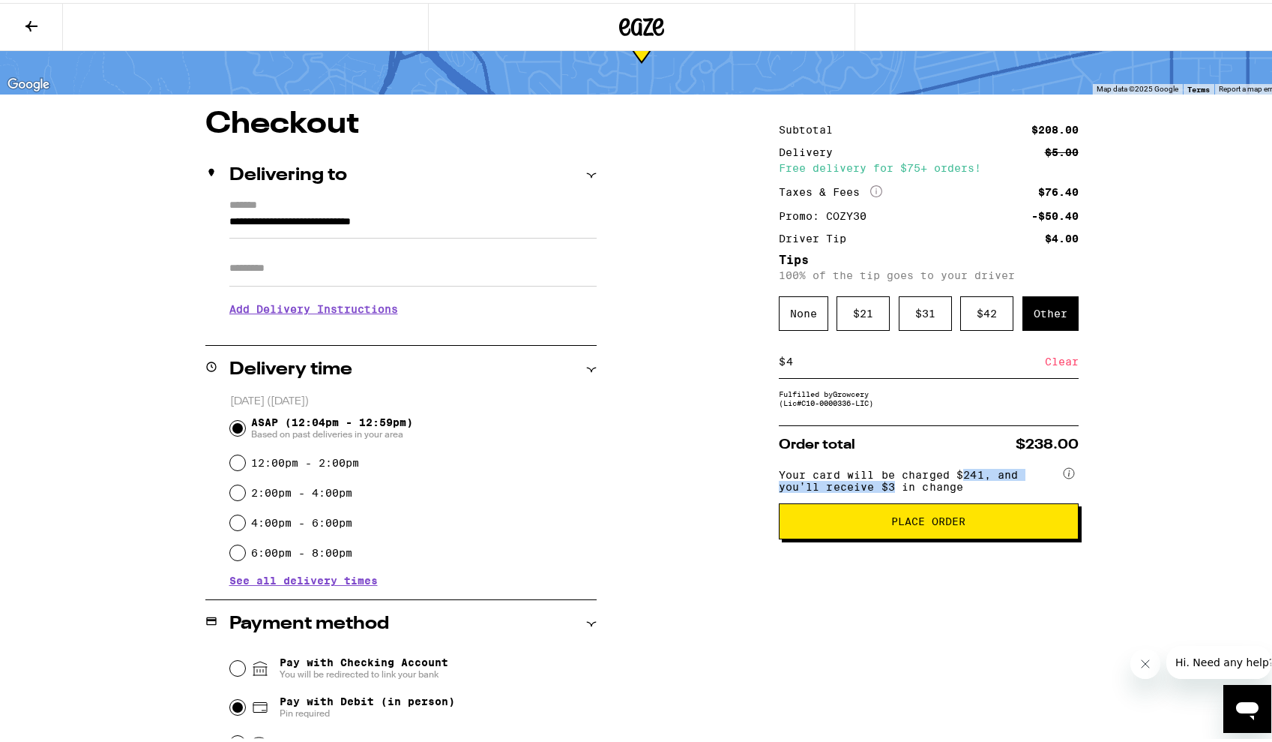
click at [892, 490] on span "Your card will be charged $241, and you’ll receive $3 in change" at bounding box center [920, 474] width 282 height 29
click at [918, 490] on span "Your card will be charged $241, and you’ll receive $3 in change" at bounding box center [920, 474] width 282 height 29
click at [779, 354] on div "$ 4 Clear" at bounding box center [929, 359] width 300 height 34
click at [1060, 363] on div "Save" at bounding box center [1065, 358] width 27 height 33
click at [950, 478] on span "Your card will be charged $241, and you’ll receive $4 in change" at bounding box center [920, 474] width 282 height 29
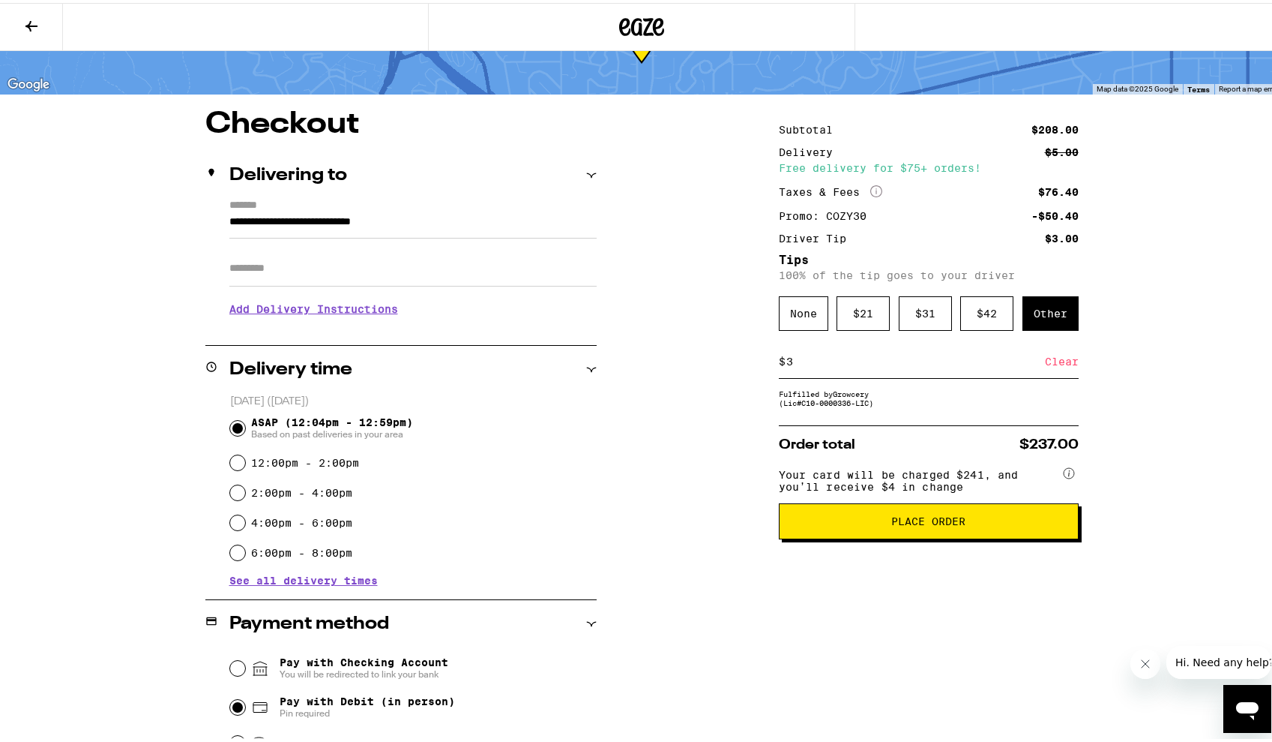
click at [787, 351] on div "$ 3 Clear" at bounding box center [929, 359] width 300 height 34
drag, startPoint x: 791, startPoint y: 364, endPoint x: 777, endPoint y: 364, distance: 14.2
click at [779, 364] on div "$ 3 Clear" at bounding box center [929, 359] width 300 height 34
click at [1052, 369] on div "Save" at bounding box center [1065, 358] width 27 height 33
drag, startPoint x: 795, startPoint y: 361, endPoint x: 773, endPoint y: 357, distance: 22.1
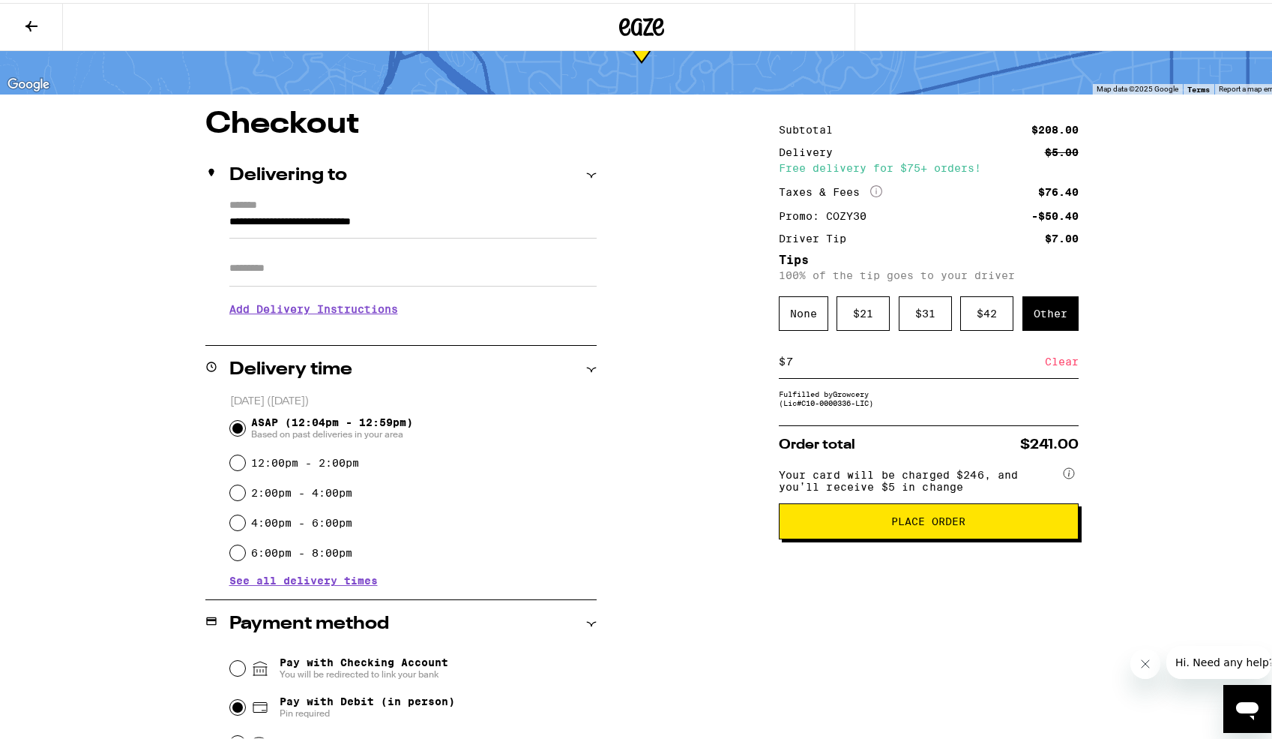
click at [779, 357] on div "$ 7 Clear" at bounding box center [929, 359] width 300 height 34
click at [1055, 364] on div "Save" at bounding box center [1065, 358] width 27 height 33
drag, startPoint x: 787, startPoint y: 355, endPoint x: 778, endPoint y: 355, distance: 9.0
click at [779, 355] on div "$ 4 Clear" at bounding box center [929, 359] width 300 height 34
type input "5"
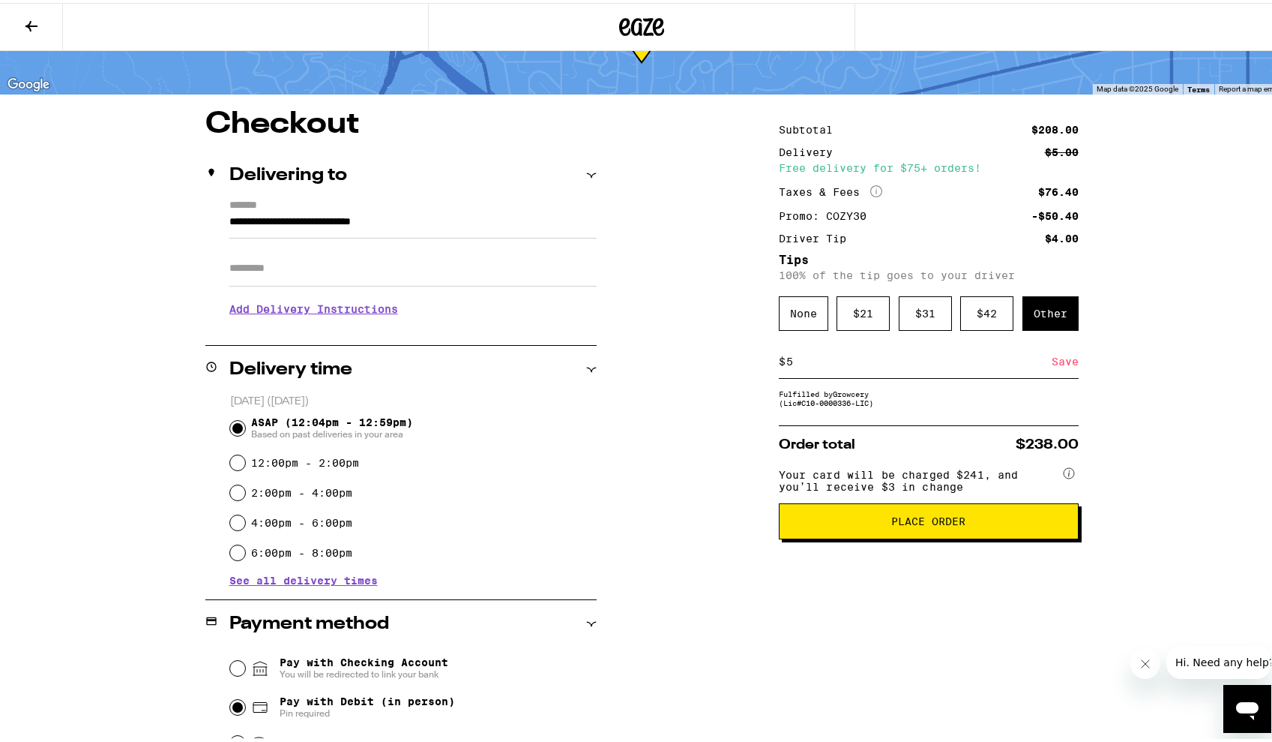
click at [1060, 364] on div "Save" at bounding box center [1065, 358] width 27 height 33
click at [933, 536] on button "Place Order" at bounding box center [929, 518] width 300 height 36
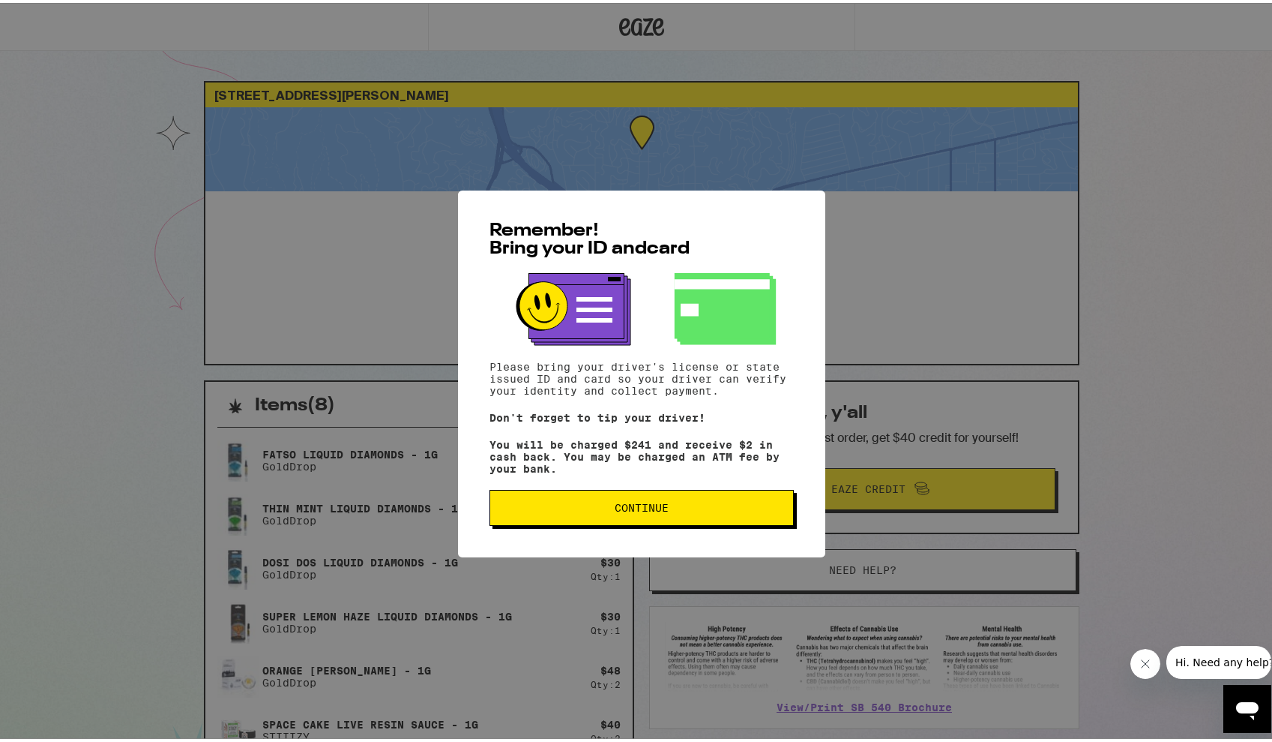
click at [640, 503] on span "Continue" at bounding box center [642, 504] width 54 height 10
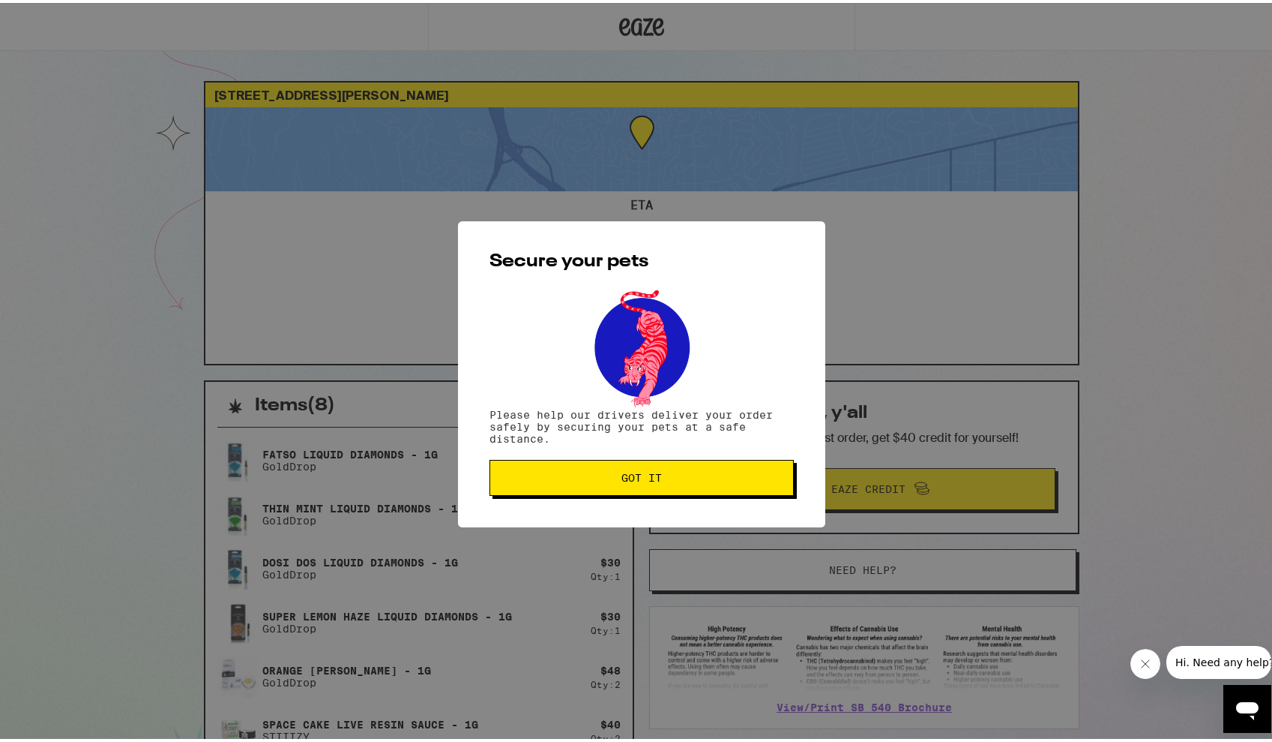
click at [639, 487] on button "Got it" at bounding box center [642, 475] width 304 height 36
